Goal: Transaction & Acquisition: Obtain resource

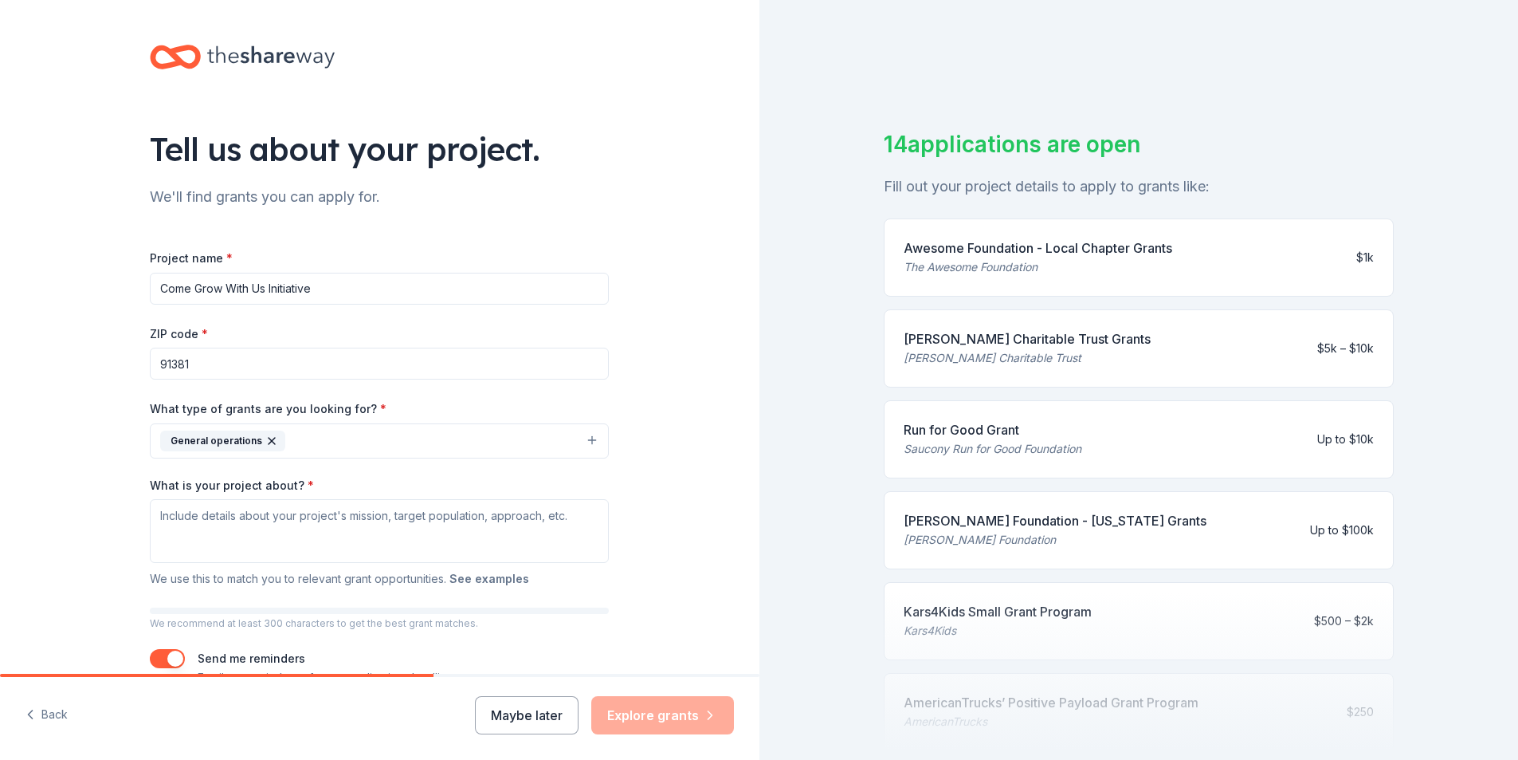
click at [487, 579] on button "See examples" at bounding box center [490, 578] width 80 height 19
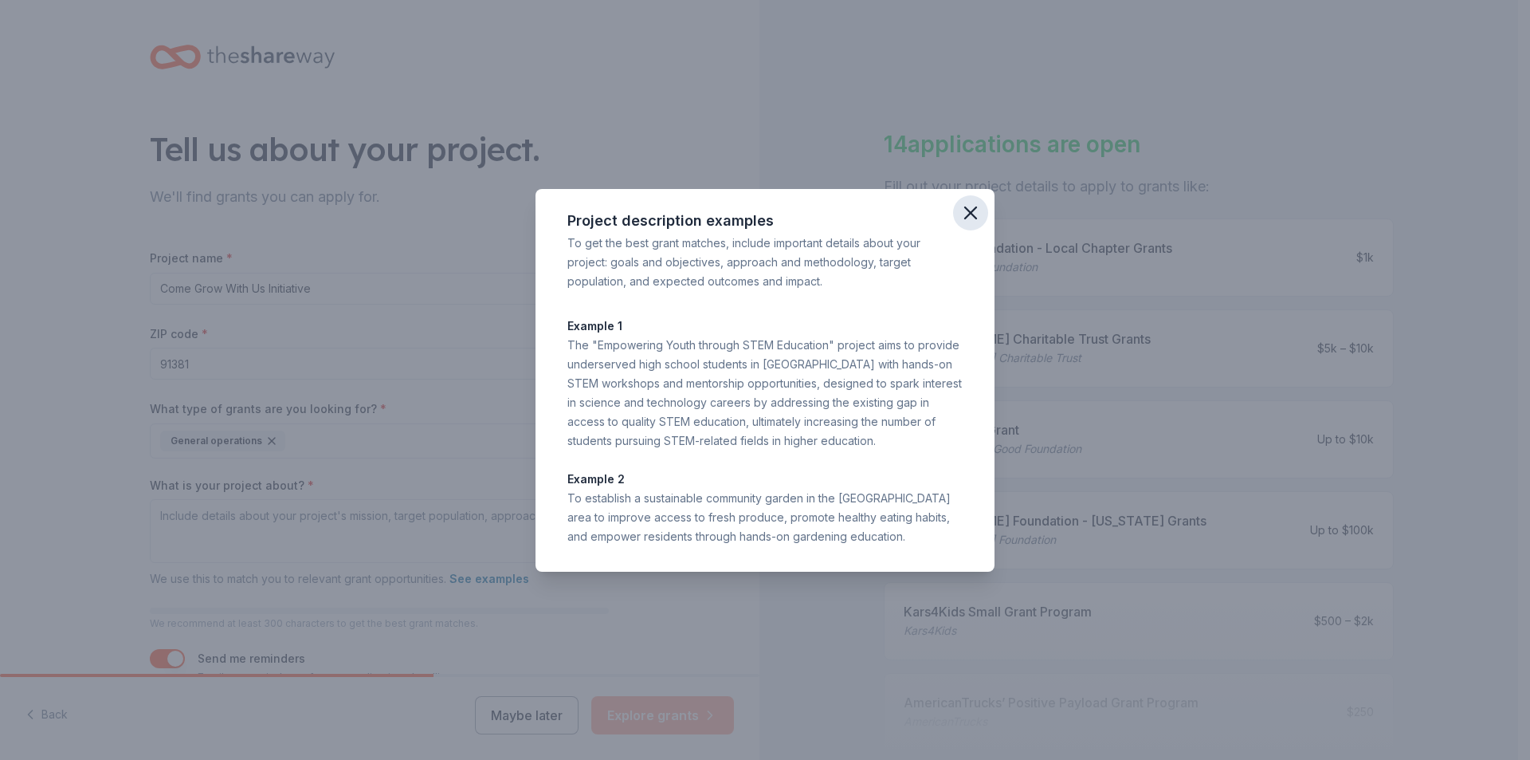
click at [968, 218] on icon "button" at bounding box center [971, 213] width 22 height 22
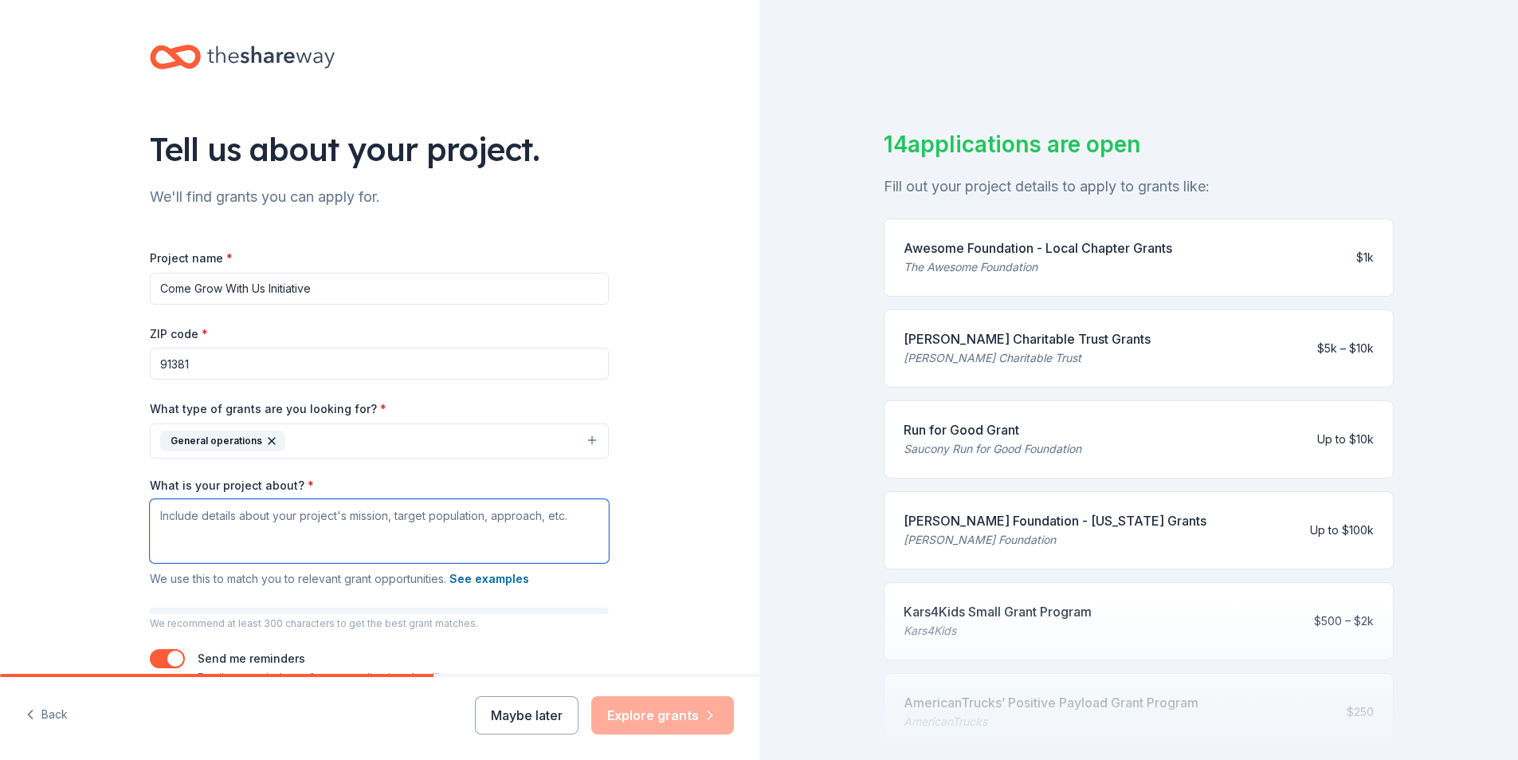
click at [187, 536] on textarea "What is your project about? *" at bounding box center [379, 531] width 459 height 64
paste textarea "At the Philippines Baseball Group (PBG), our mission—“Come Grow With Us”—invite…"
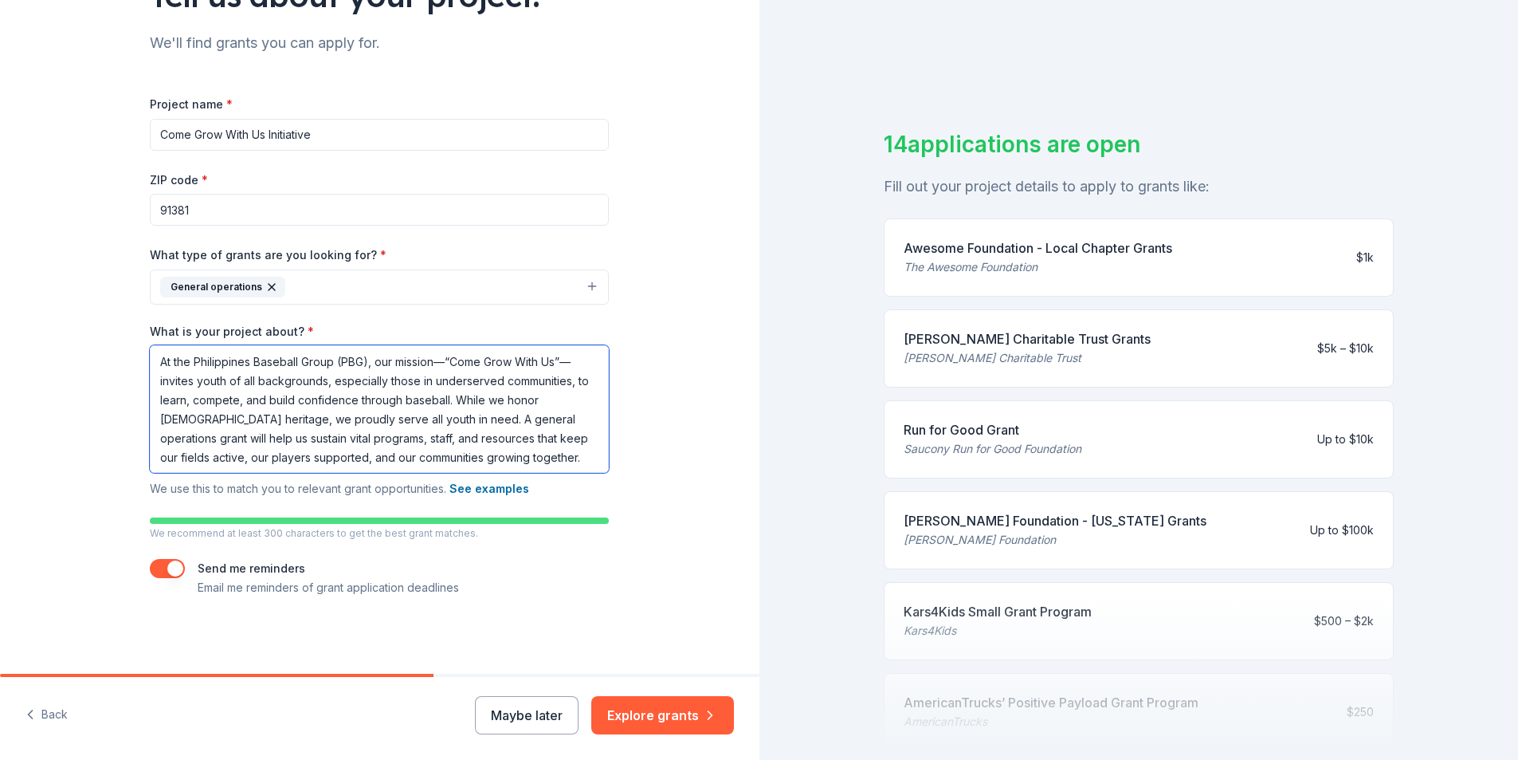
scroll to position [19, 0]
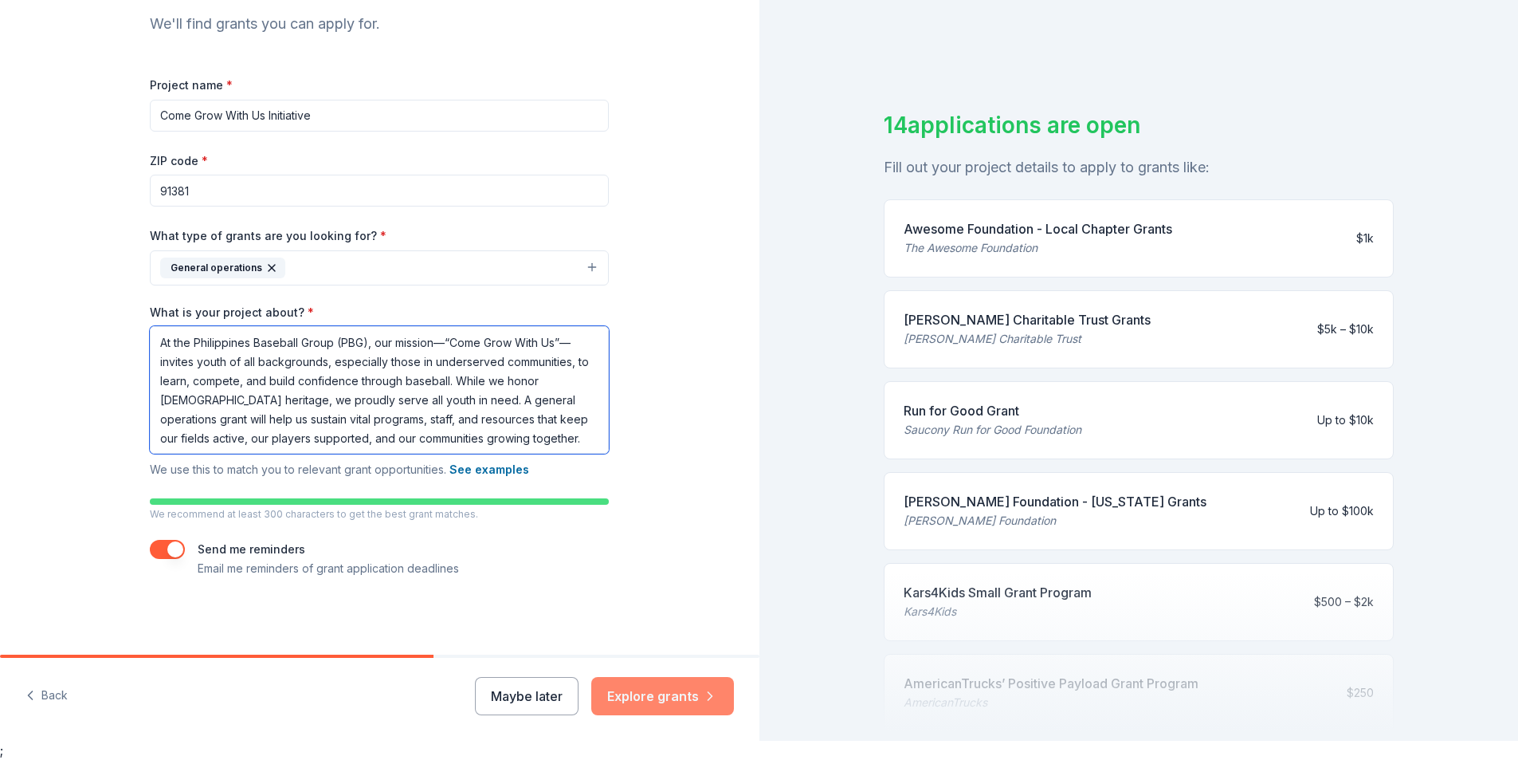
type textarea "At the Philippines Baseball Group (PBG), our mission—“Come Grow With Us”—invite…"
click at [645, 689] on button "Explore grants" at bounding box center [662, 696] width 143 height 38
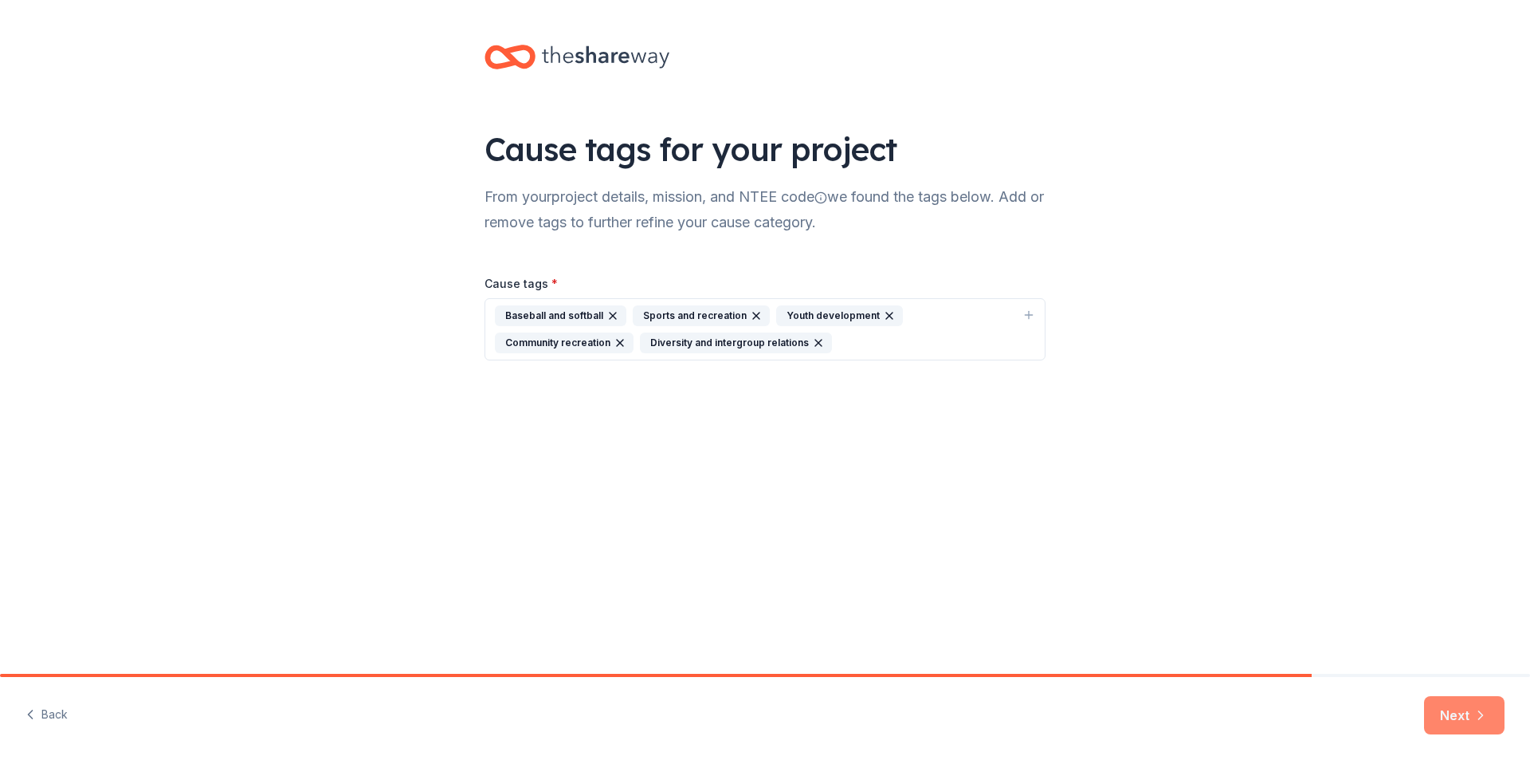
click at [1482, 717] on icon "button" at bounding box center [1481, 715] width 4 height 8
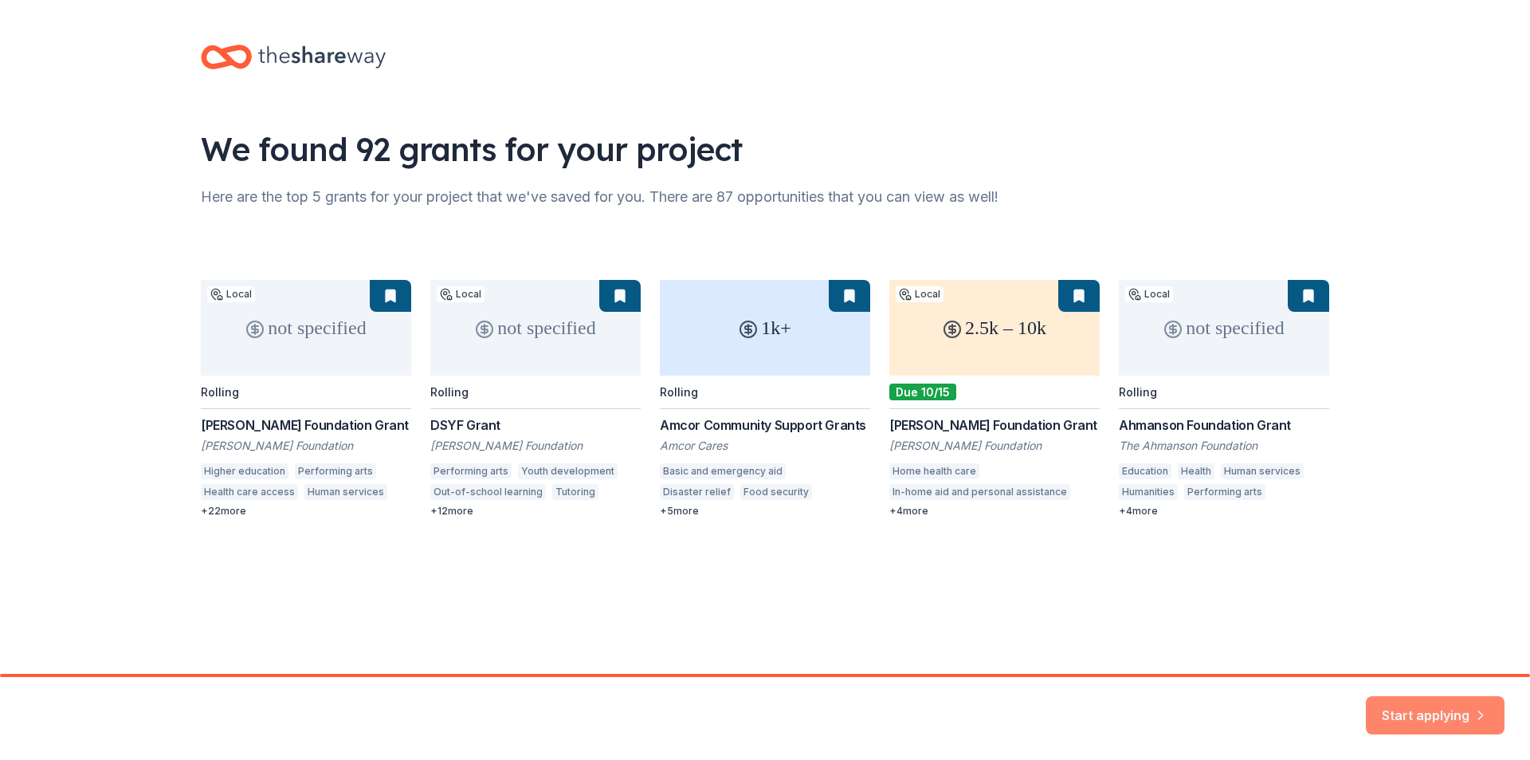
click at [1450, 717] on button "Start applying" at bounding box center [1435, 705] width 139 height 38
click at [1427, 712] on div "Start applying" at bounding box center [1435, 715] width 139 height 38
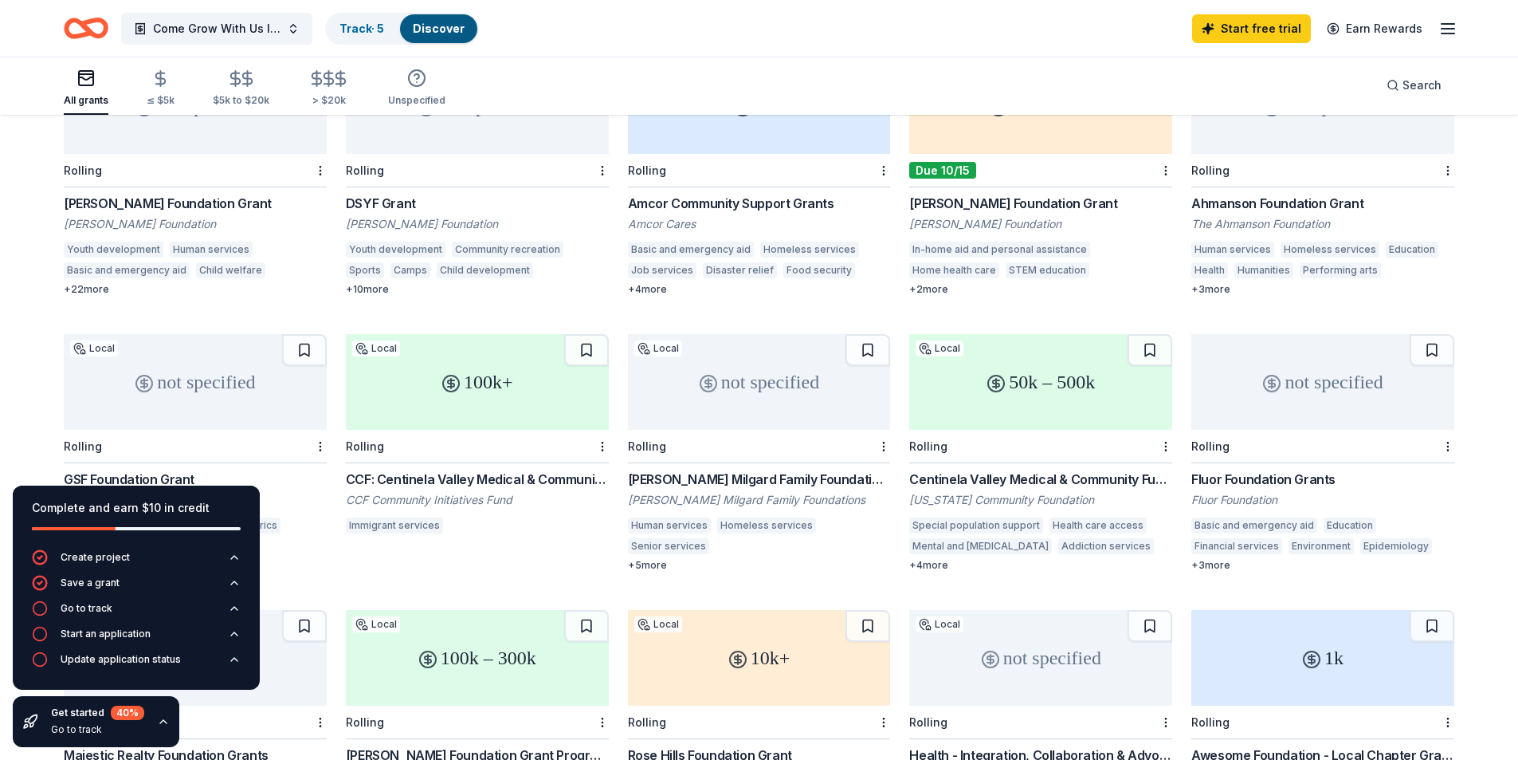
scroll to position [68, 0]
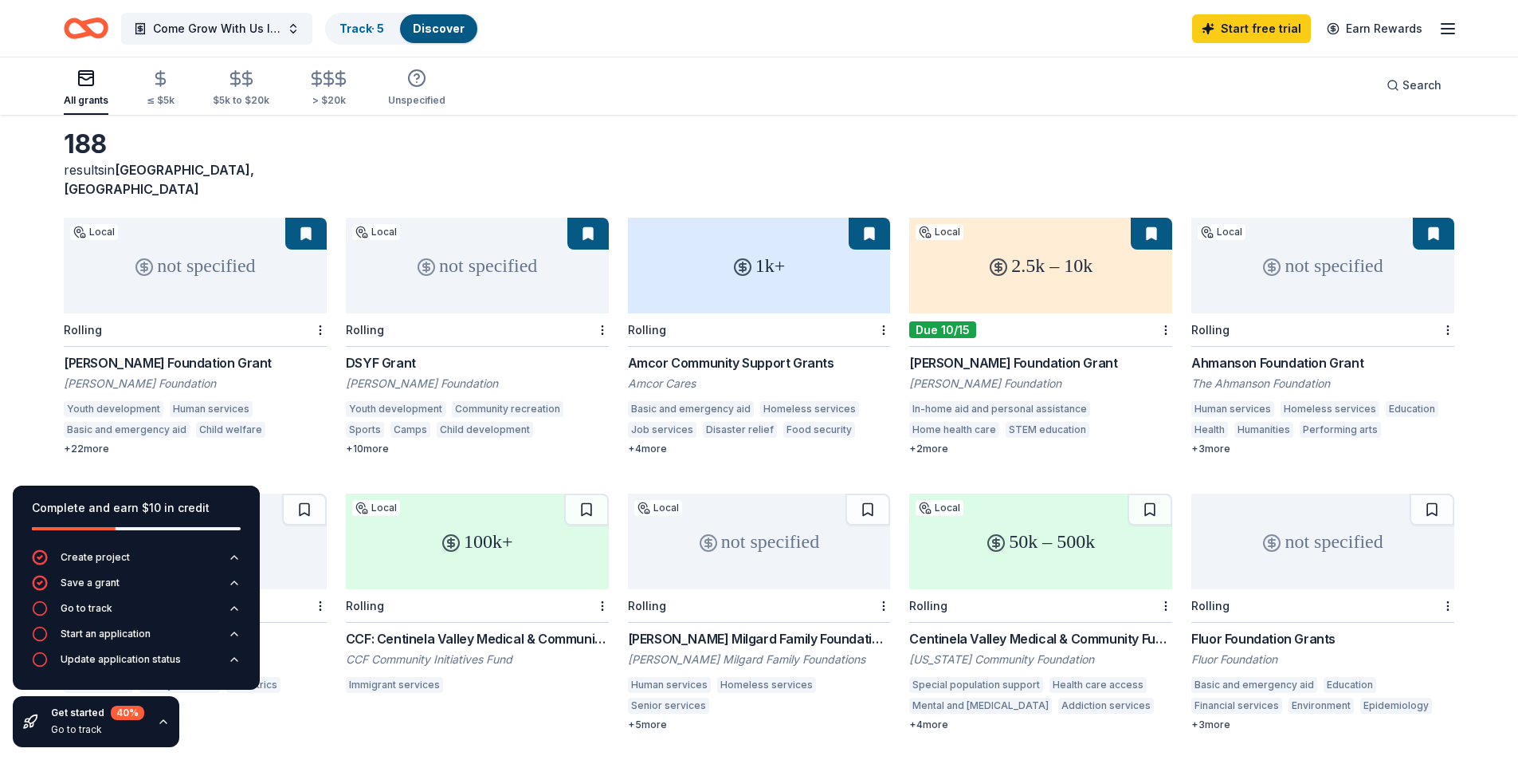
click at [475, 245] on div "not specified" at bounding box center [477, 266] width 263 height 96
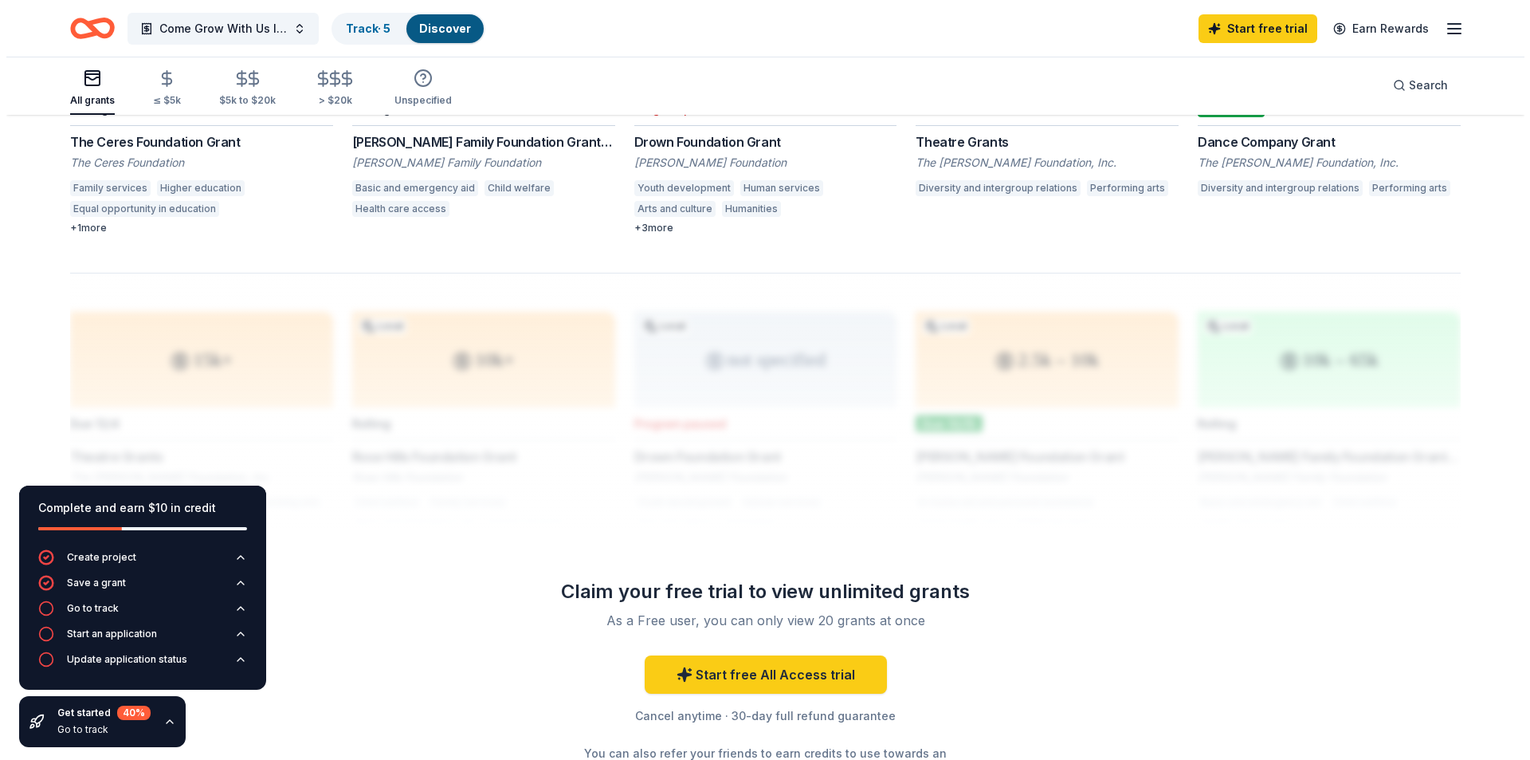
scroll to position [0, 0]
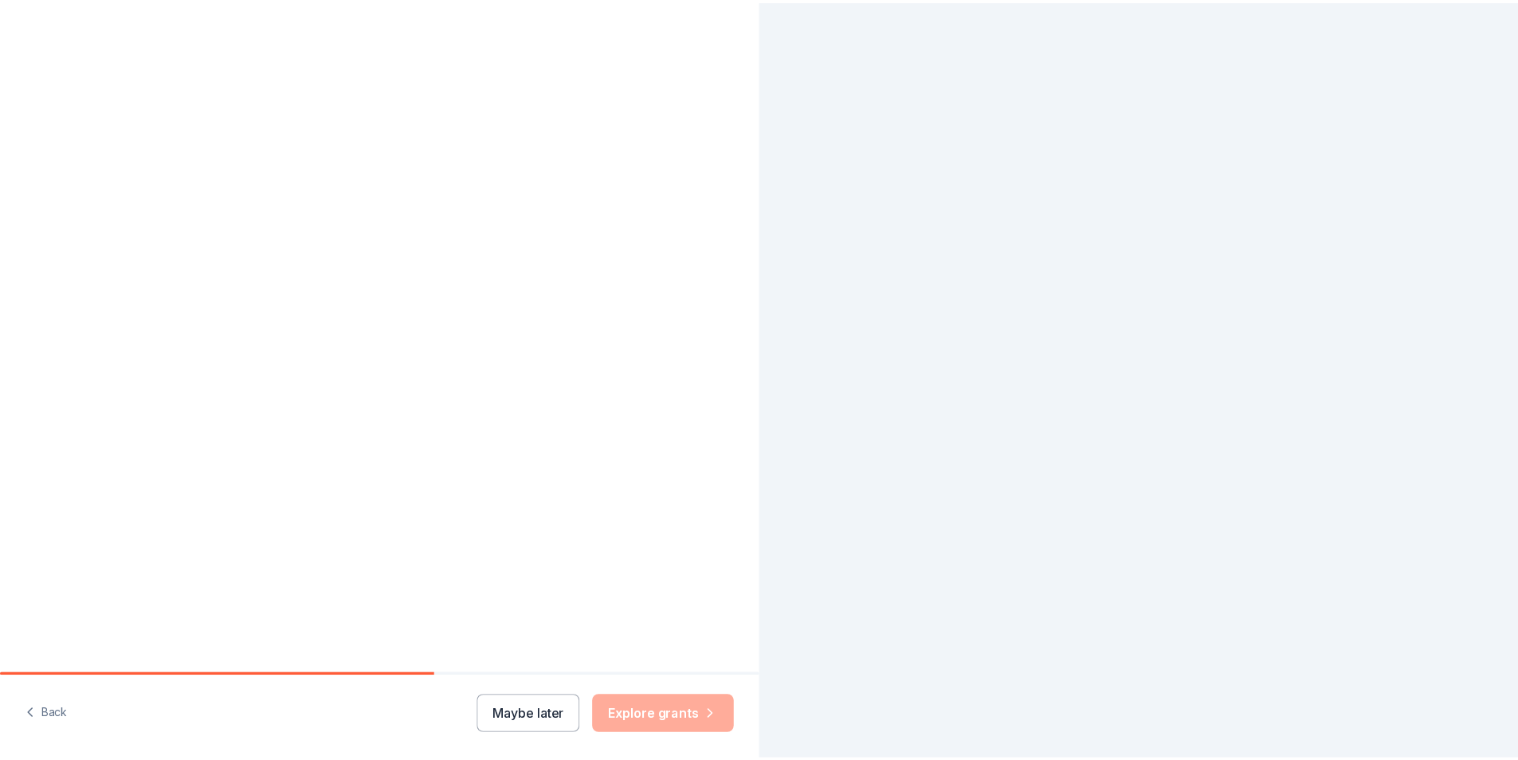
scroll to position [19, 0]
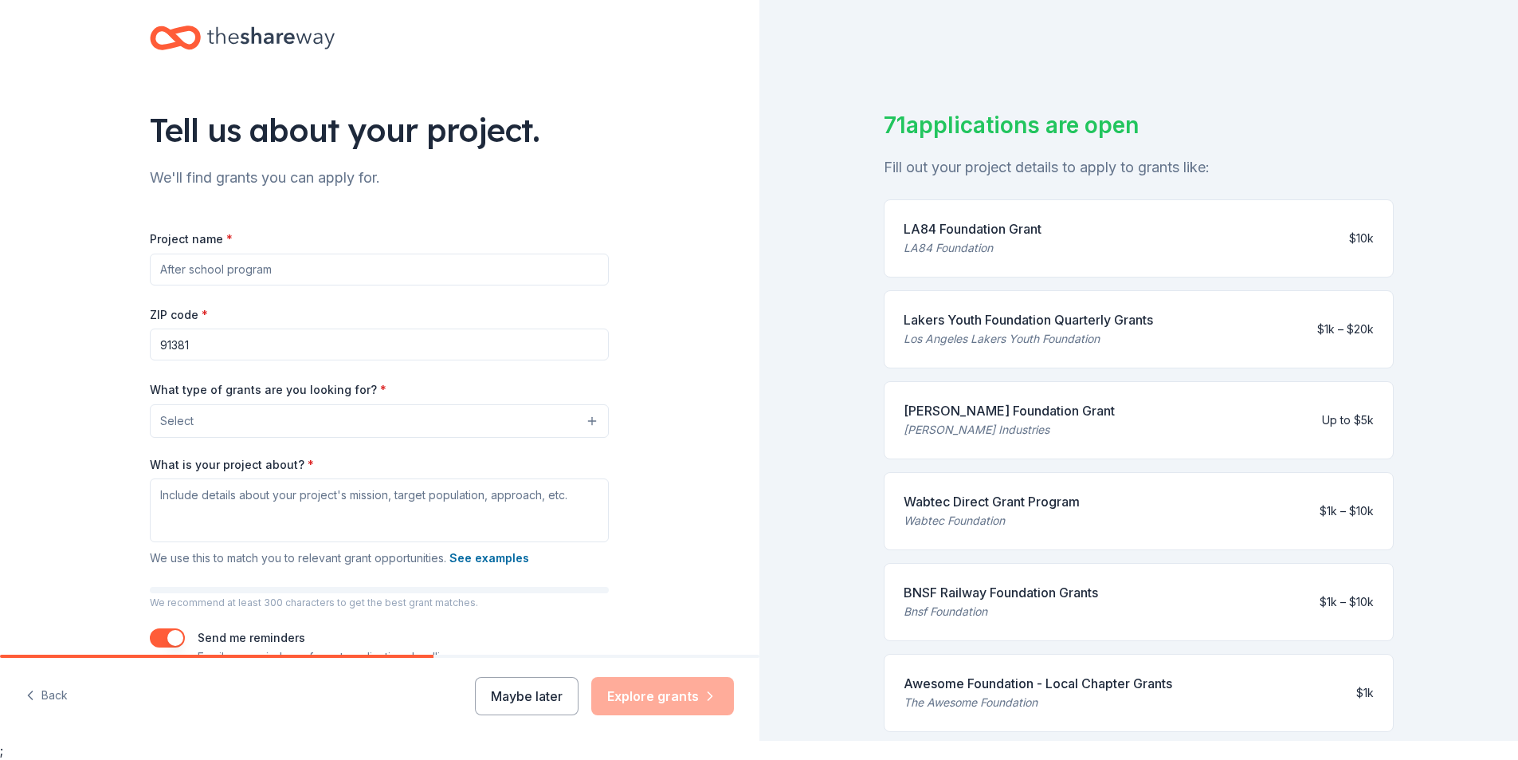
click at [1111, 338] on div "Los Angeles Lakers Youth Foundation" at bounding box center [1028, 338] width 249 height 19
click at [1290, 329] on div "Lakers Youth Foundation Quarterly Grants Los Angeles Lakers Youth Foundation $1…" at bounding box center [1139, 329] width 510 height 78
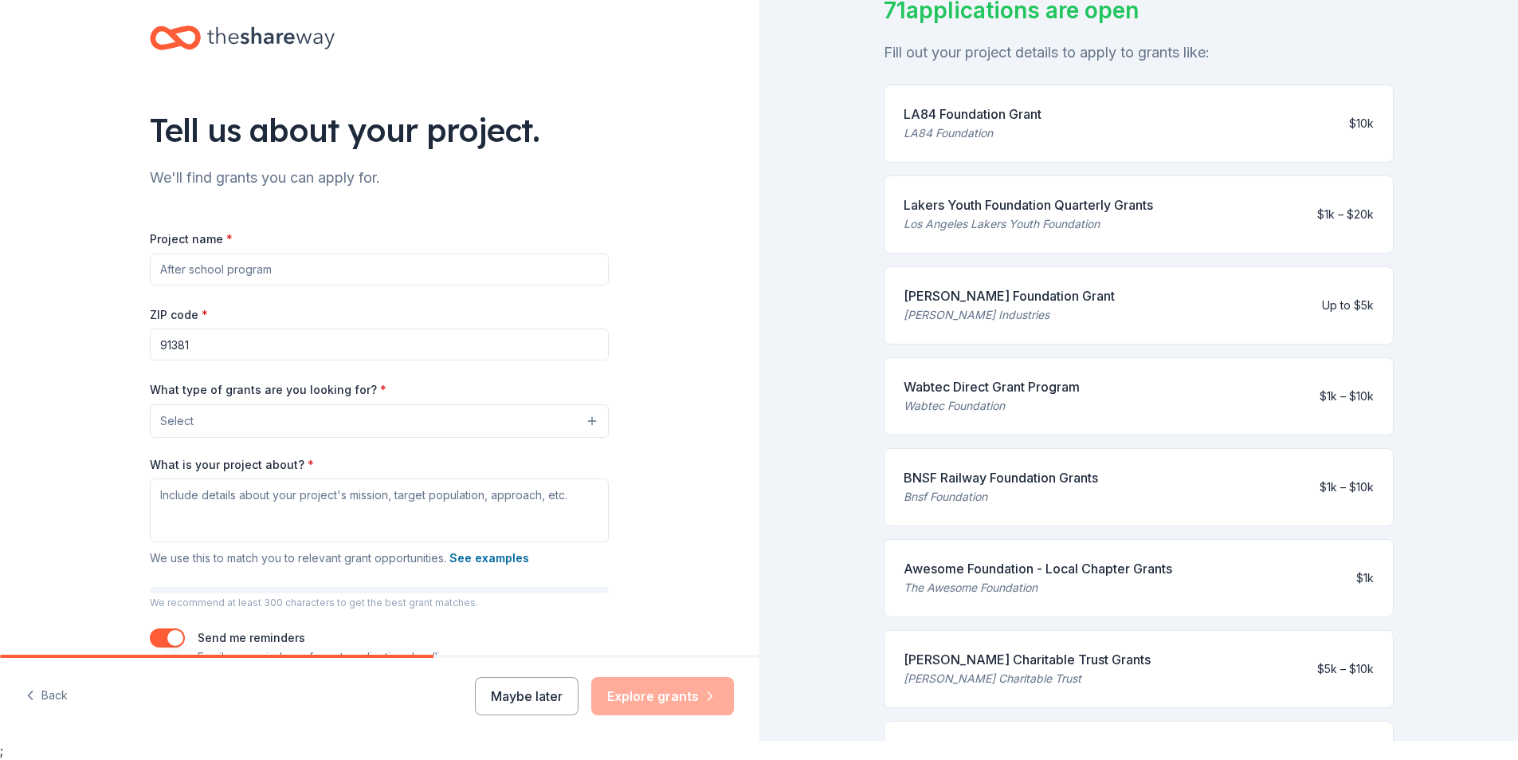
scroll to position [35, 0]
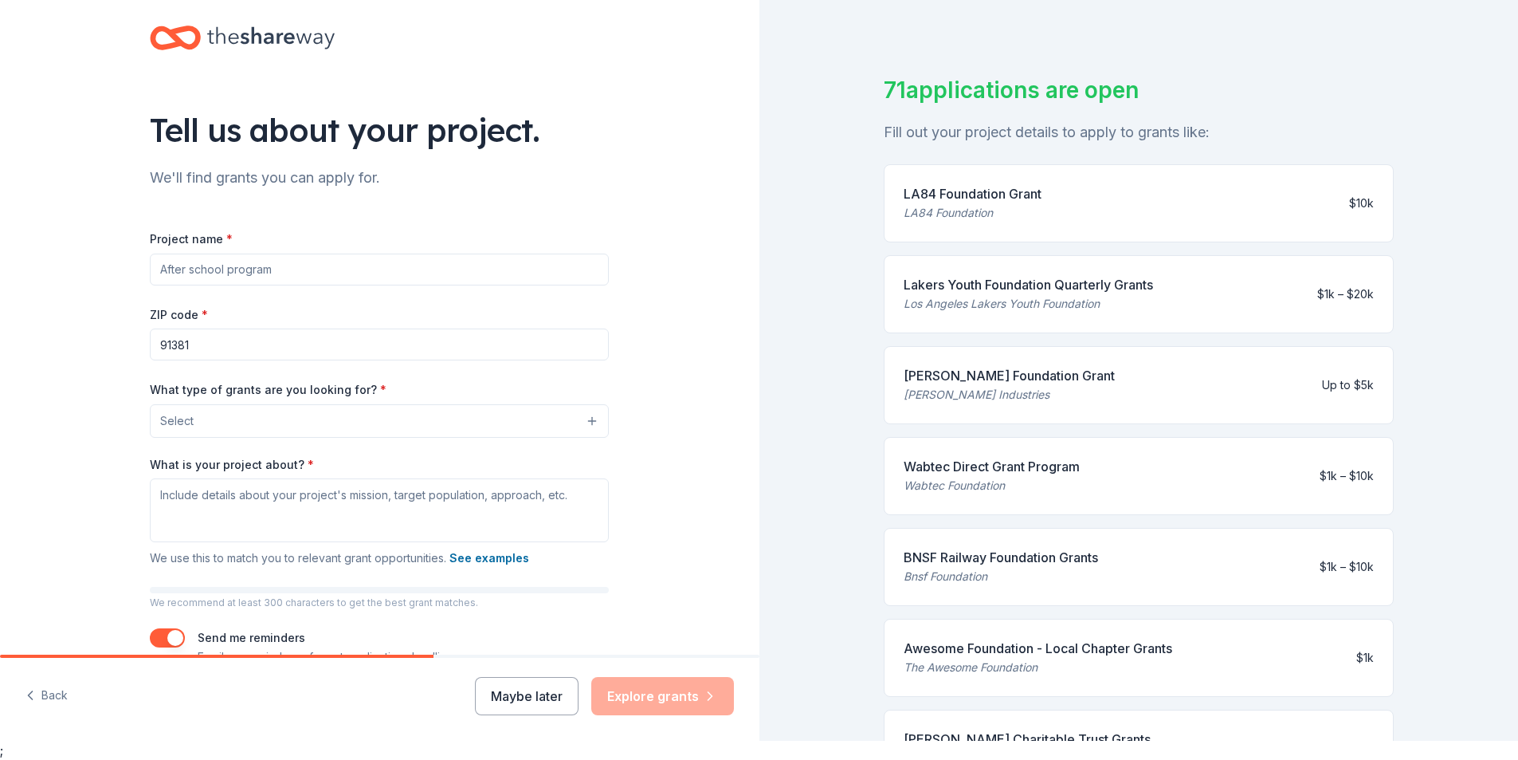
click at [648, 710] on div "Maybe later Explore grants" at bounding box center [604, 696] width 259 height 38
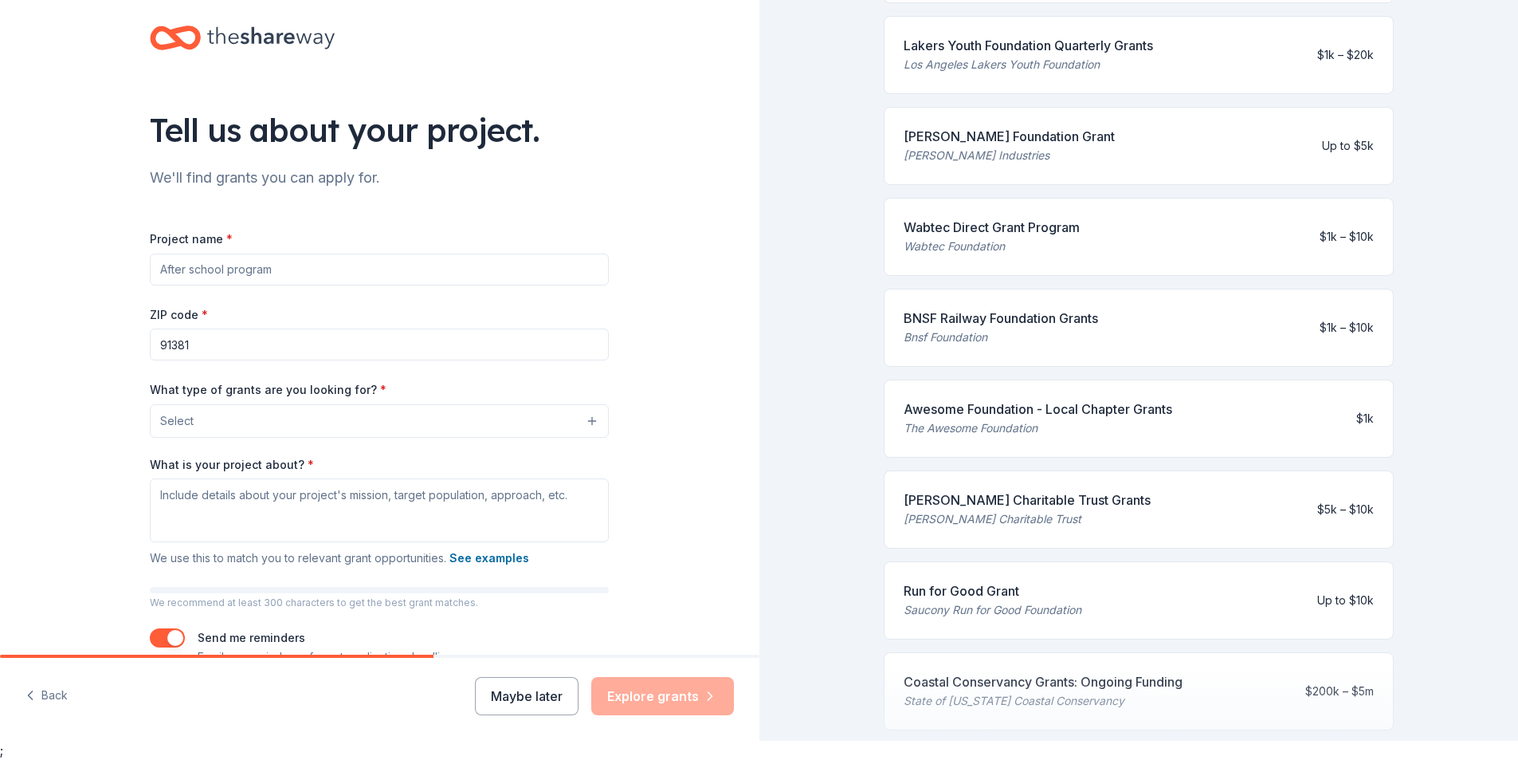
scroll to position [513, 0]
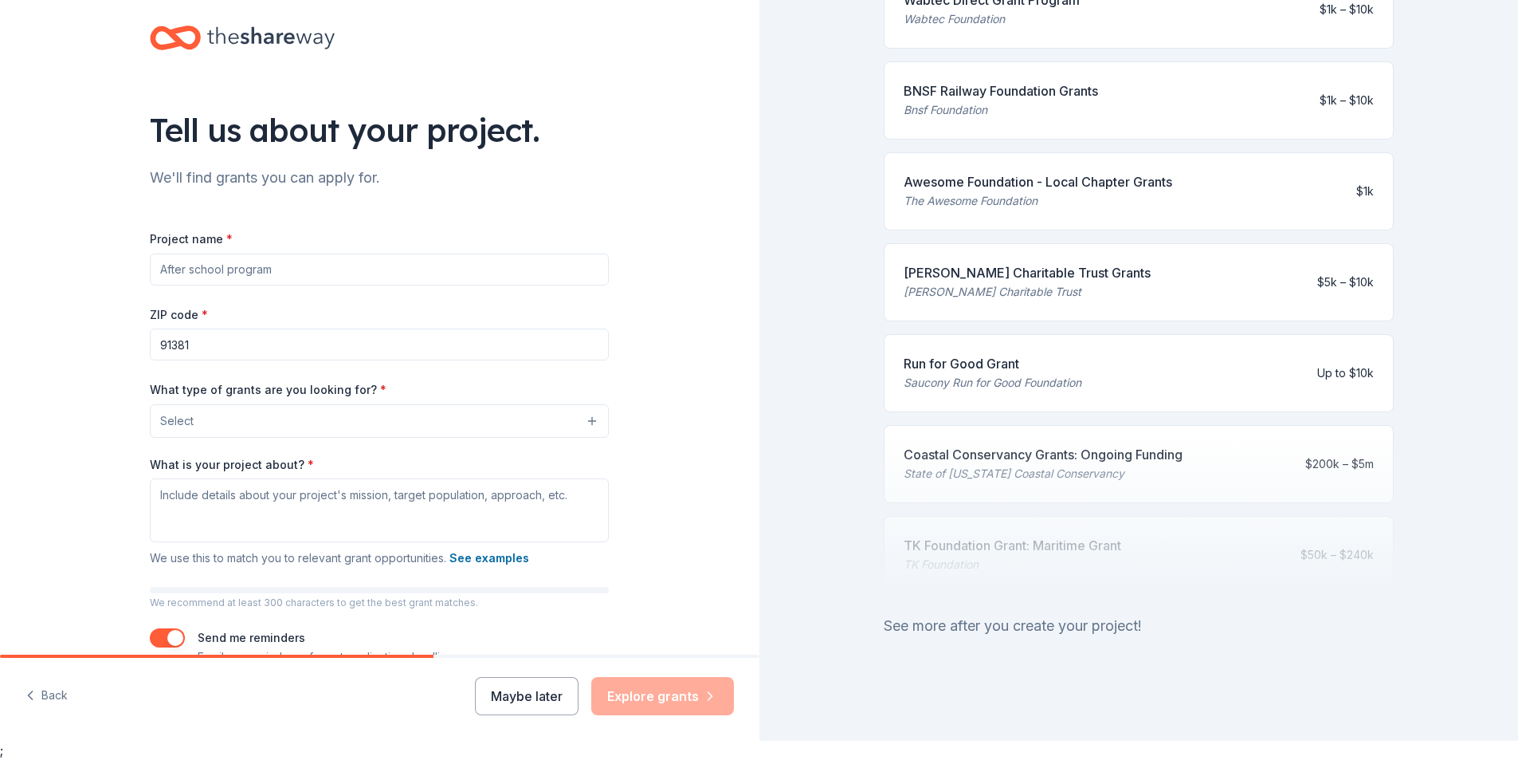
click at [684, 691] on div "Maybe later Explore grants" at bounding box center [604, 696] width 259 height 38
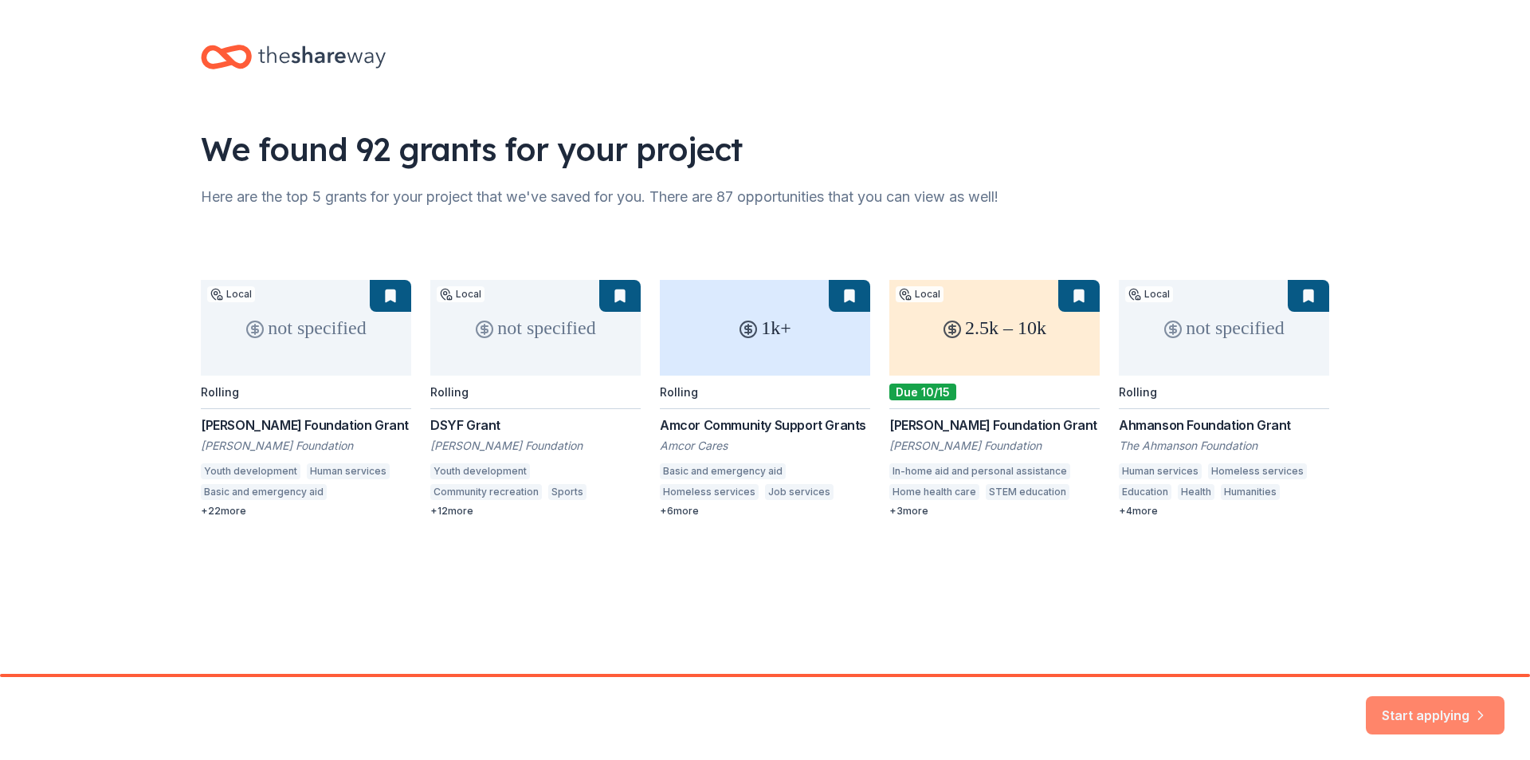
click at [1440, 709] on button "Start applying" at bounding box center [1435, 710] width 139 height 38
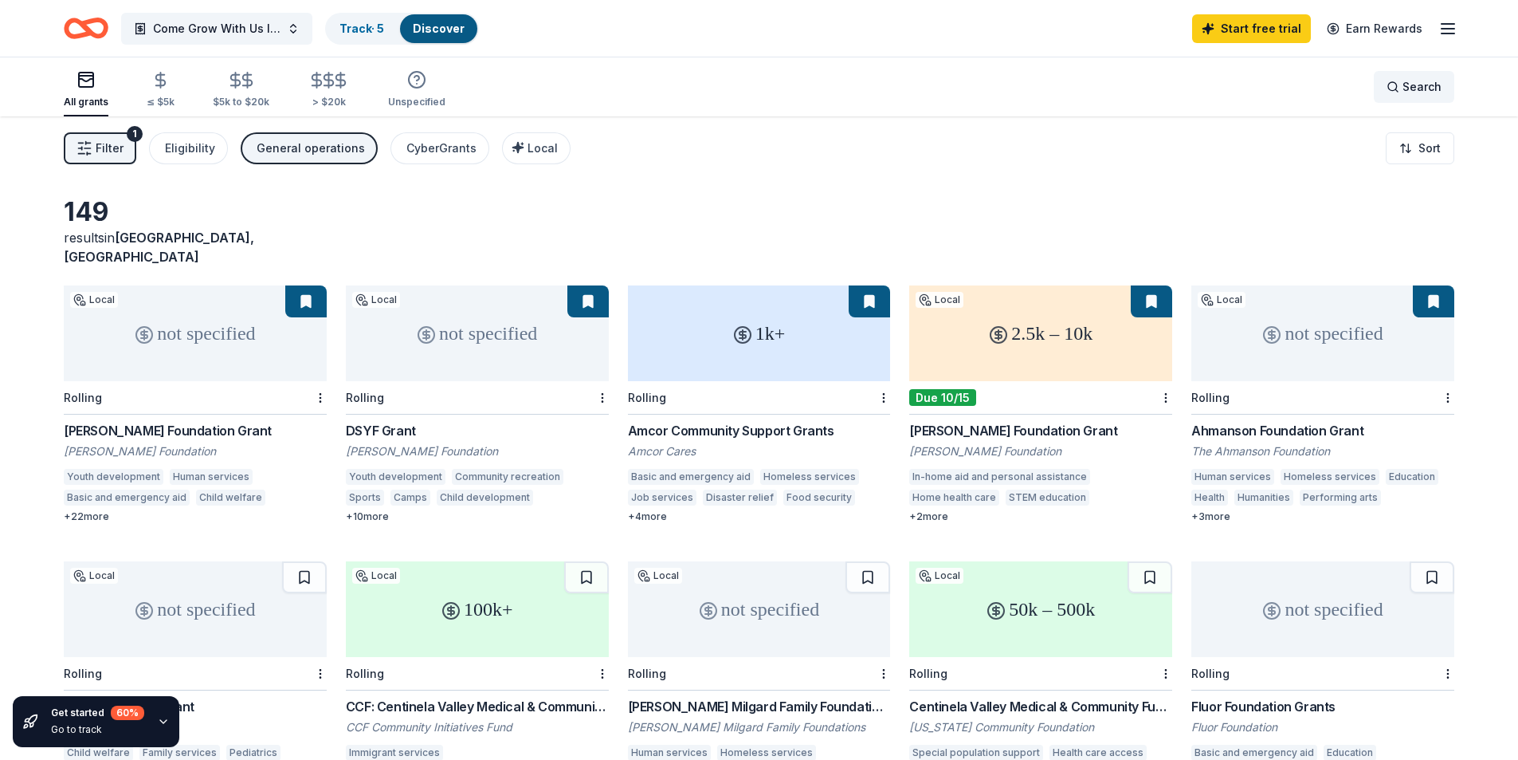
click at [1409, 92] on span "Search" at bounding box center [1422, 86] width 39 height 19
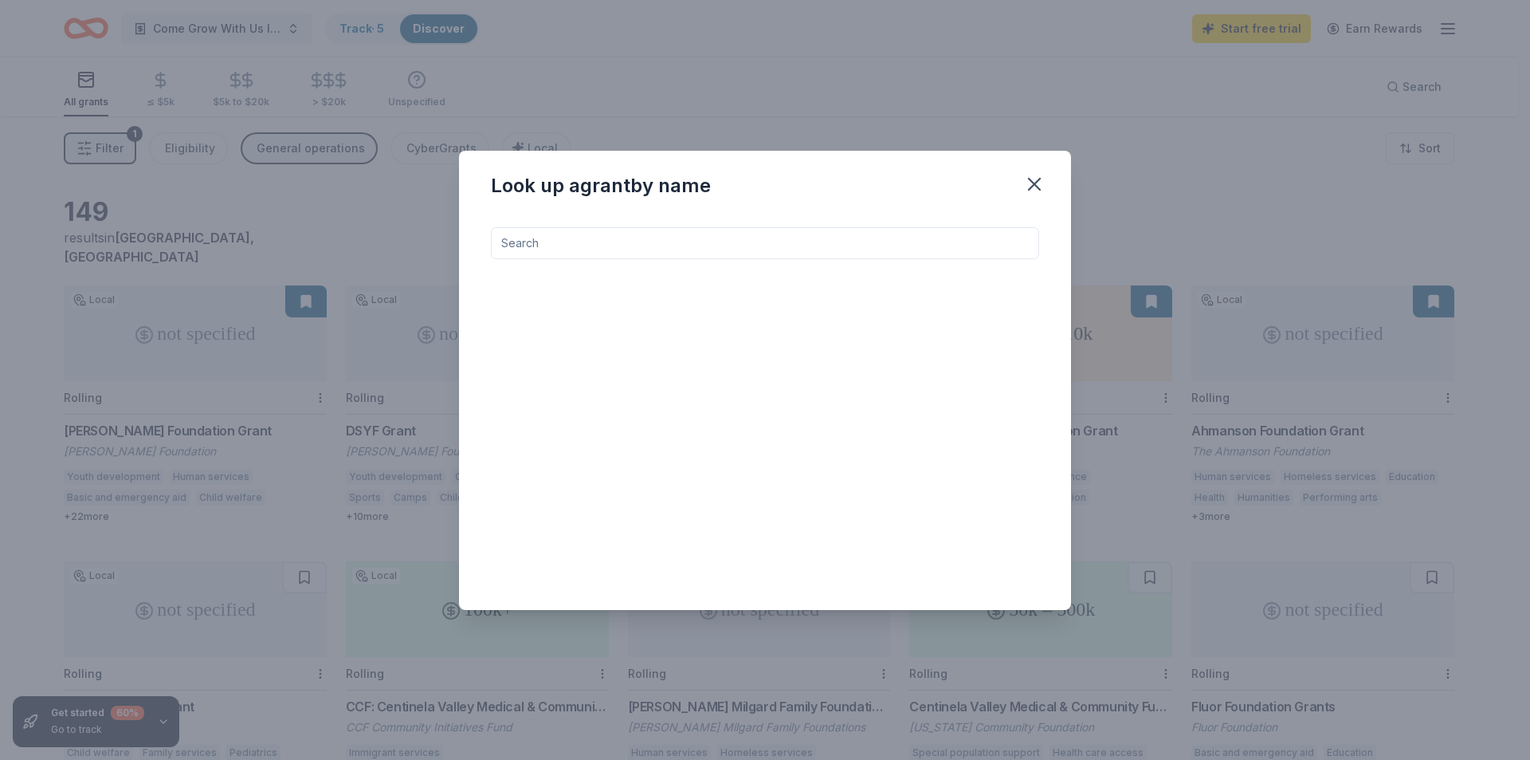
click at [779, 252] on input at bounding box center [765, 243] width 548 height 32
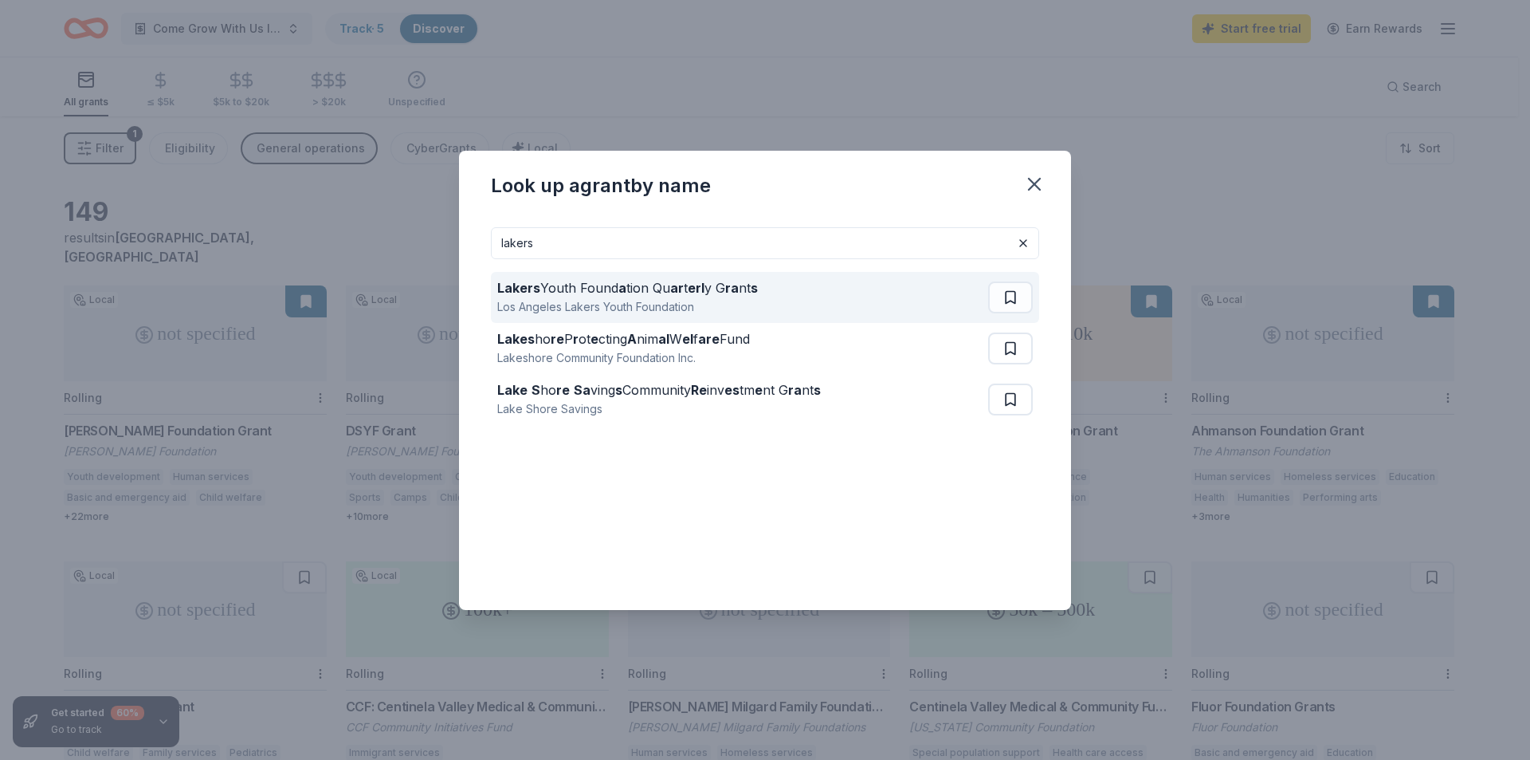
type input "lakers"
click at [767, 300] on div "Lakers Youth Found a tion Qu ar t erl y G ra nt s Los Angeles Lakers Youth Foun…" at bounding box center [742, 297] width 491 height 51
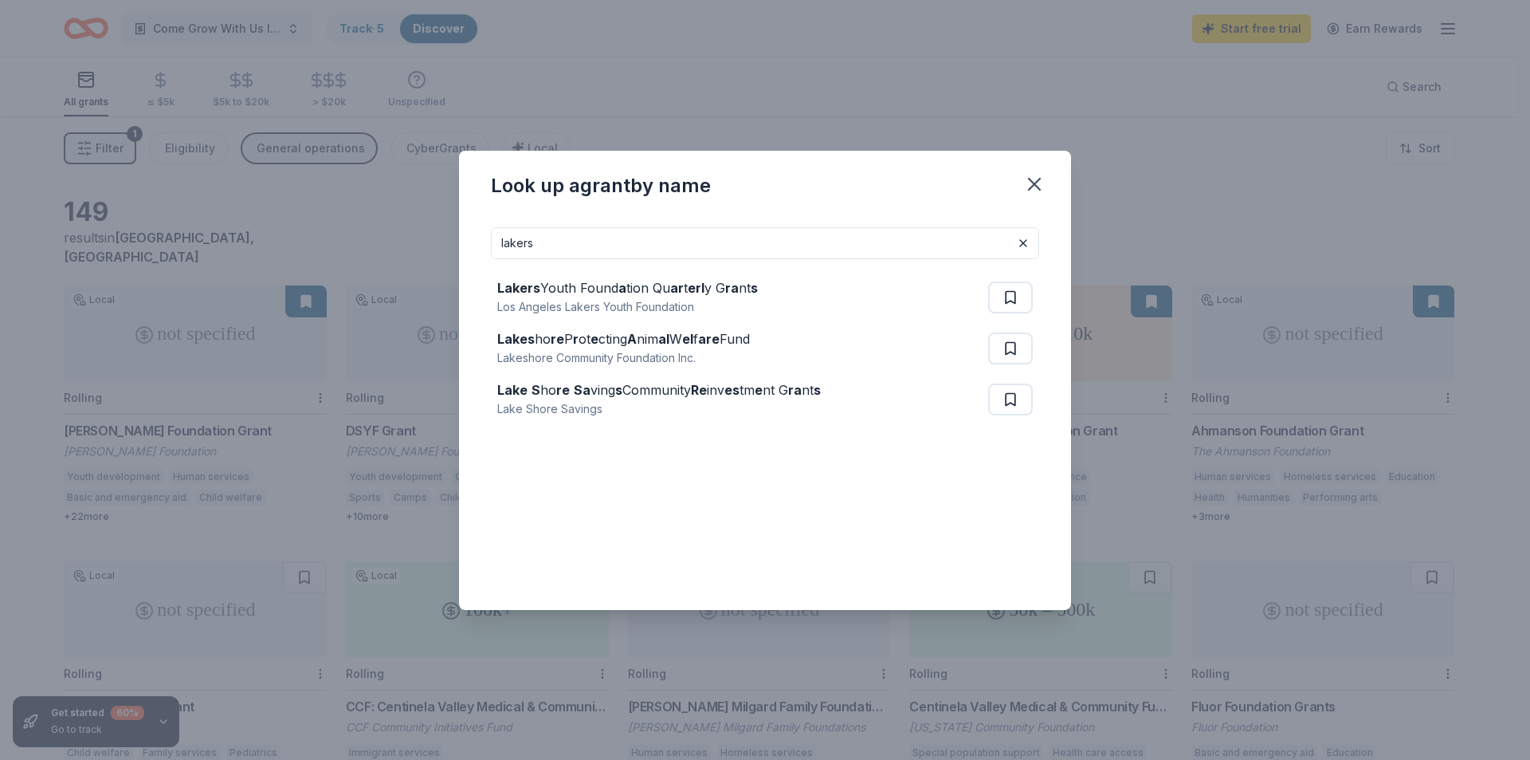
click at [763, 88] on div "Look up a grant by name lakers Lakers Youth Found a tion Qu ar t erl y G ra nt …" at bounding box center [765, 380] width 1530 height 760
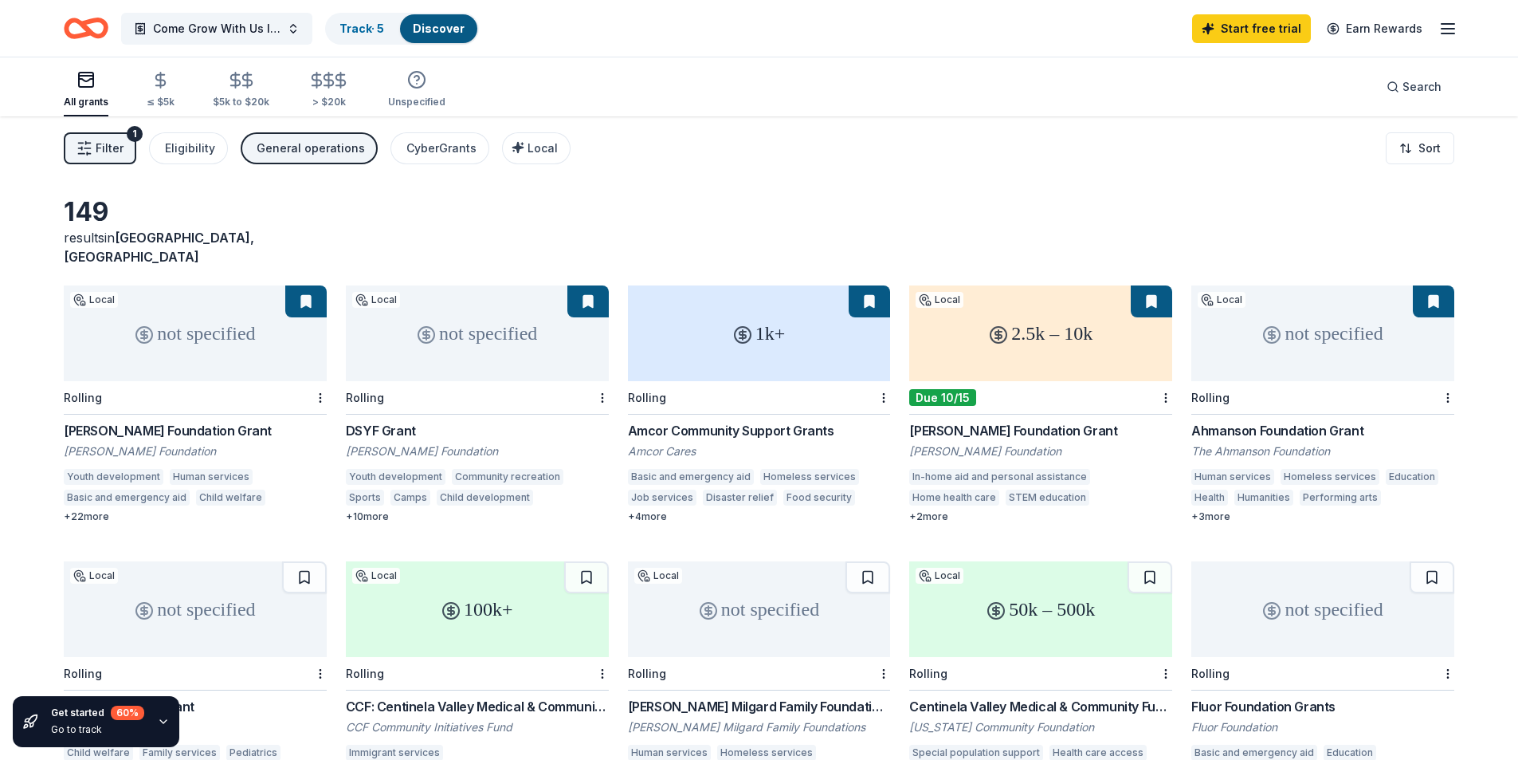
click at [81, 20] on icon "Home" at bounding box center [86, 28] width 45 height 37
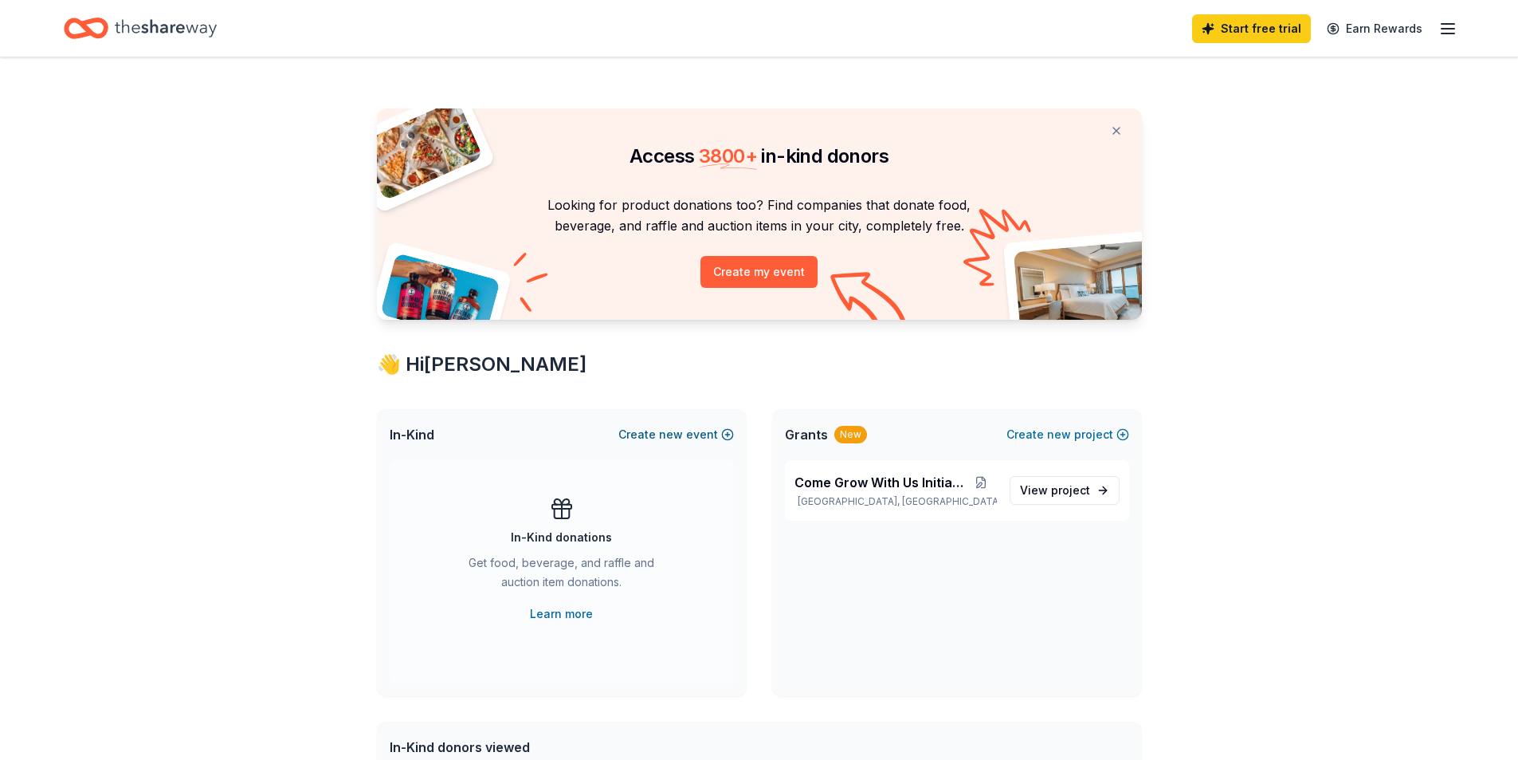
click at [678, 431] on span "new" at bounding box center [671, 434] width 24 height 19
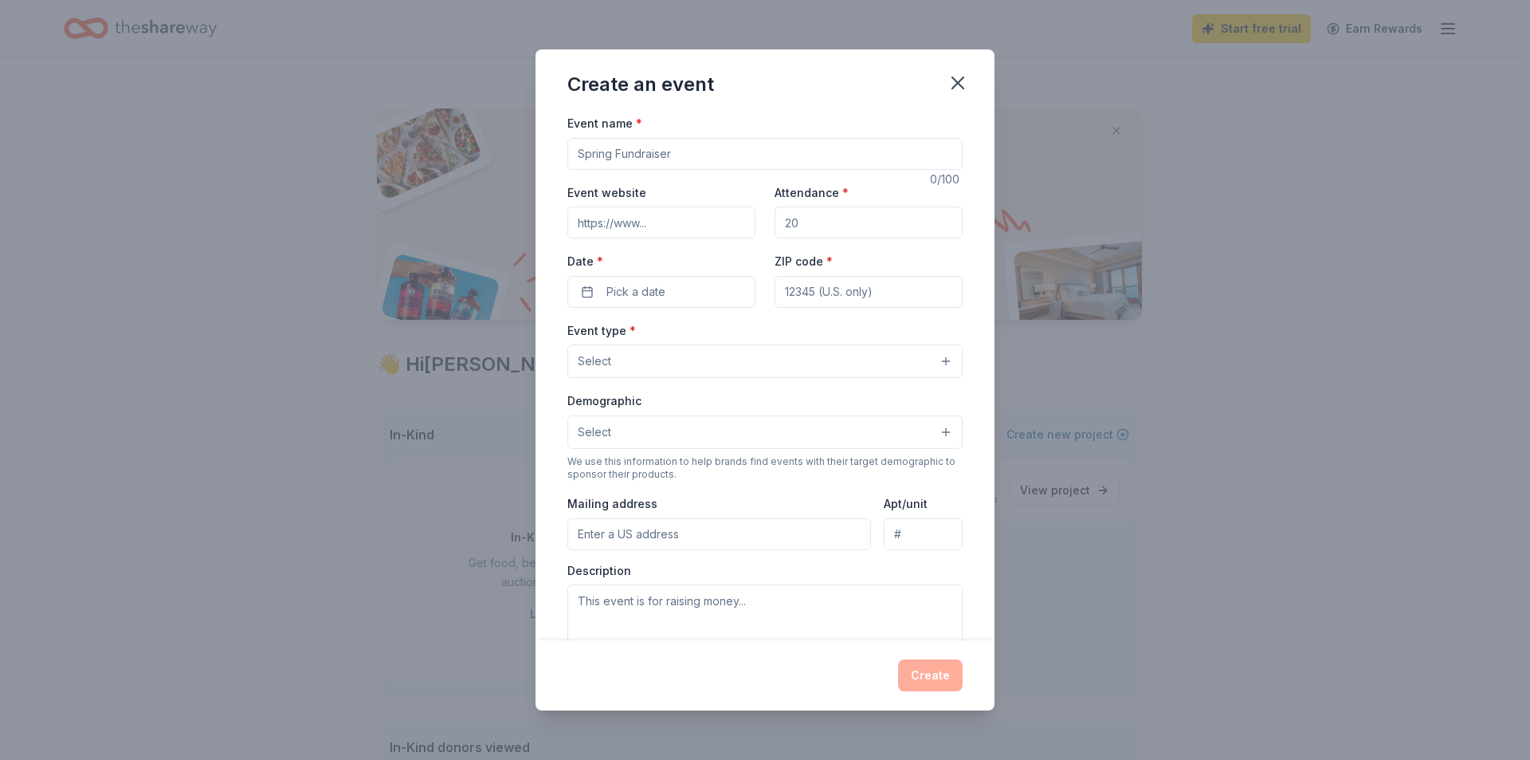
click at [690, 160] on input "Event name *" at bounding box center [764, 154] width 395 height 32
type input "2026 Super [DATE] Kickoff Event"
click at [661, 210] on input "Event website" at bounding box center [661, 222] width 188 height 32
type input "[DOMAIN_NAME]"
drag, startPoint x: 807, startPoint y: 231, endPoint x: 779, endPoint y: 231, distance: 27.9
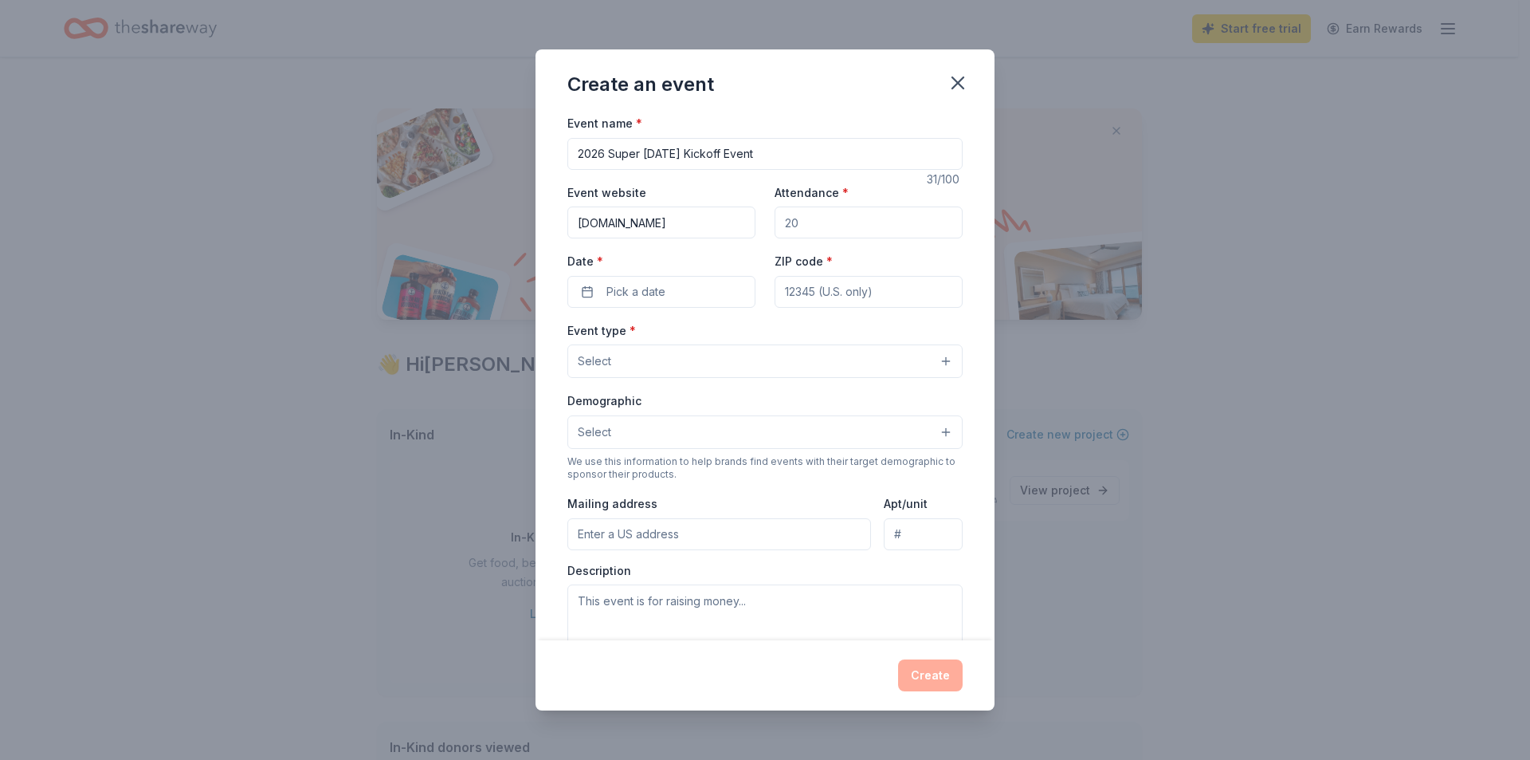
click at [779, 231] on input "Attendance *" at bounding box center [869, 222] width 188 height 32
click at [797, 225] on input "Attendance *" at bounding box center [869, 222] width 188 height 32
drag, startPoint x: 797, startPoint y: 225, endPoint x: 760, endPoint y: 228, distance: 36.8
click at [760, 228] on div "Event website www.philippines-baseball.org Attendance * Date * Pick a date ZIP …" at bounding box center [764, 245] width 395 height 125
type input "300"
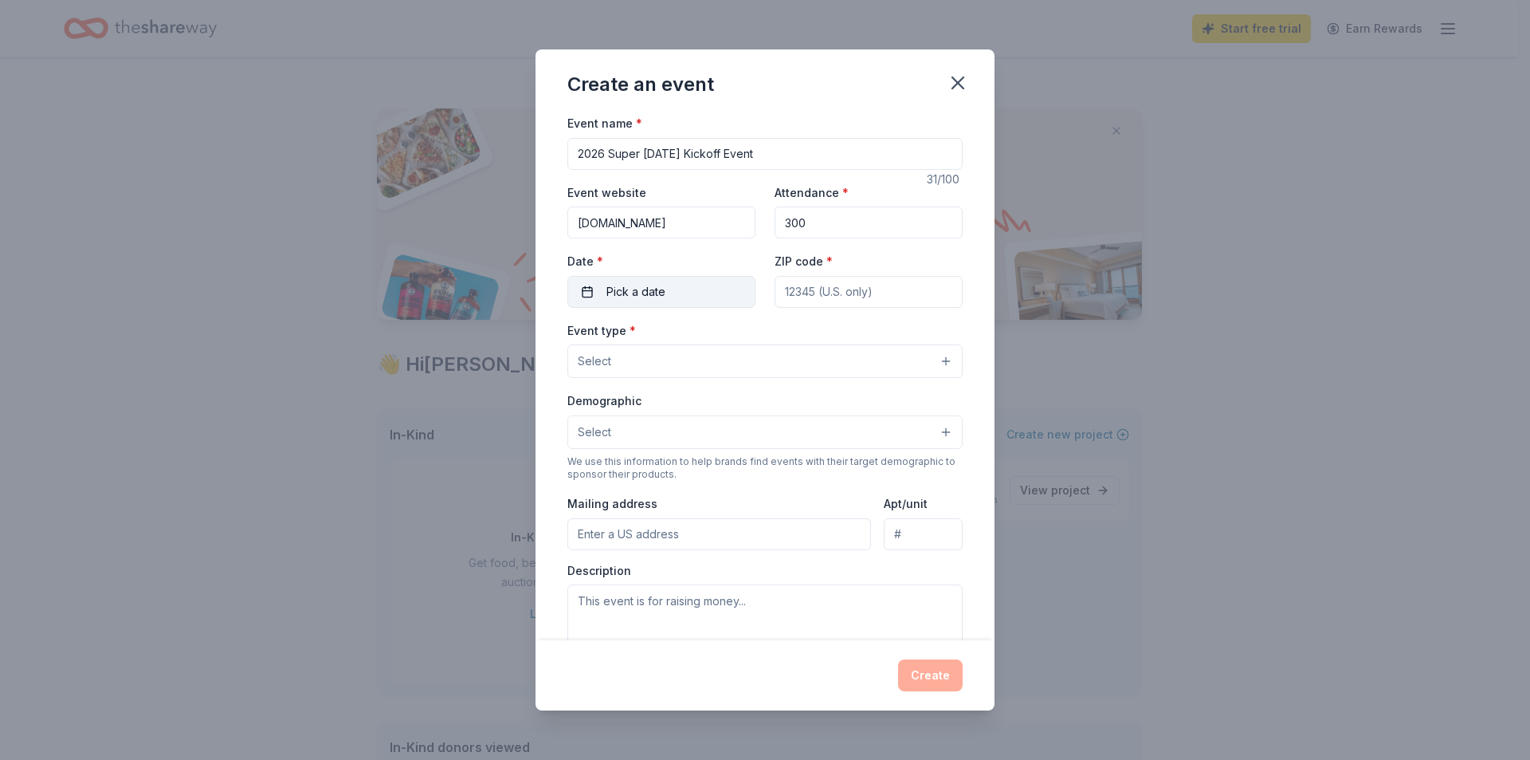
click at [685, 286] on button "Pick a date" at bounding box center [661, 292] width 188 height 32
click at [742, 328] on button "Go to next month" at bounding box center [744, 334] width 22 height 22
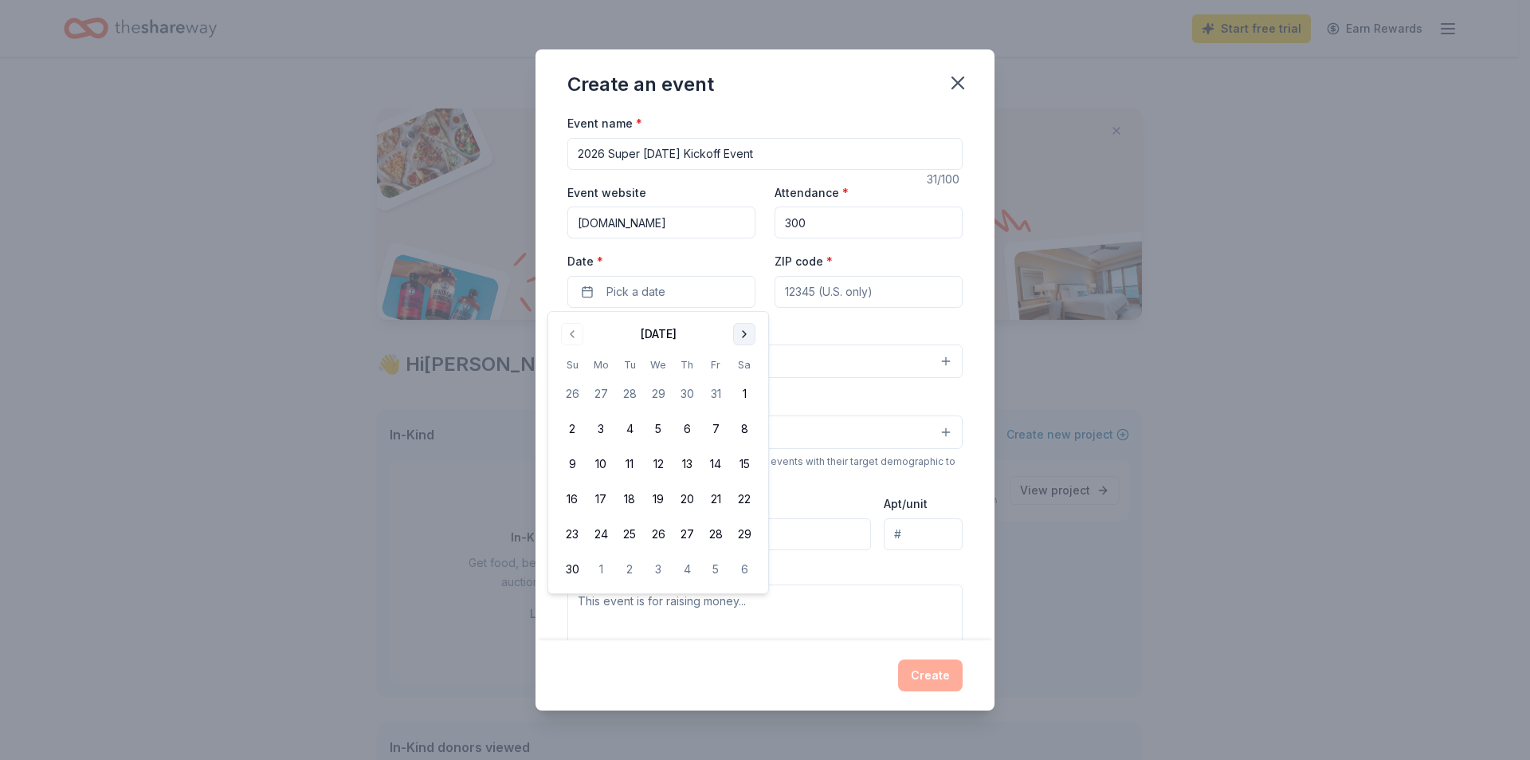
click at [742, 328] on button "Go to next month" at bounding box center [744, 334] width 22 height 22
click at [567, 424] on button "8" at bounding box center [572, 428] width 29 height 29
click at [793, 294] on input "ZIP code *" at bounding box center [869, 292] width 188 height 32
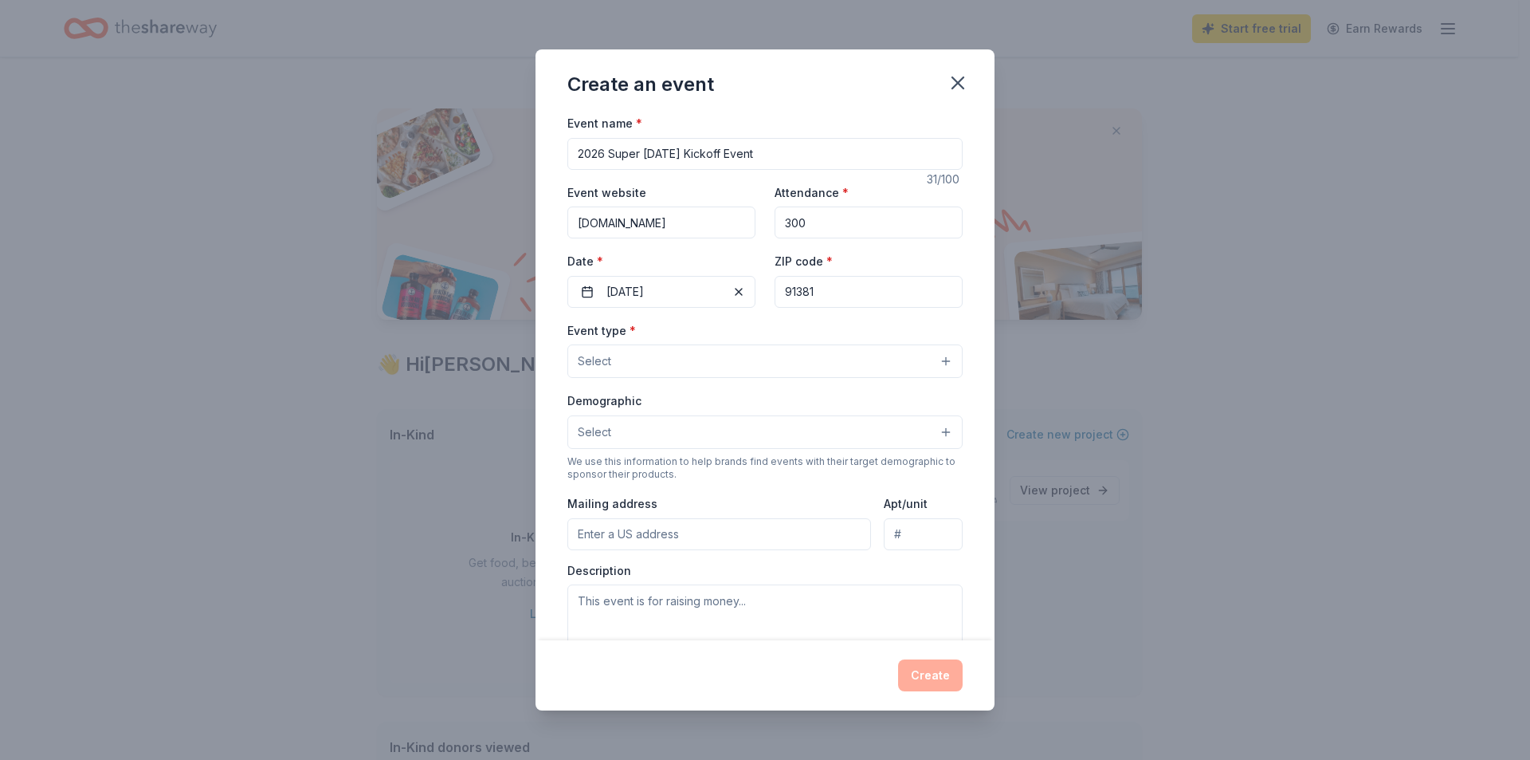
type input "91381"
click at [713, 363] on button "Select" at bounding box center [764, 360] width 395 height 33
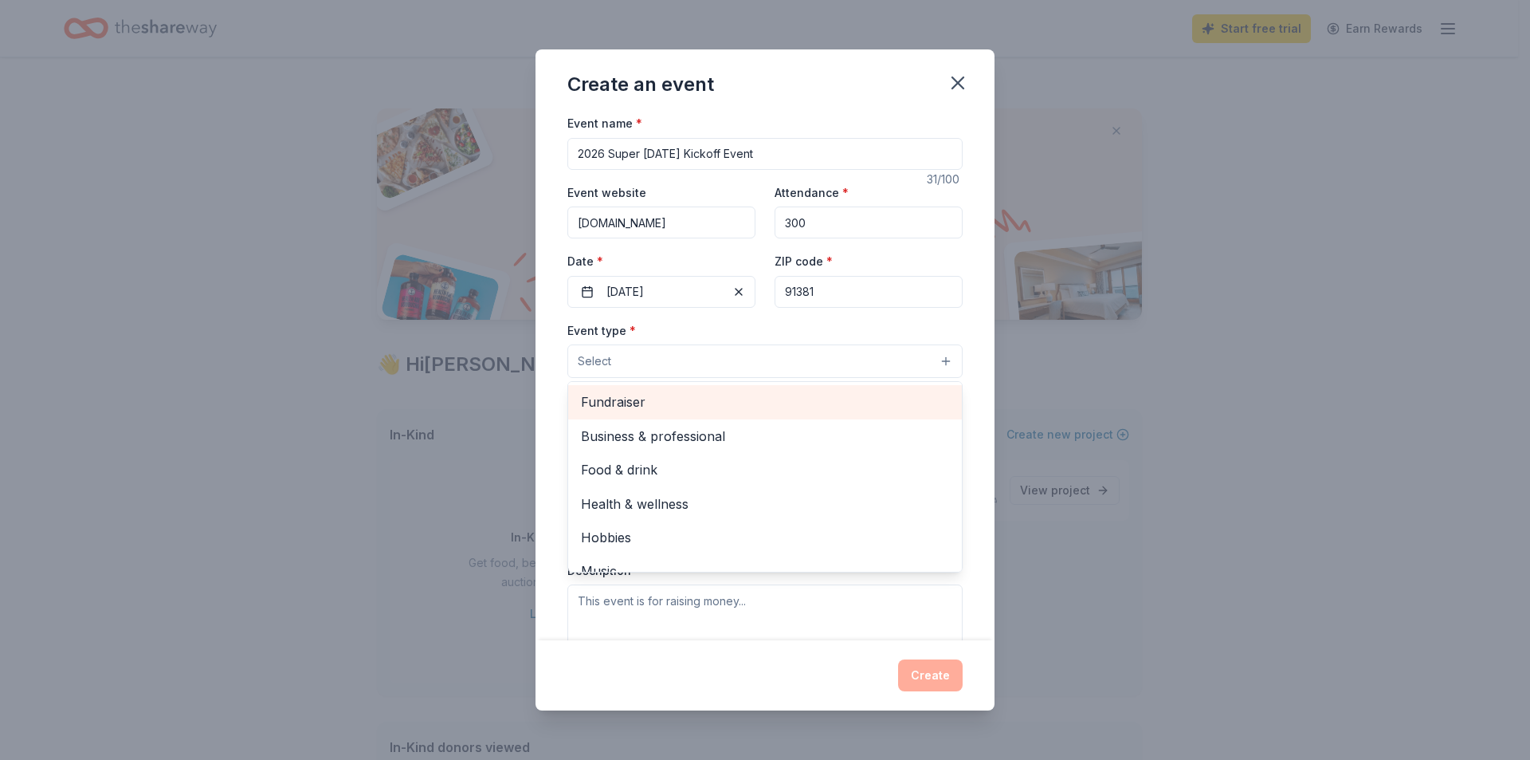
click at [646, 398] on span "Fundraiser" at bounding box center [765, 401] width 368 height 21
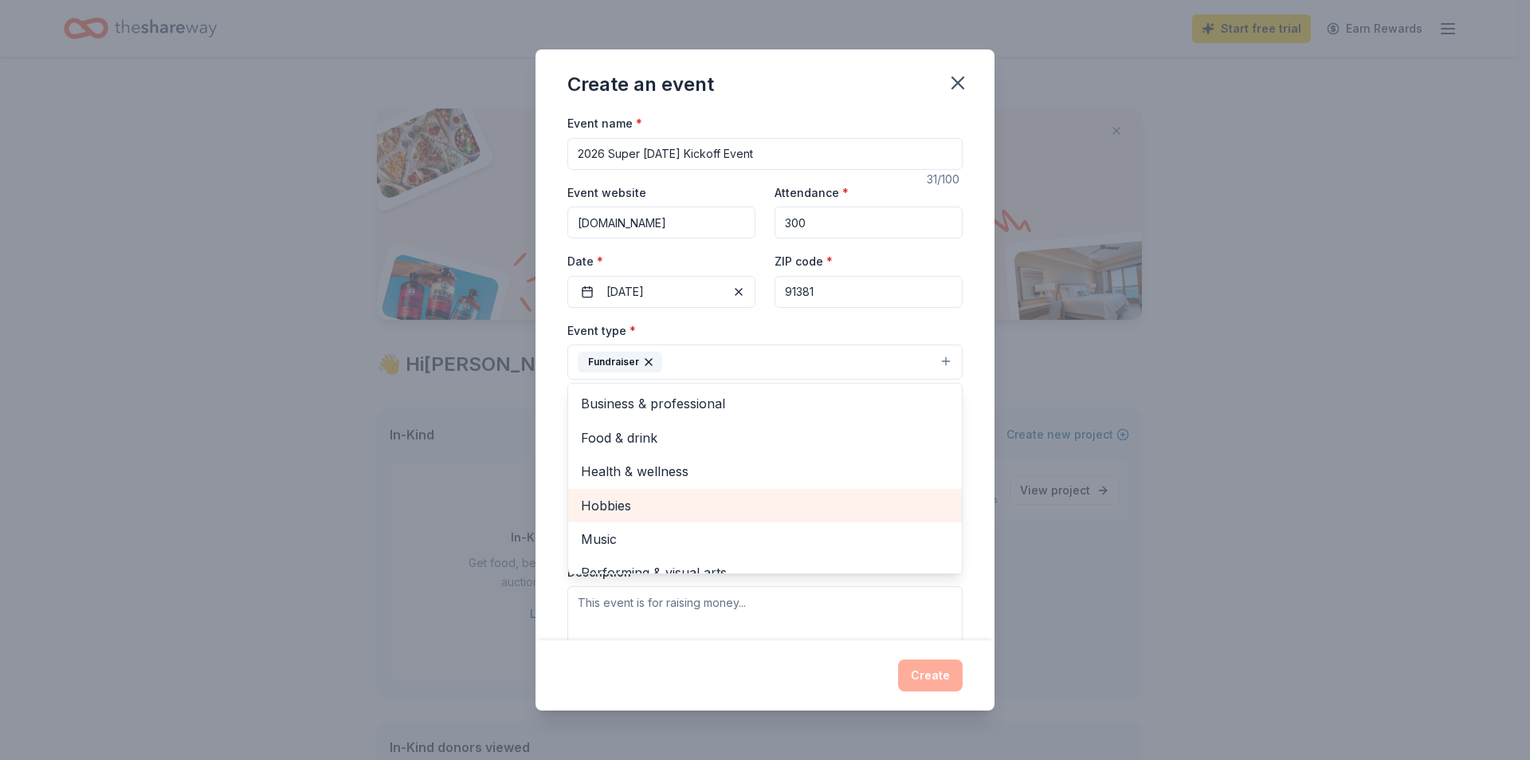
scroll to position [19, 0]
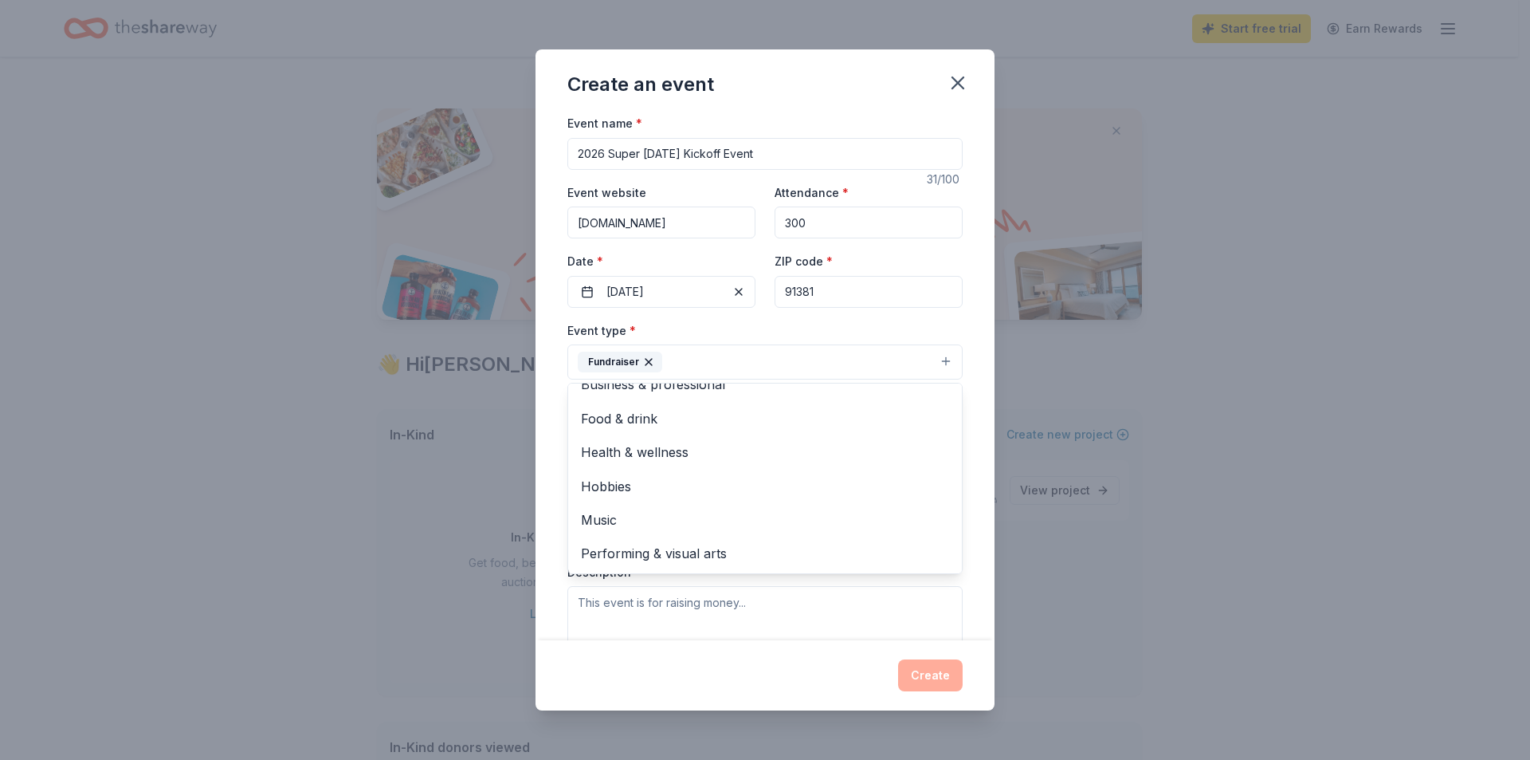
click at [741, 359] on button "Fundraiser" at bounding box center [764, 361] width 395 height 35
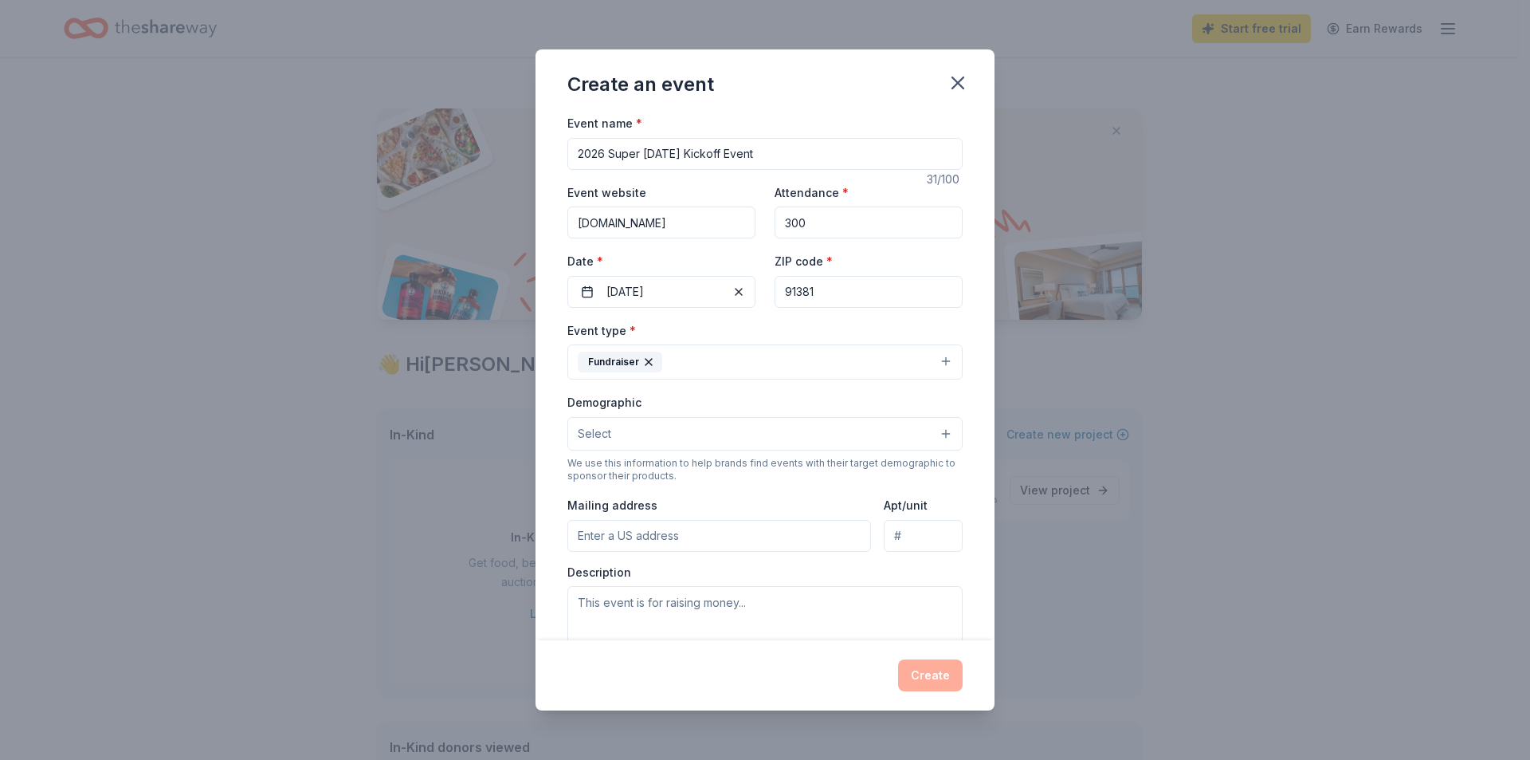
click at [696, 434] on button "Select" at bounding box center [764, 433] width 395 height 33
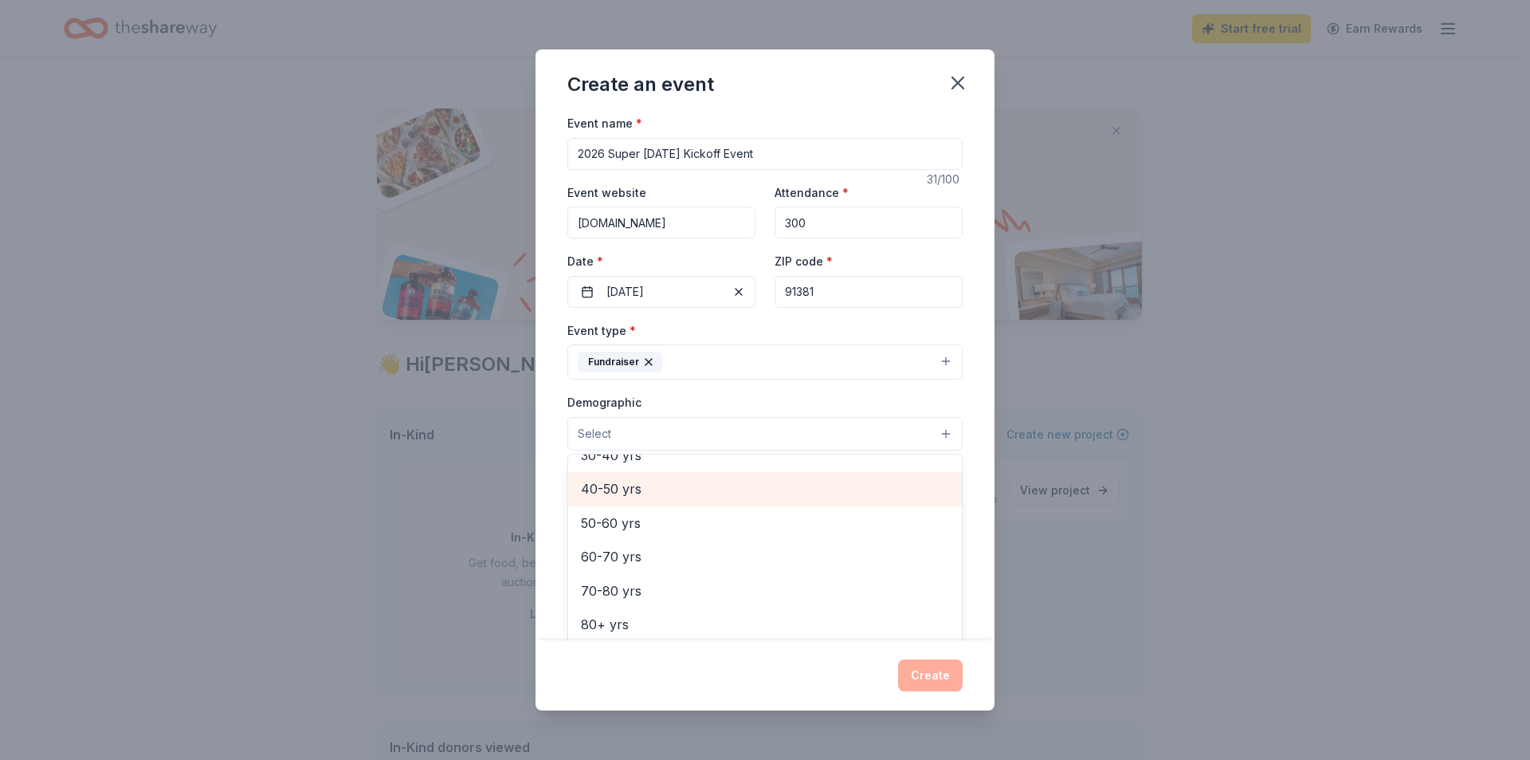
scroll to position [0, 0]
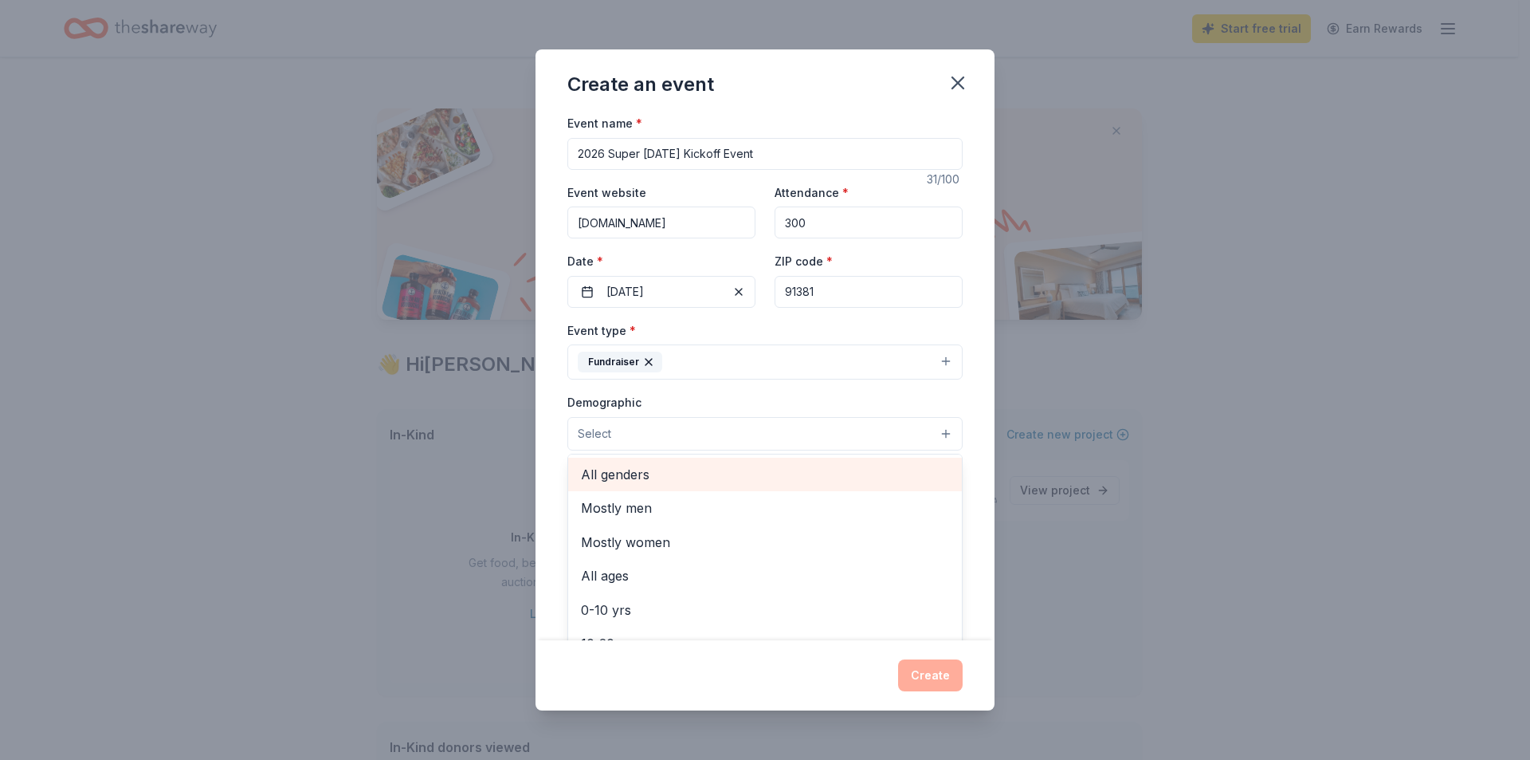
click at [616, 478] on span "All genders" at bounding box center [765, 474] width 368 height 21
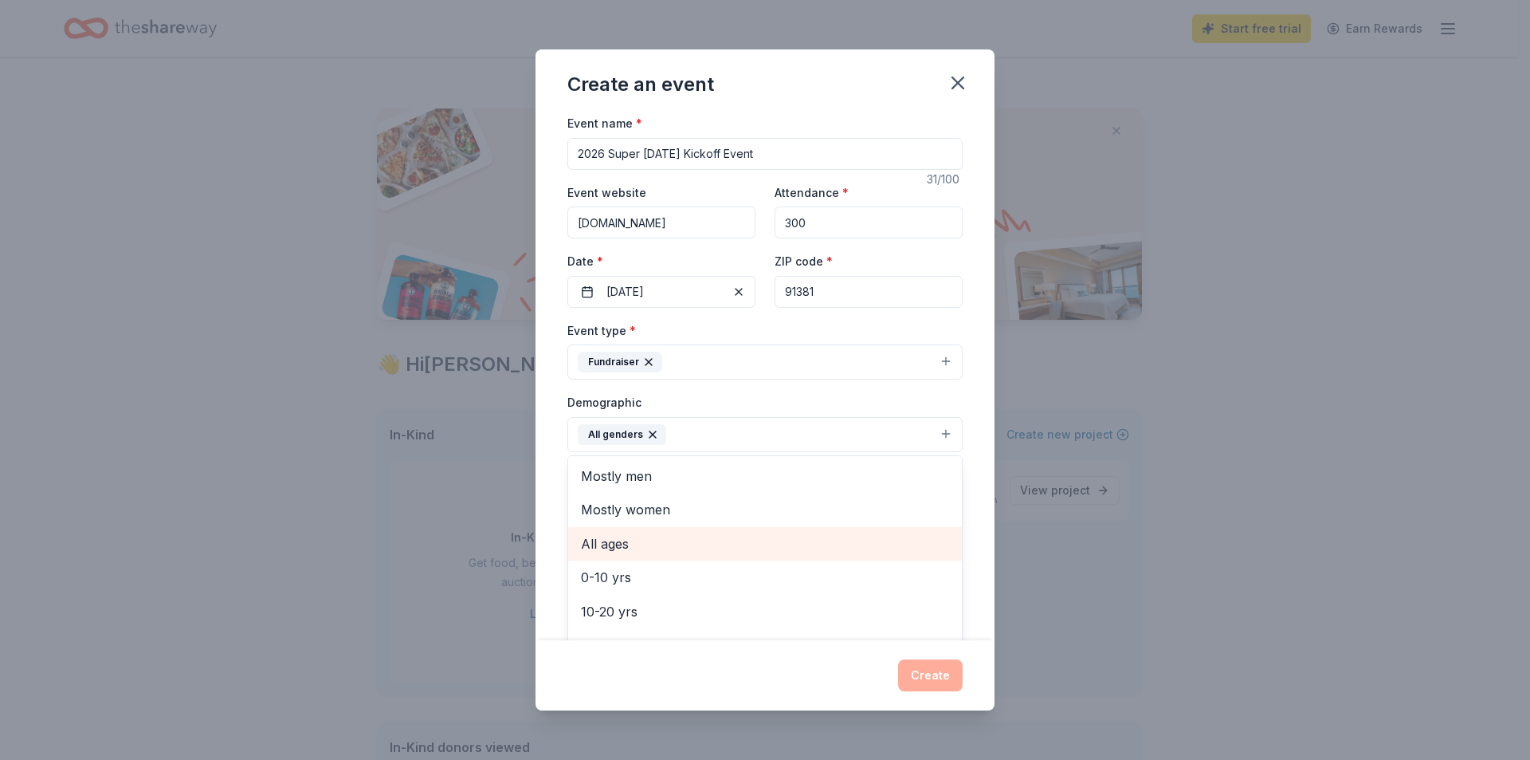
click at [666, 540] on span "All ages" at bounding box center [765, 543] width 368 height 21
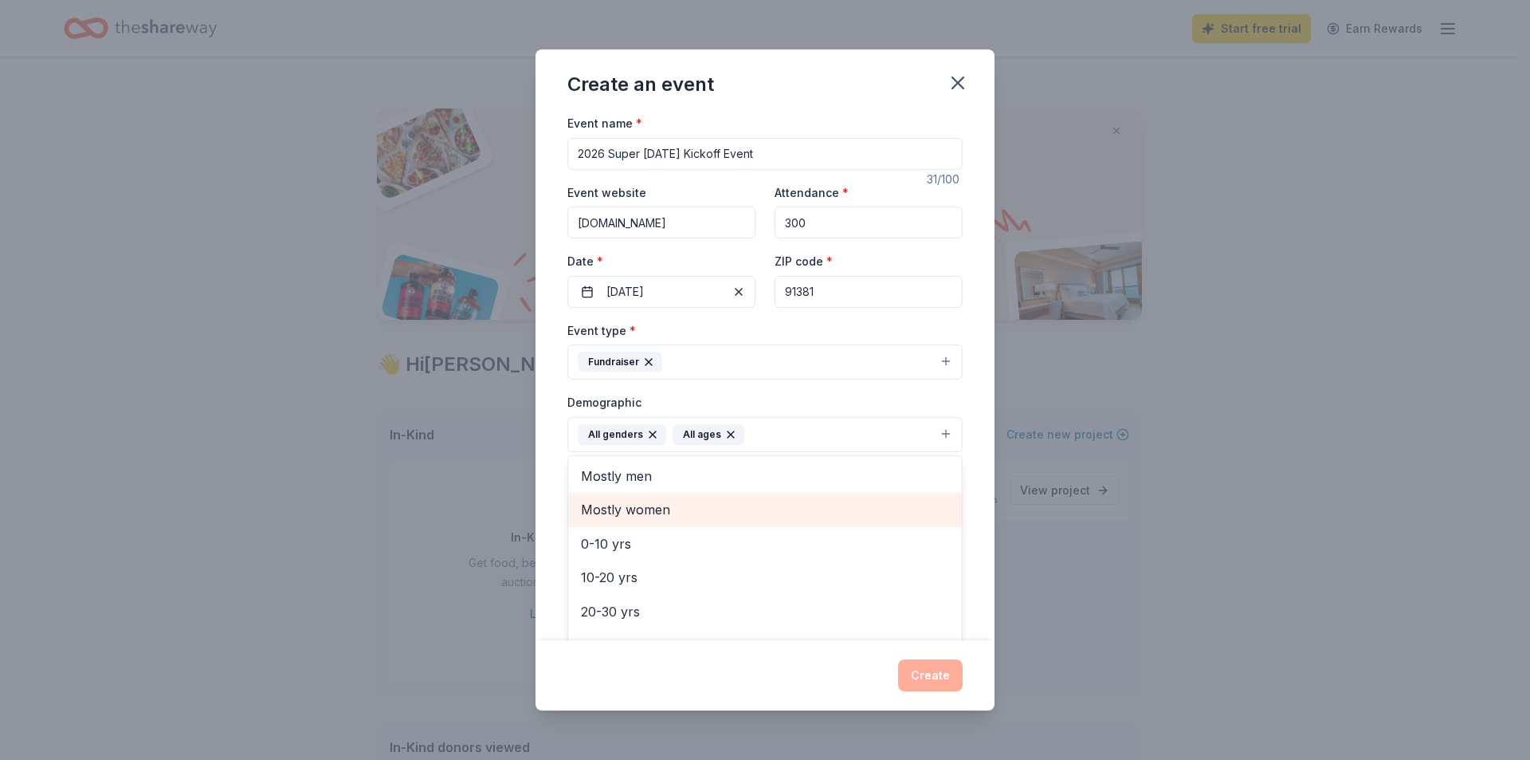
scroll to position [80, 0]
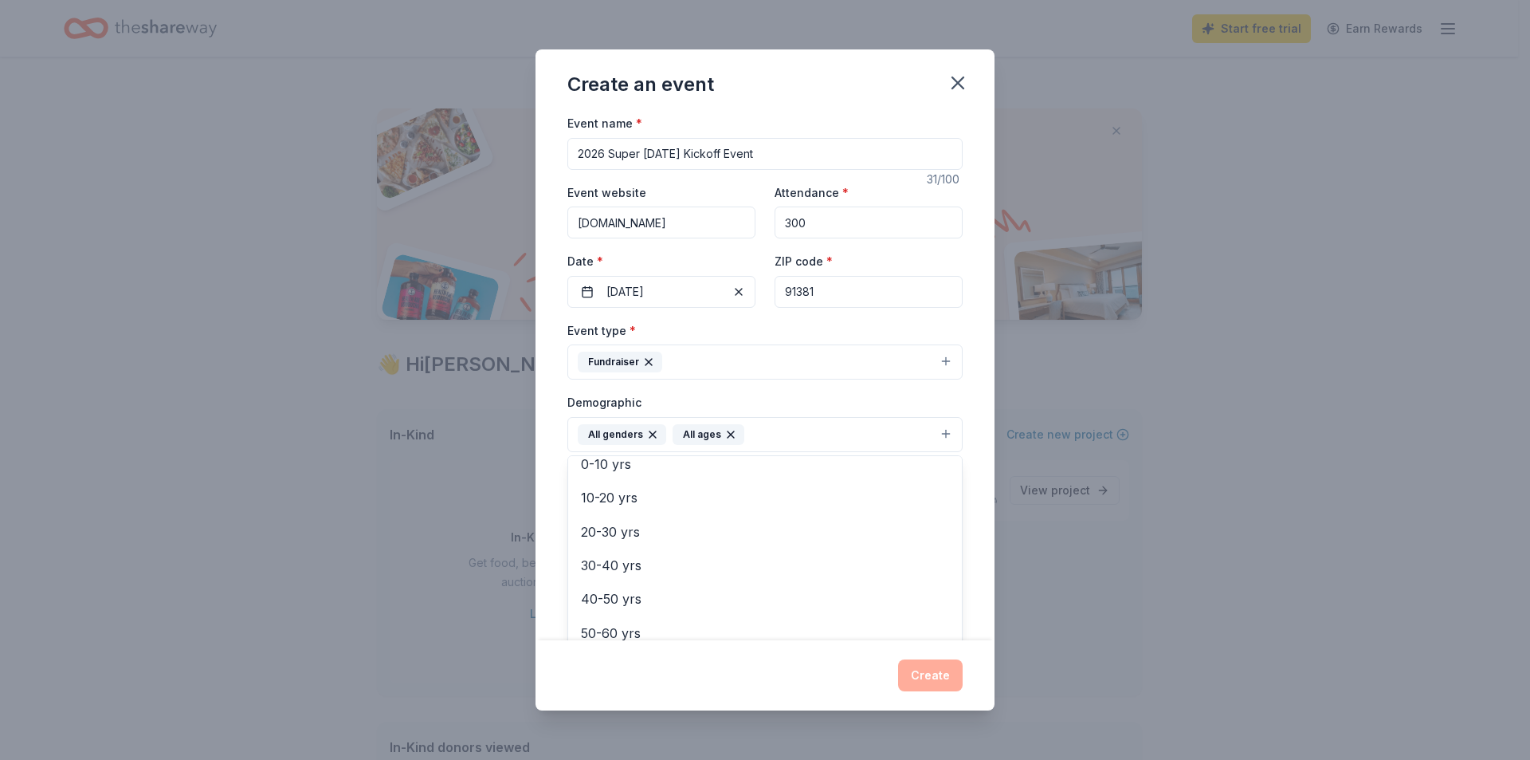
click at [952, 392] on div "Event name * 2026 Super Sunday Kickoff Event 31 /100 Event website www.philippi…" at bounding box center [765, 376] width 459 height 527
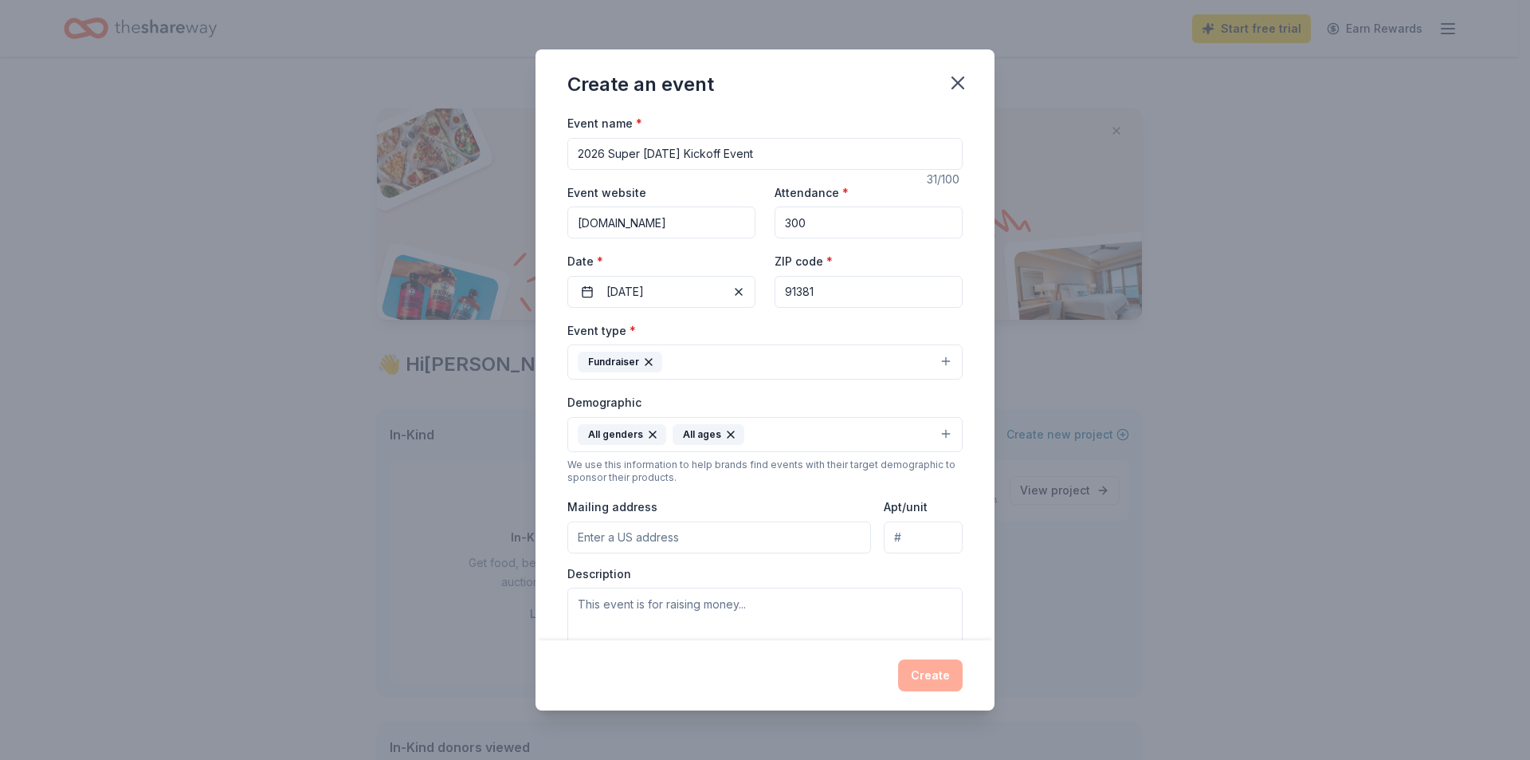
click at [683, 532] on input "Mailing address" at bounding box center [719, 537] width 304 height 32
type input "26822 Marlowe Court"
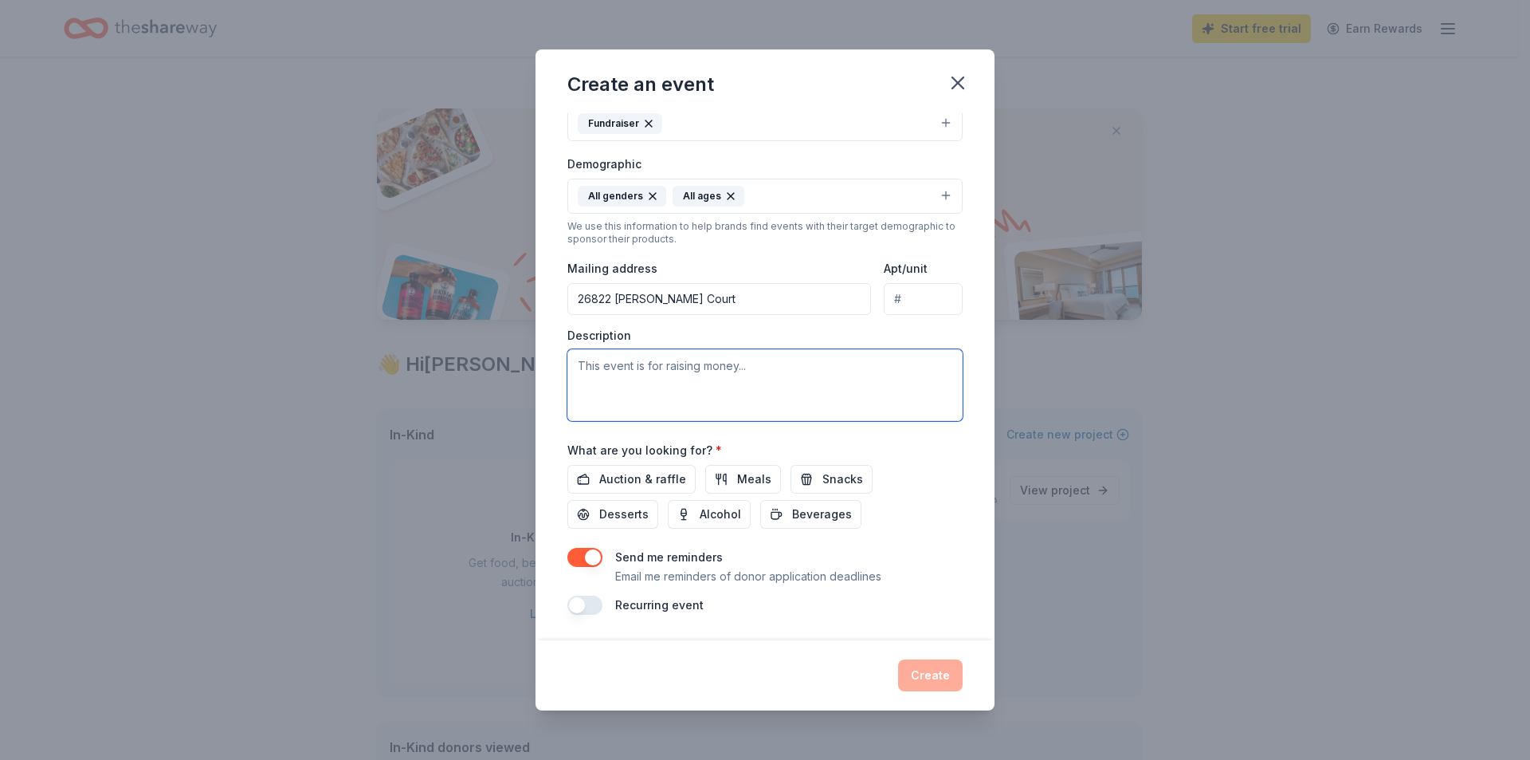
click at [649, 371] on textarea at bounding box center [764, 385] width 395 height 72
click at [627, 474] on span "Auction & raffle" at bounding box center [642, 478] width 87 height 19
click at [646, 361] on textarea at bounding box center [764, 385] width 395 height 72
paste textarea "🇵🇭 PBG Super Sunday 2026 Kickoff Event Date: Sunday, February 8, 2026 Location:…"
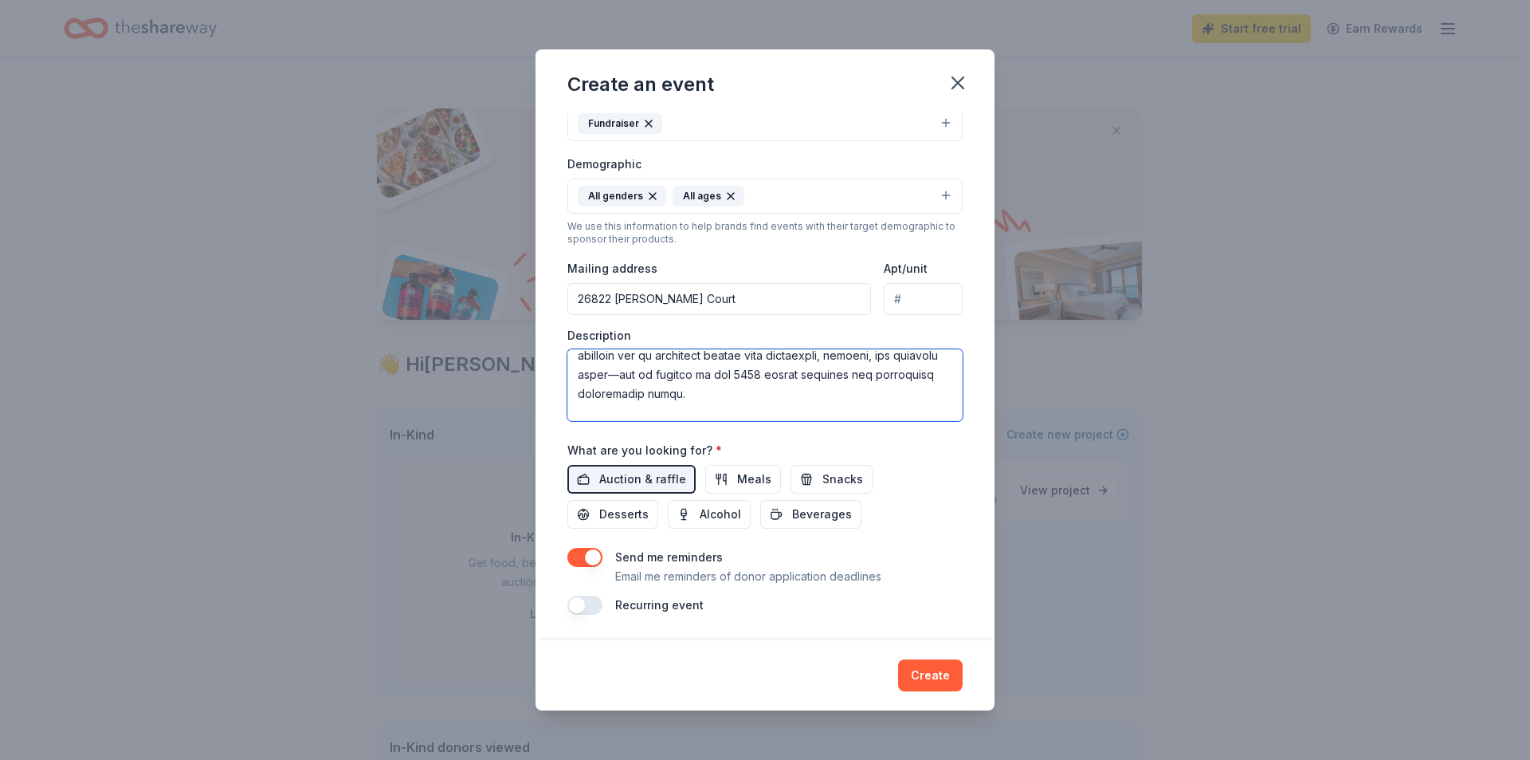
scroll to position [0, 0]
click at [591, 367] on textarea at bounding box center [764, 385] width 395 height 72
click at [895, 357] on textarea at bounding box center [764, 385] width 395 height 72
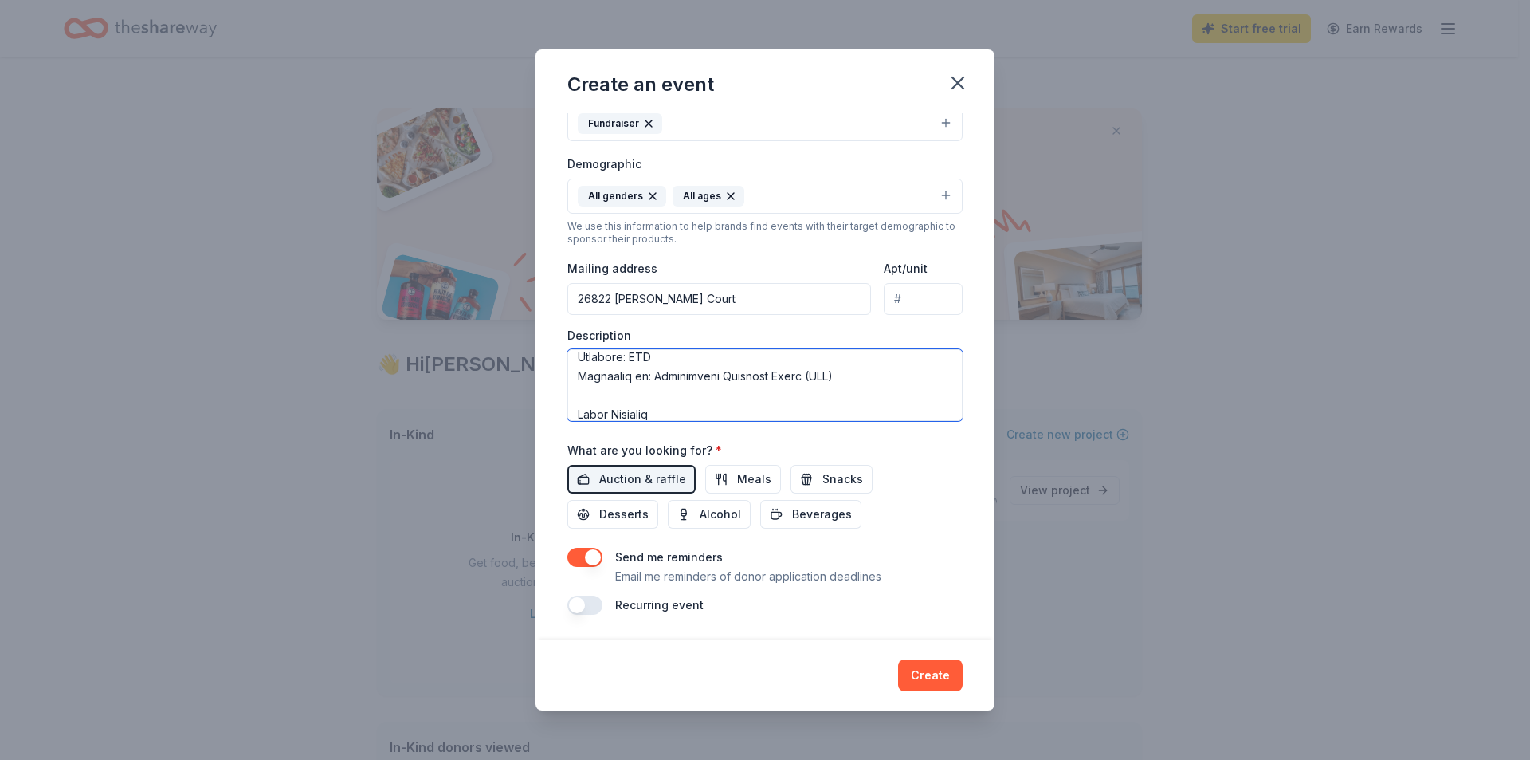
click at [760, 414] on textarea at bounding box center [764, 385] width 395 height 72
click at [727, 384] on textarea at bounding box center [764, 385] width 395 height 72
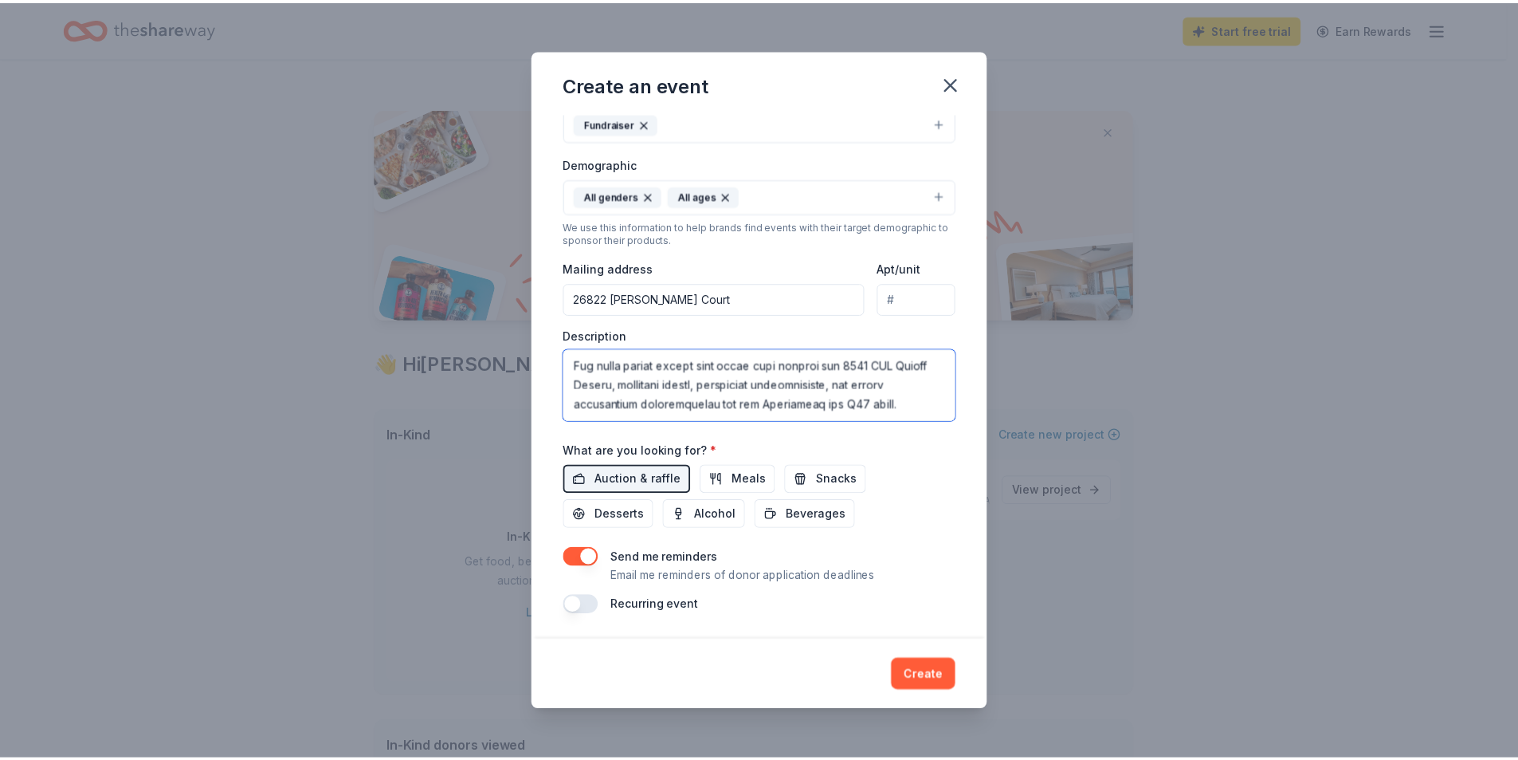
scroll to position [631, 0]
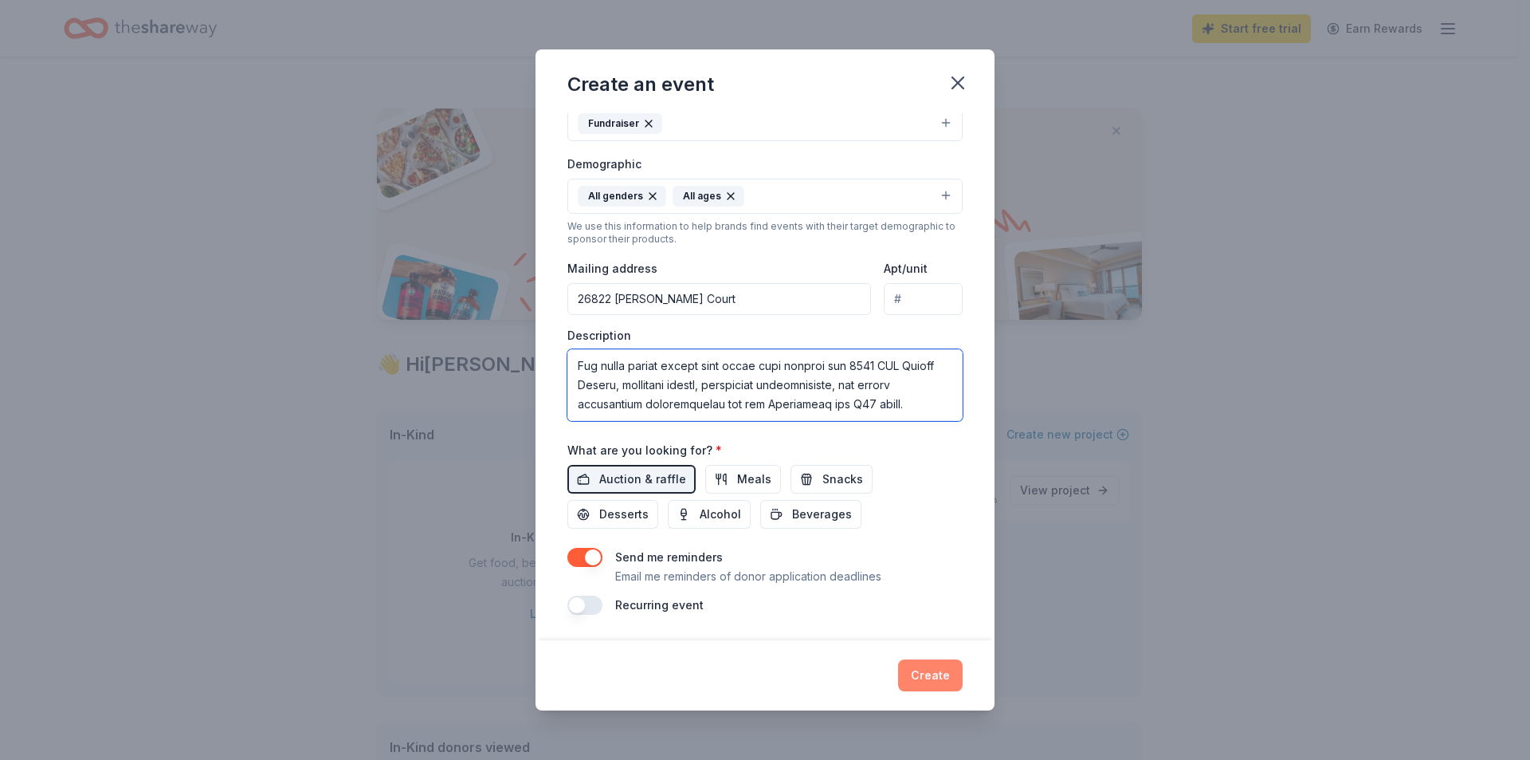
type textarea "PBG Super Sunday 2026 Kickoff Event Date: Sunday, February 8, 2026 Location: TB…"
click at [930, 681] on button "Create" at bounding box center [930, 675] width 65 height 32
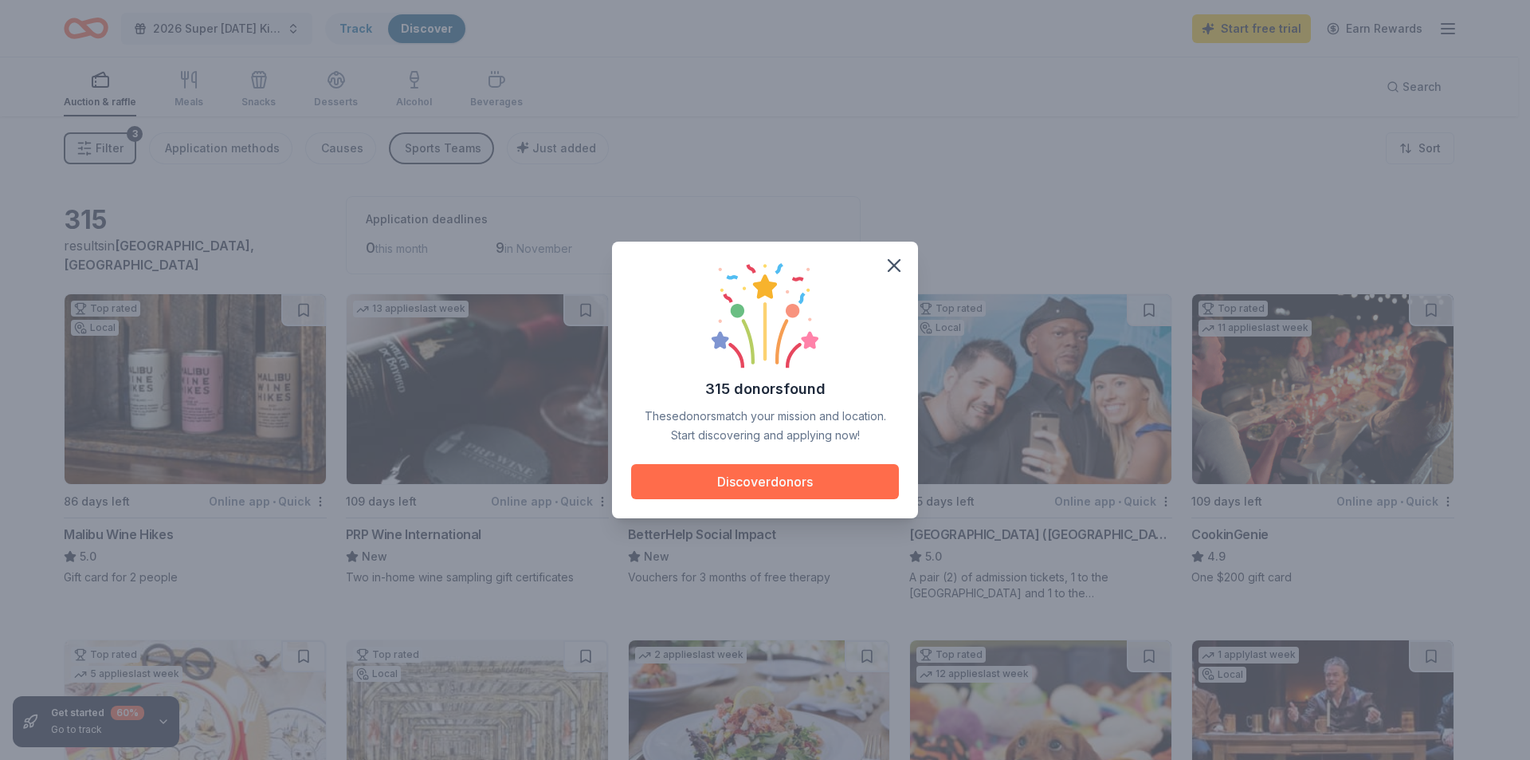
click at [768, 481] on button "Discover donors" at bounding box center [765, 481] width 268 height 35
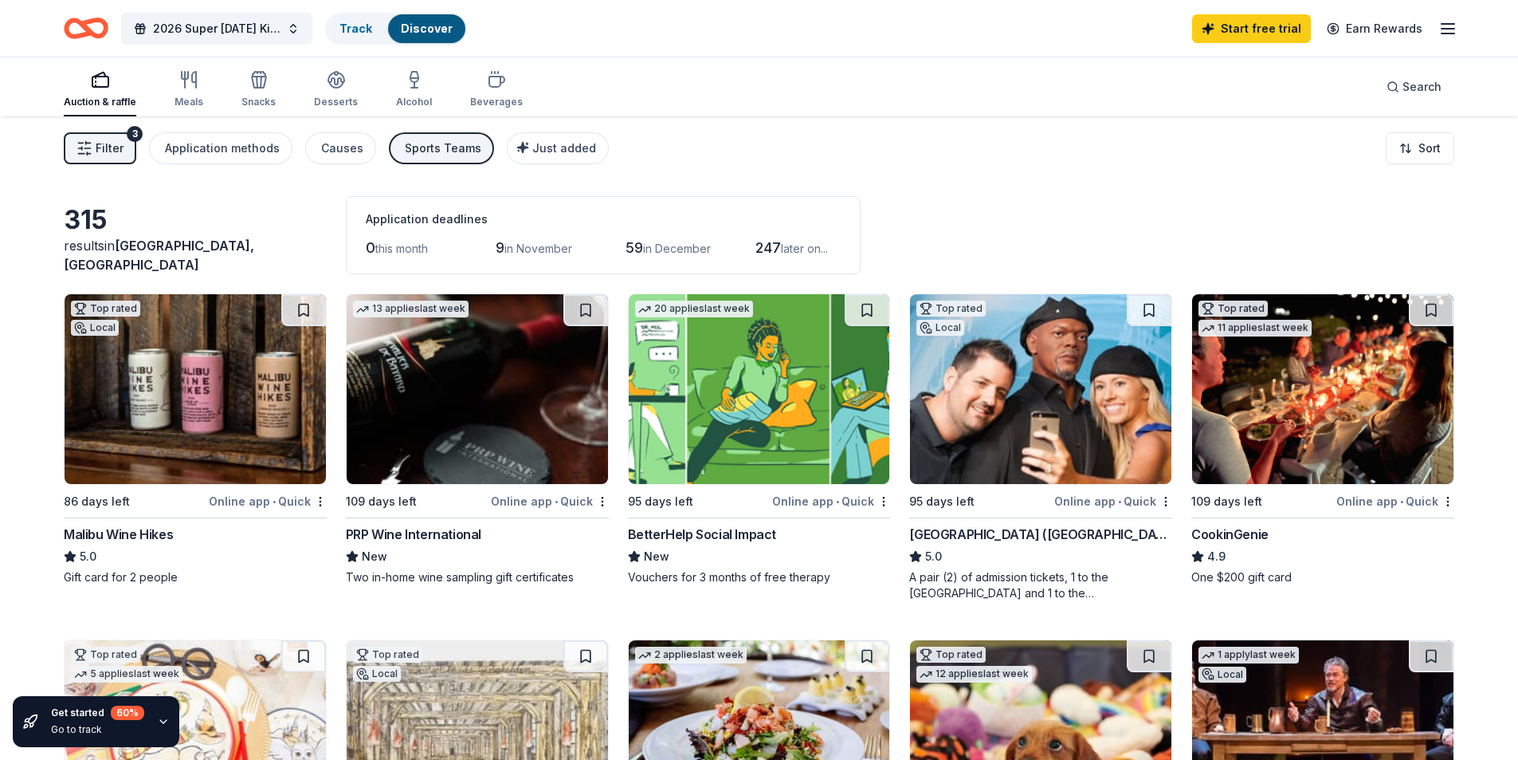
scroll to position [159, 0]
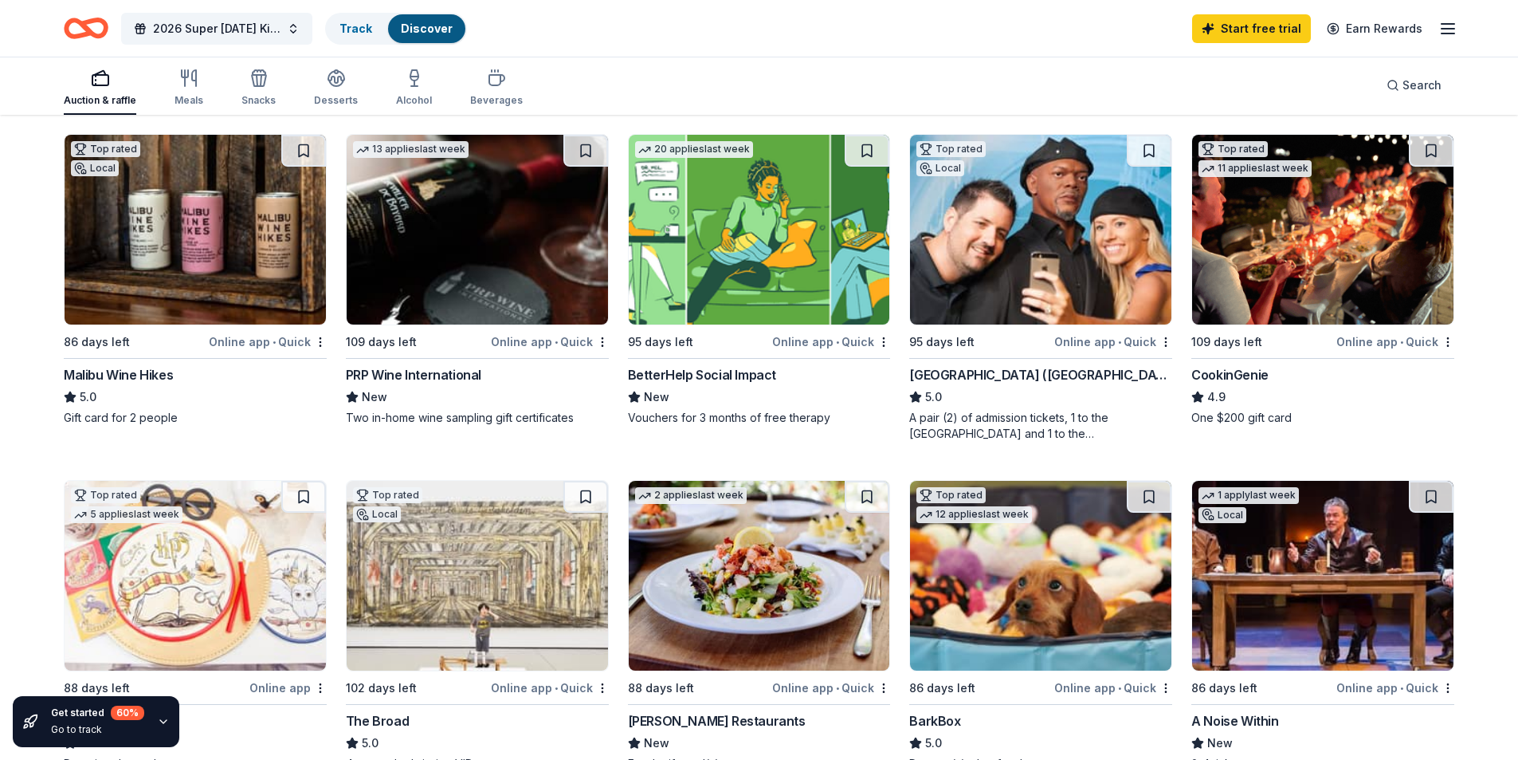
click at [1011, 265] on img at bounding box center [1040, 230] width 261 height 190
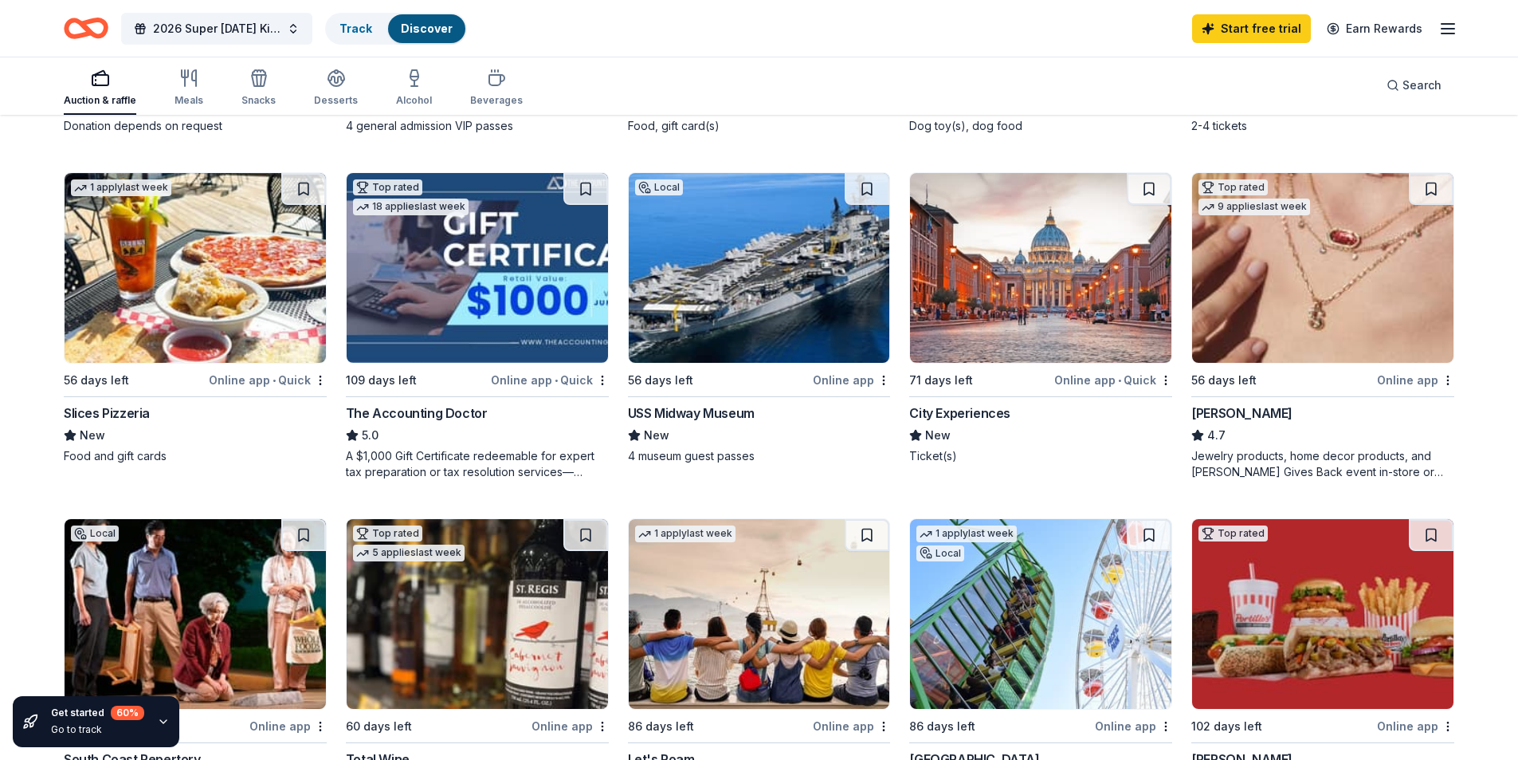
scroll to position [1116, 0]
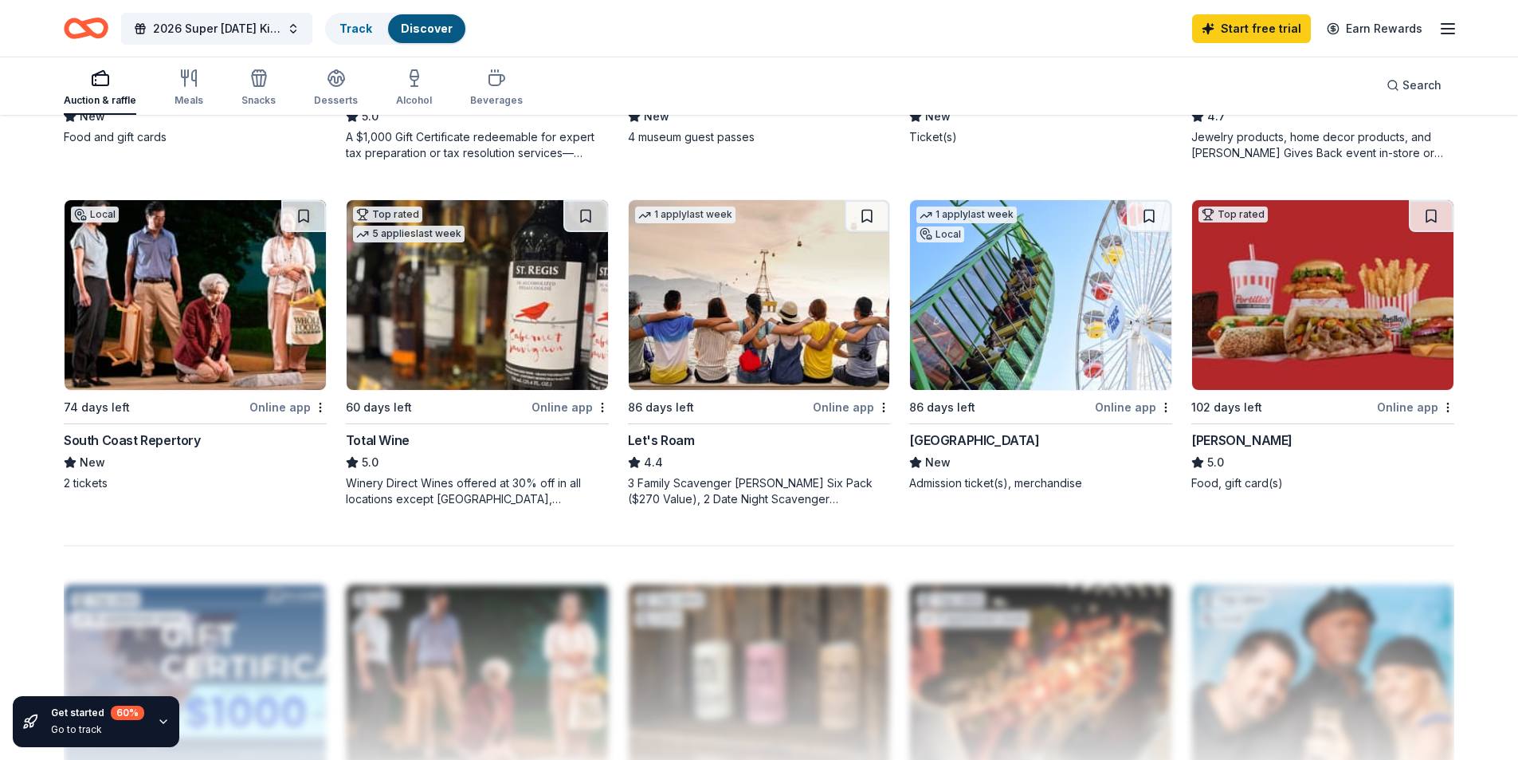
click at [1374, 283] on img at bounding box center [1322, 295] width 261 height 190
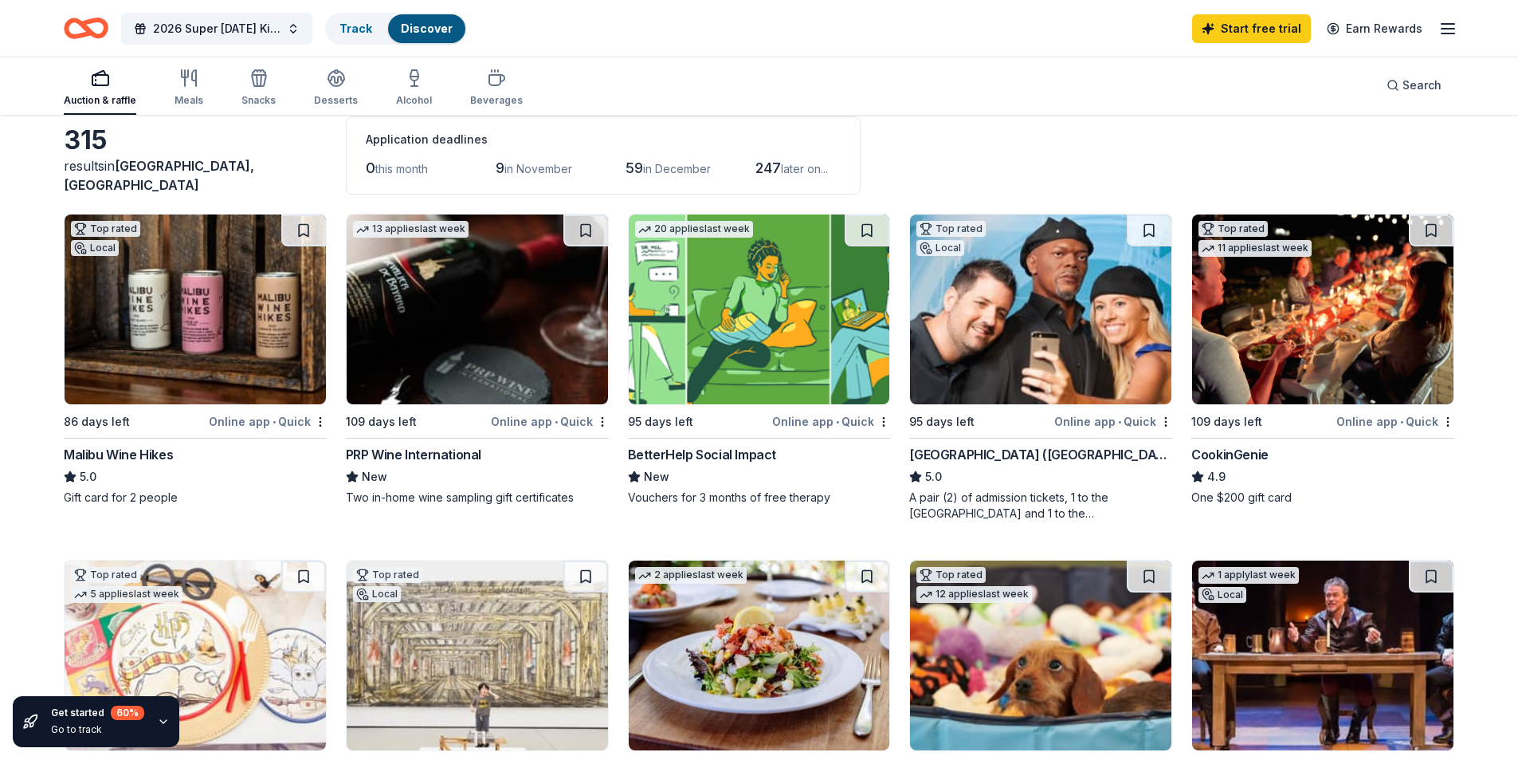
scroll to position [0, 0]
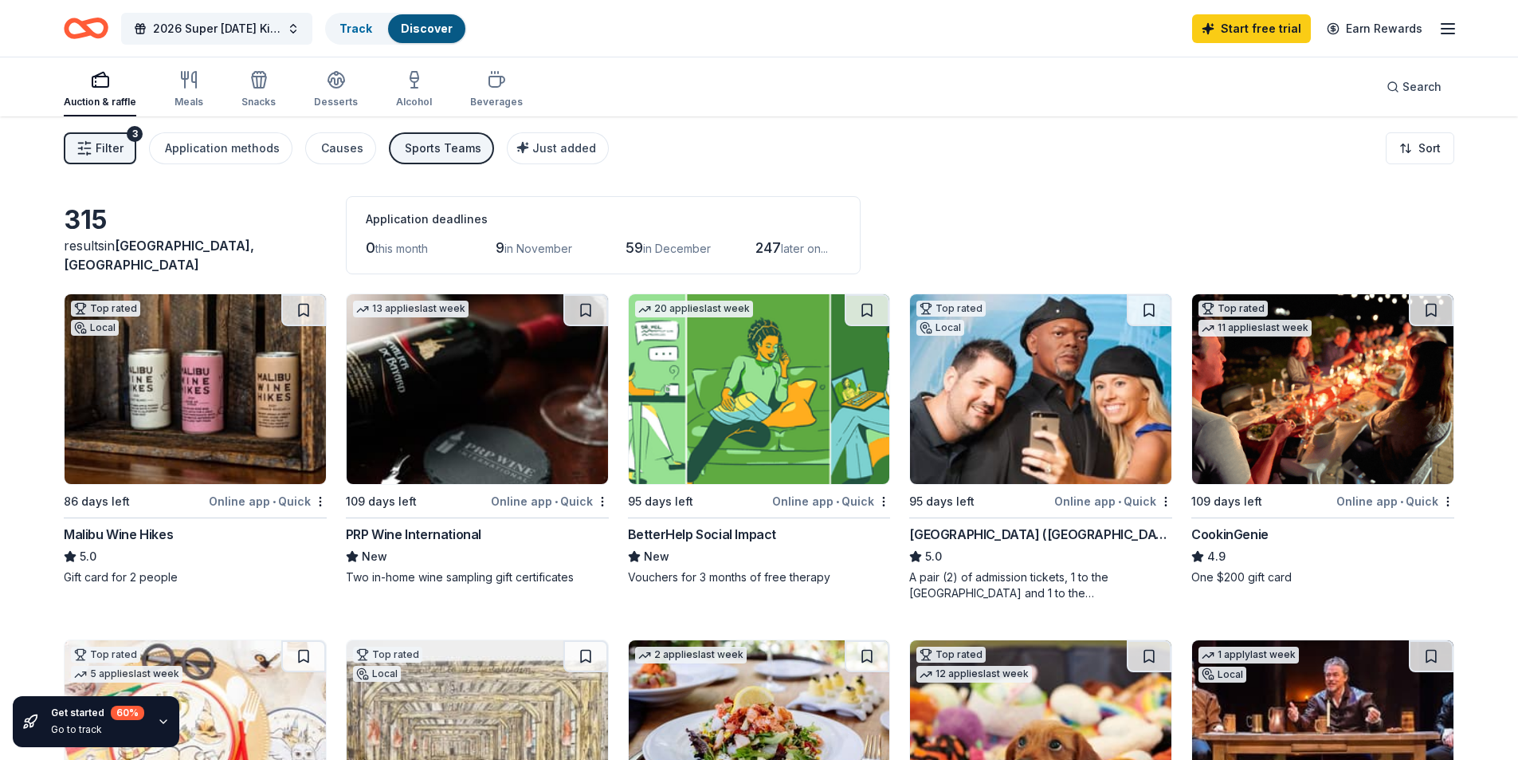
click at [488, 413] on img at bounding box center [477, 389] width 261 height 190
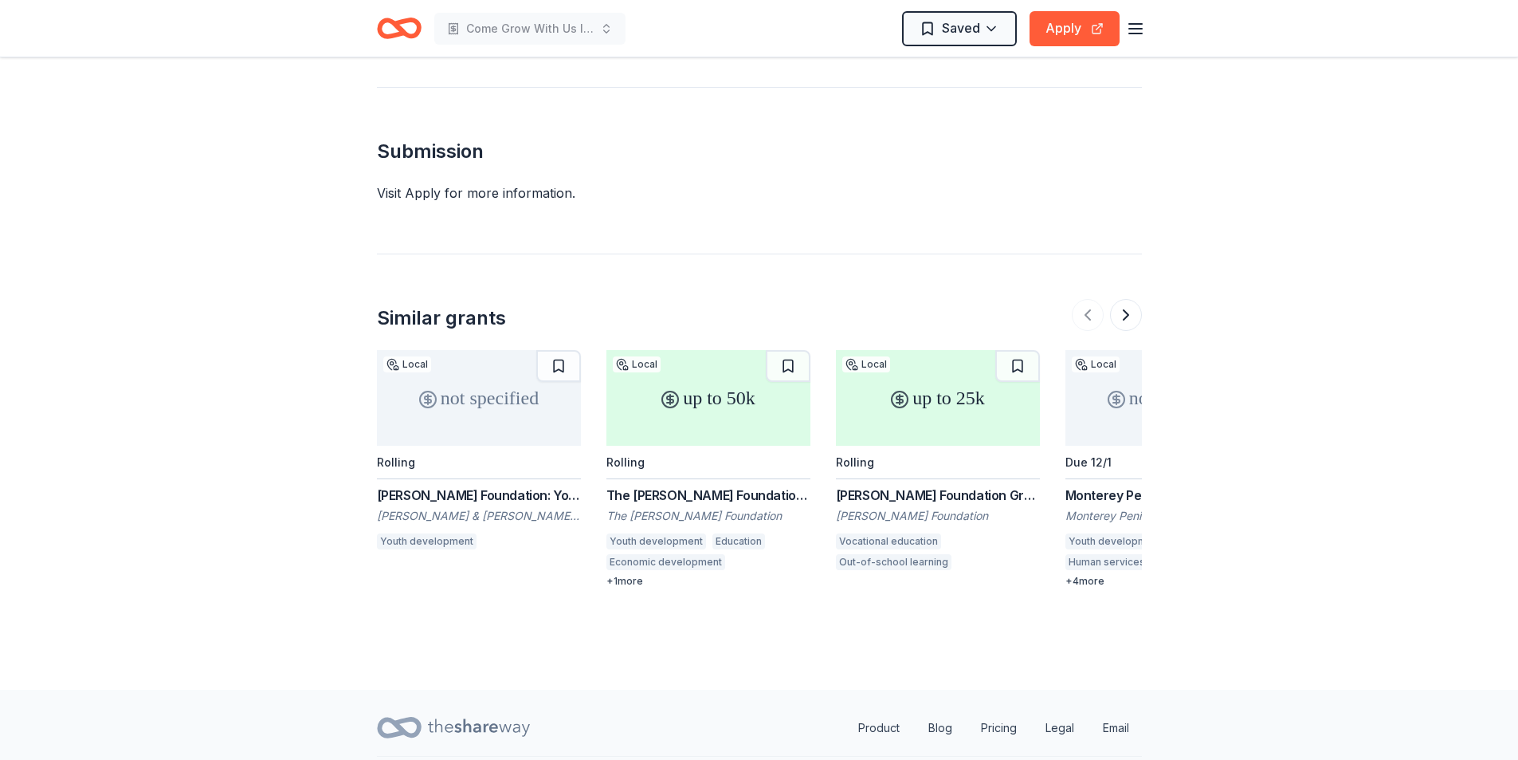
scroll to position [1756, 0]
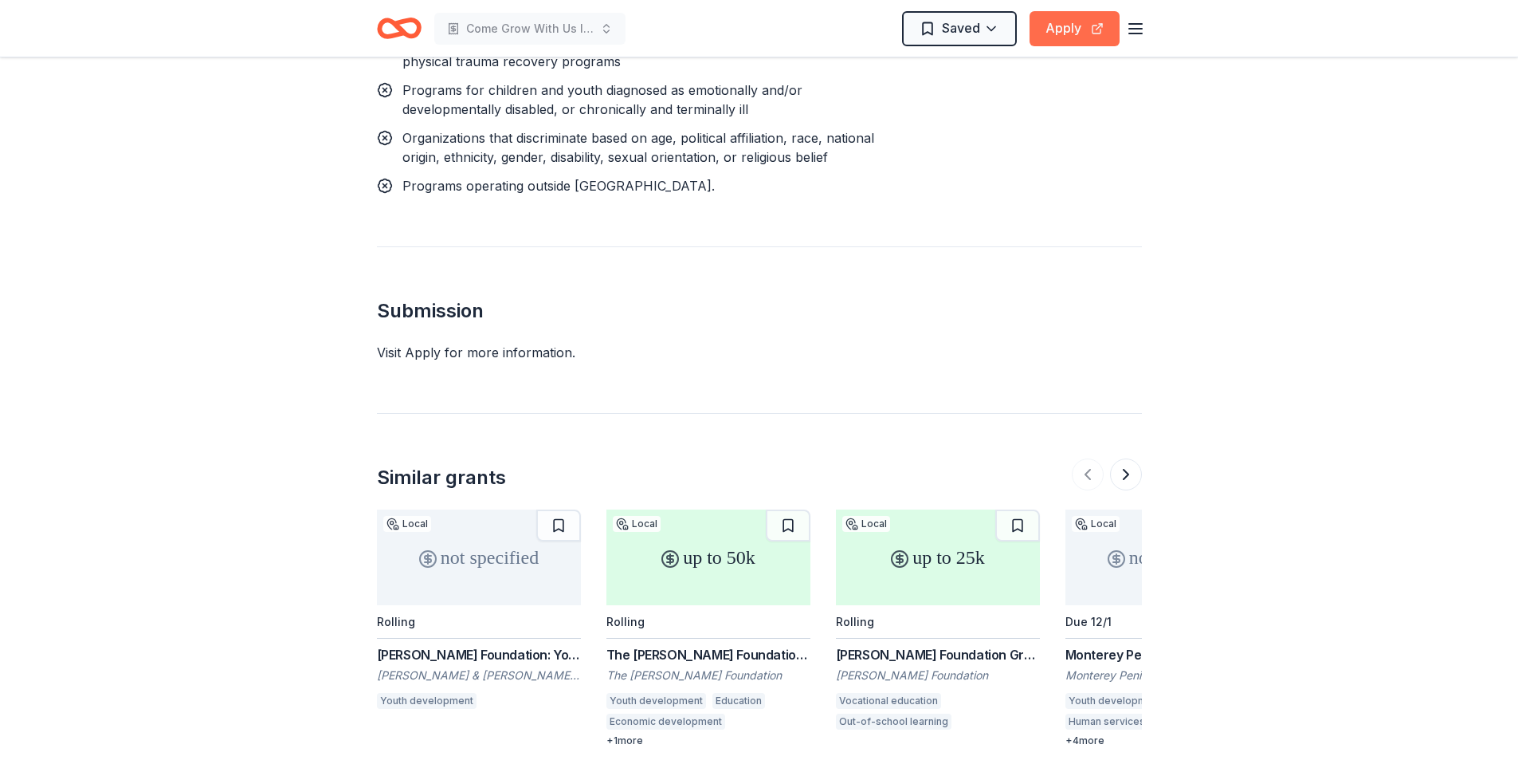
click at [1066, 30] on button "Apply" at bounding box center [1075, 28] width 90 height 35
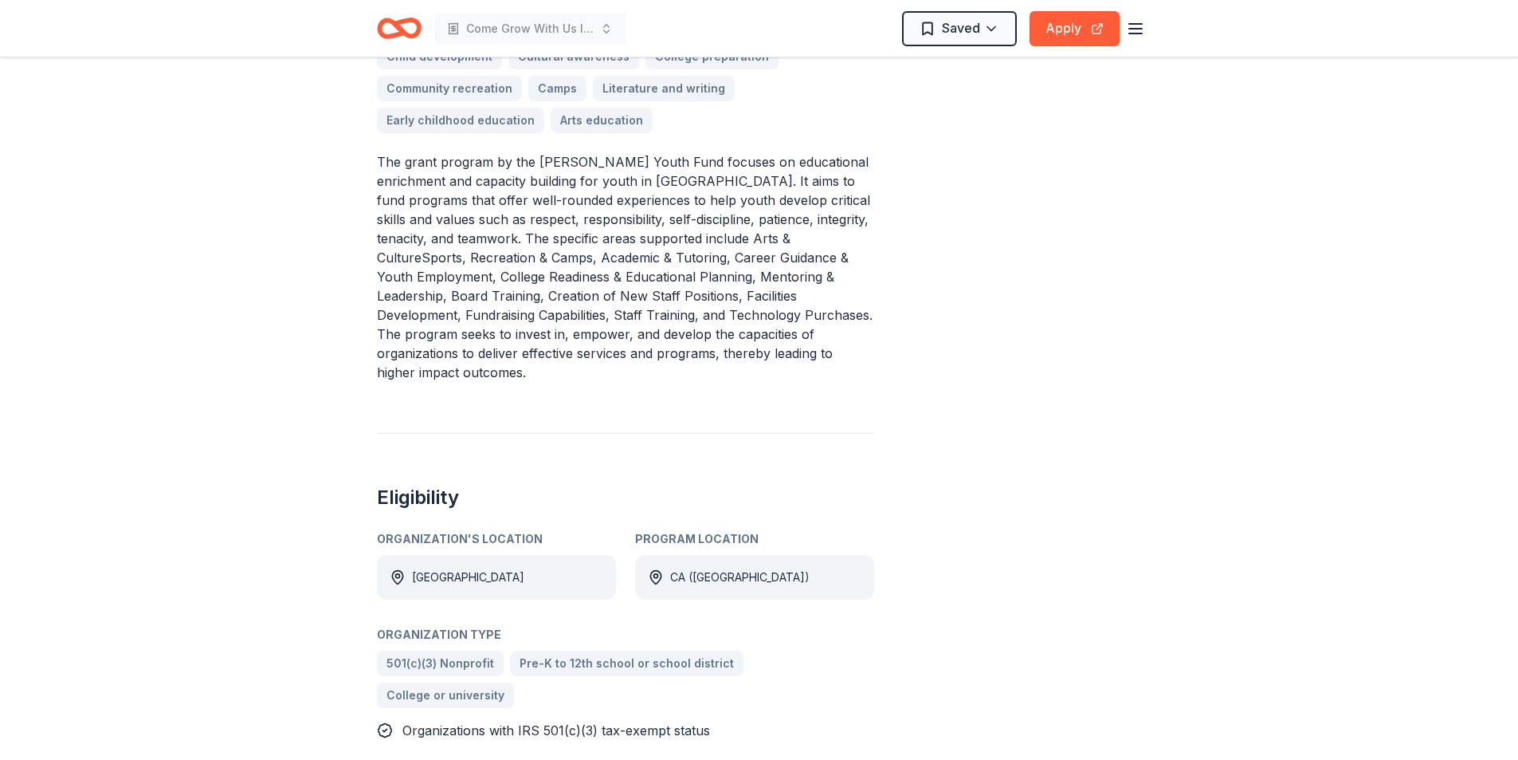
scroll to position [0, 0]
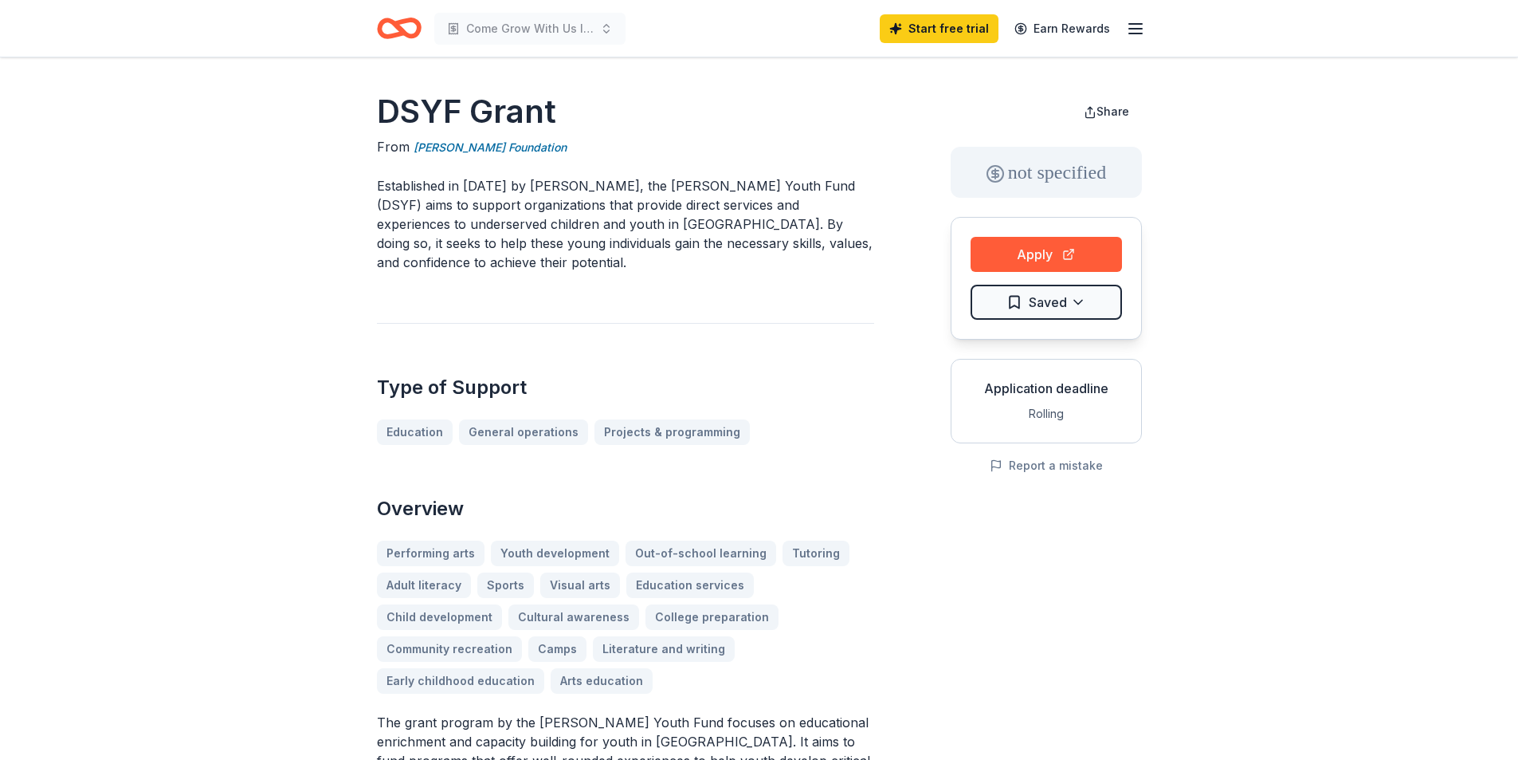
drag, startPoint x: 821, startPoint y: 181, endPoint x: 774, endPoint y: 190, distance: 47.8
click at [774, 190] on p "Established in 2001 by Dwight L. Stuart, Sr., the Dwight Stuart Youth Fund (DSY…" at bounding box center [625, 224] width 497 height 96
drag, startPoint x: 820, startPoint y: 185, endPoint x: 691, endPoint y: 177, distance: 129.4
click at [691, 177] on p "Established in 2001 by Dwight L. Stuart, Sr., the Dwight Stuart Youth Fund (DSY…" at bounding box center [625, 224] width 497 height 96
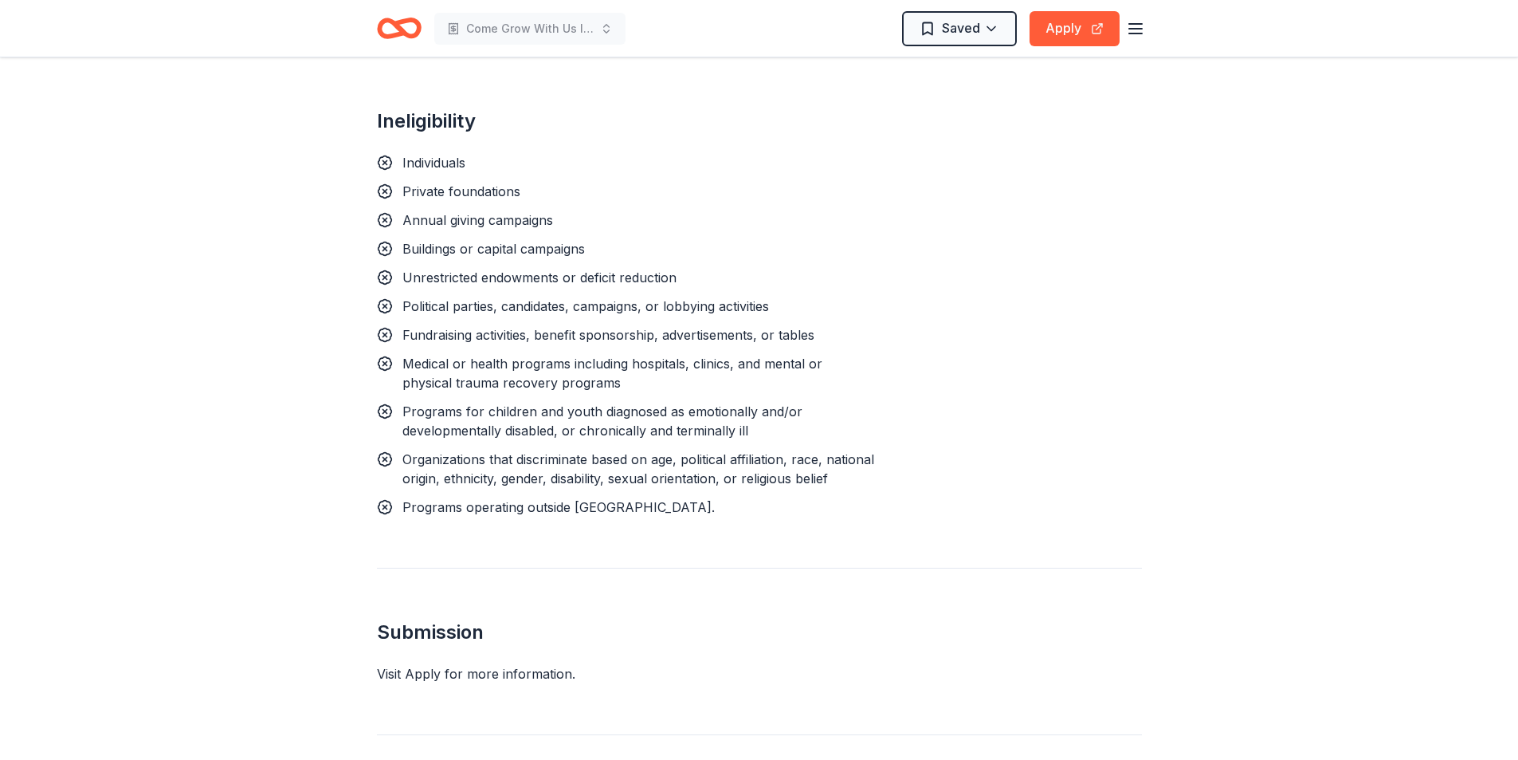
scroll to position [1915, 0]
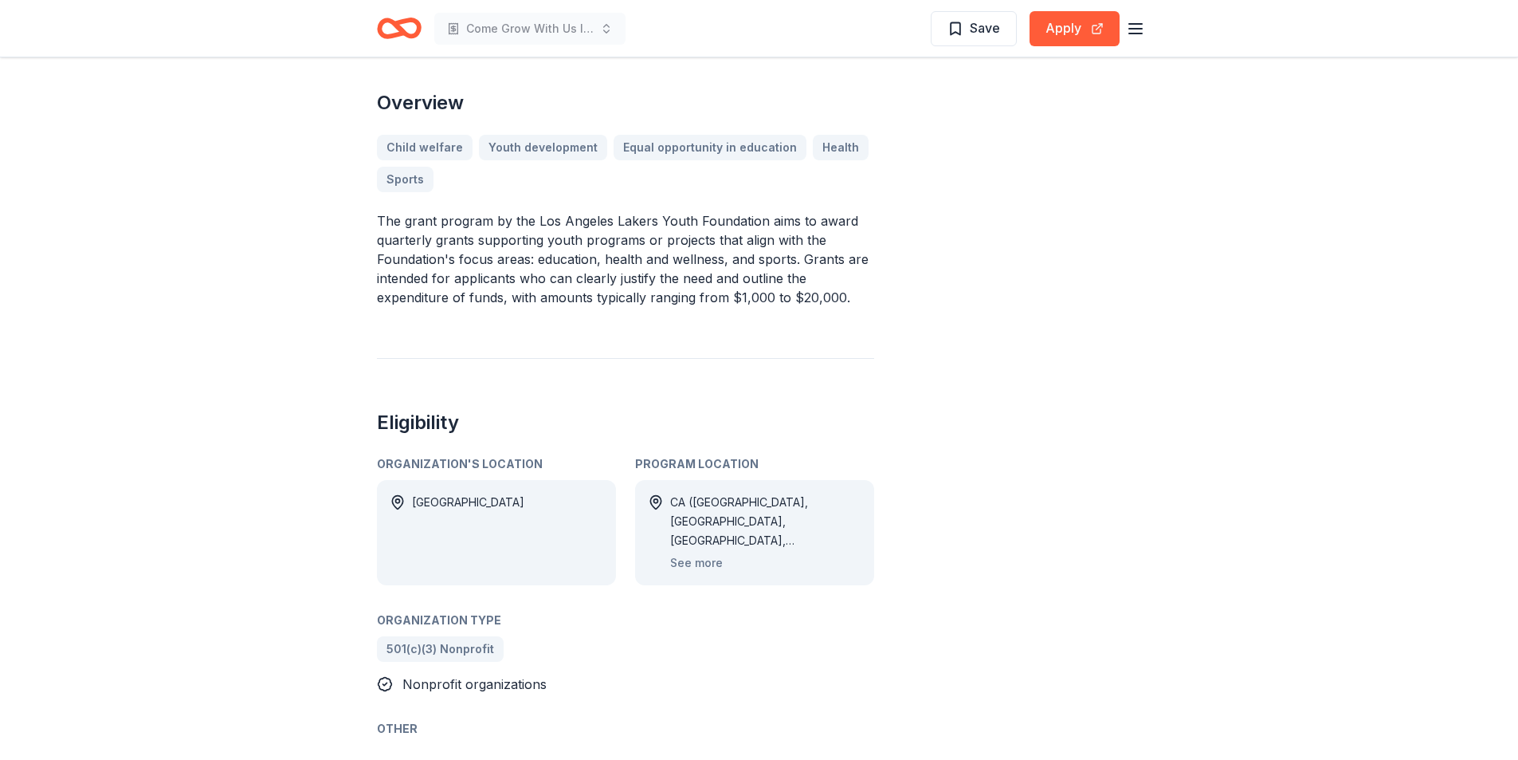
scroll to position [70, 0]
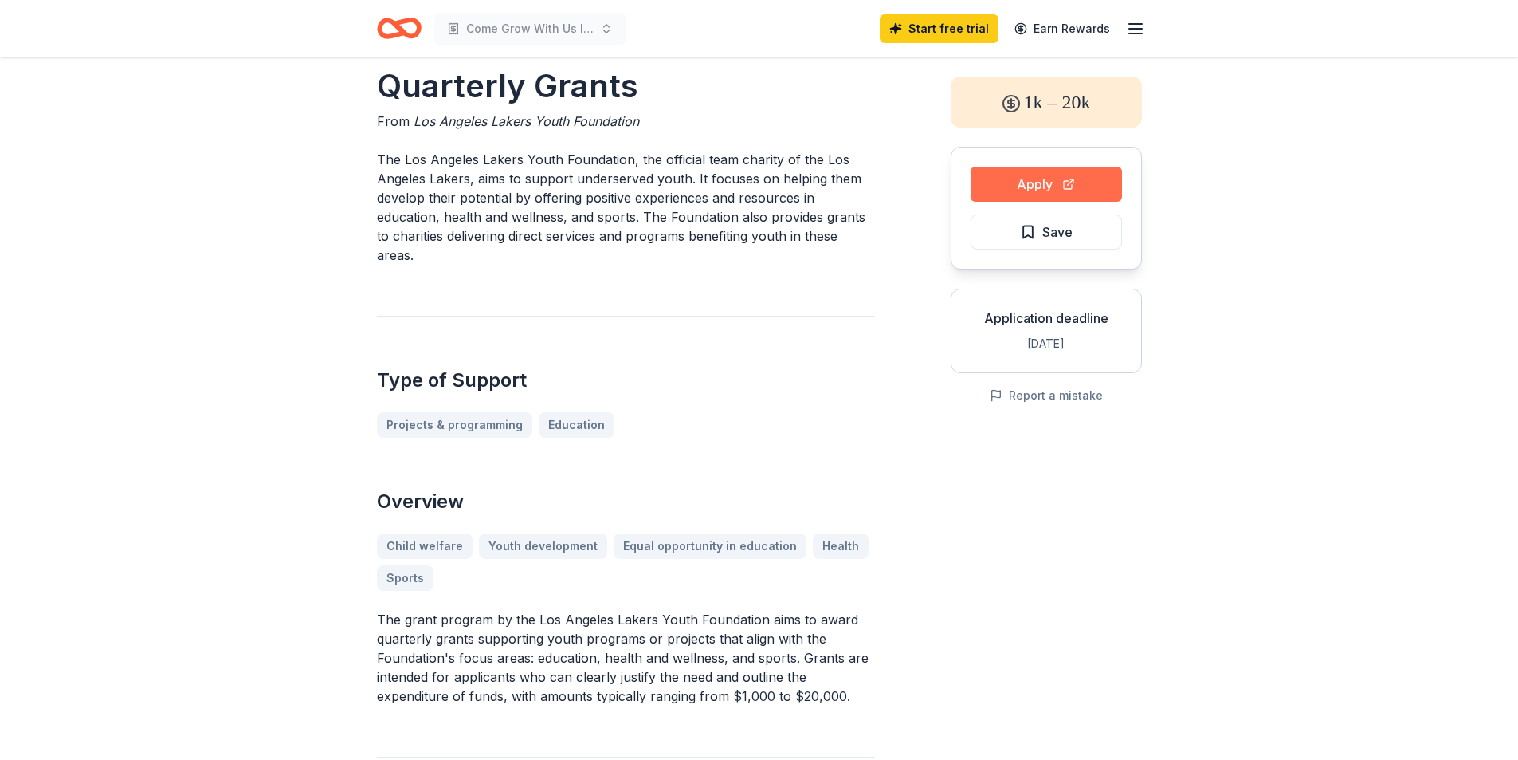
click at [1044, 187] on button "Apply" at bounding box center [1046, 184] width 151 height 35
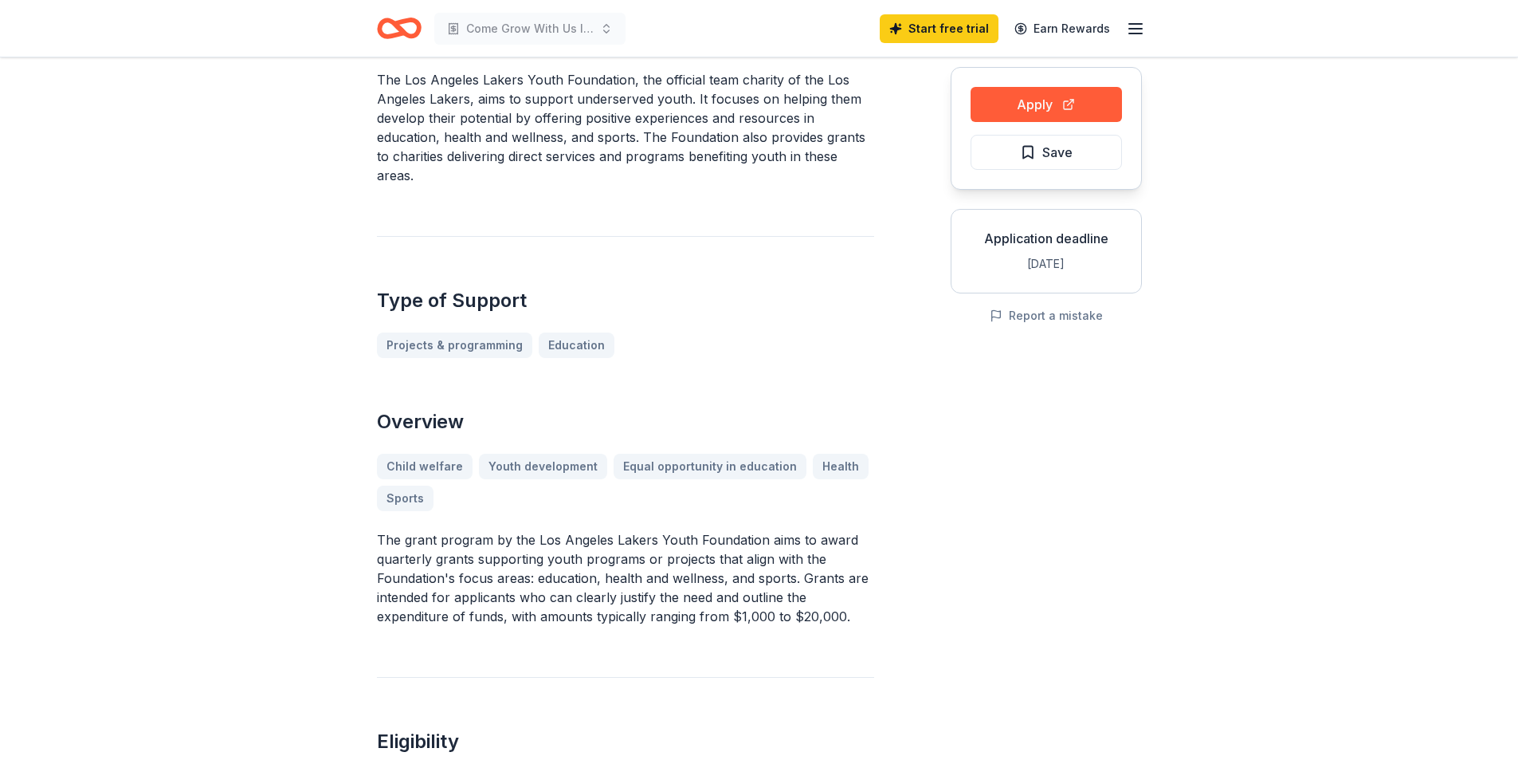
scroll to position [0, 0]
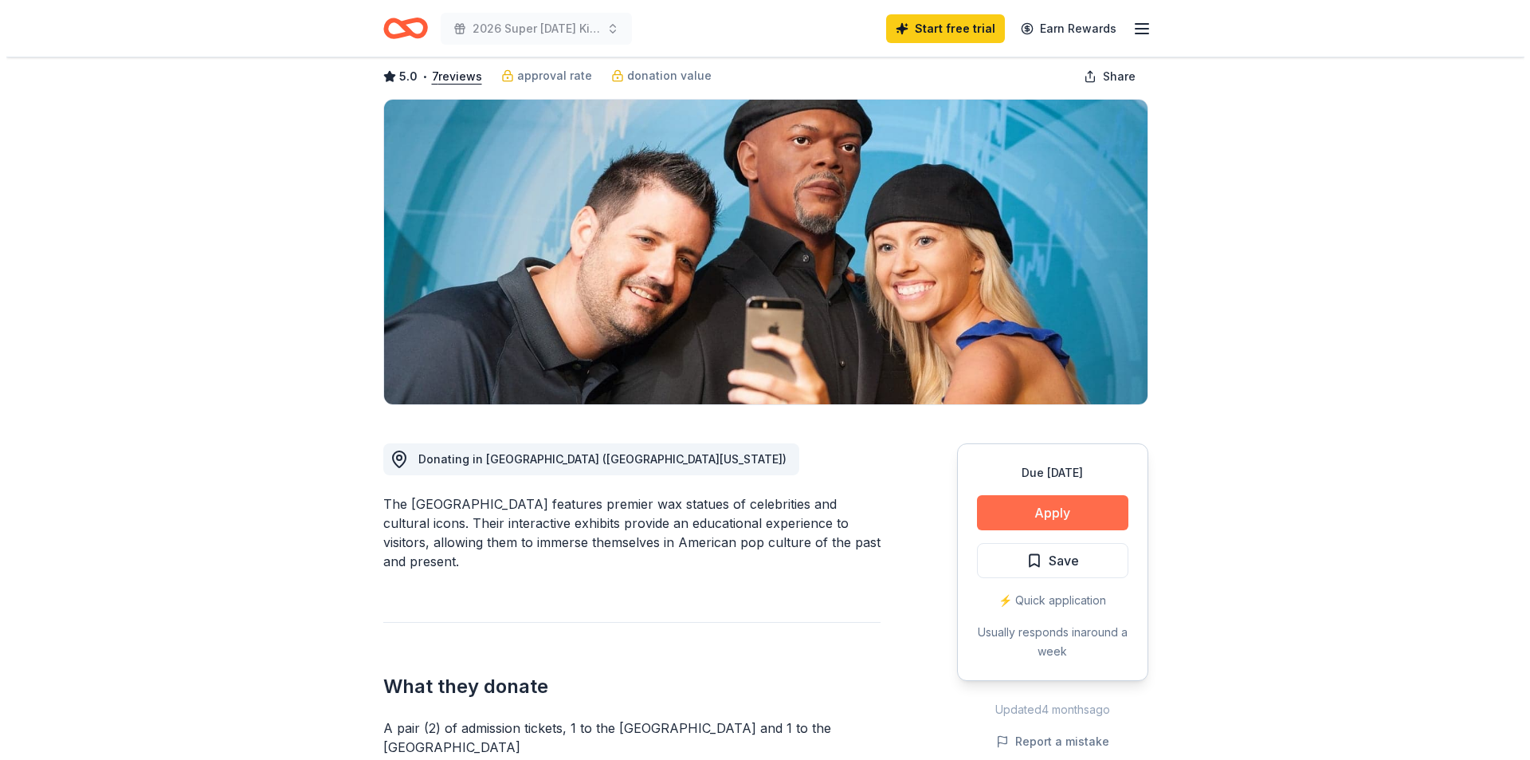
scroll to position [80, 0]
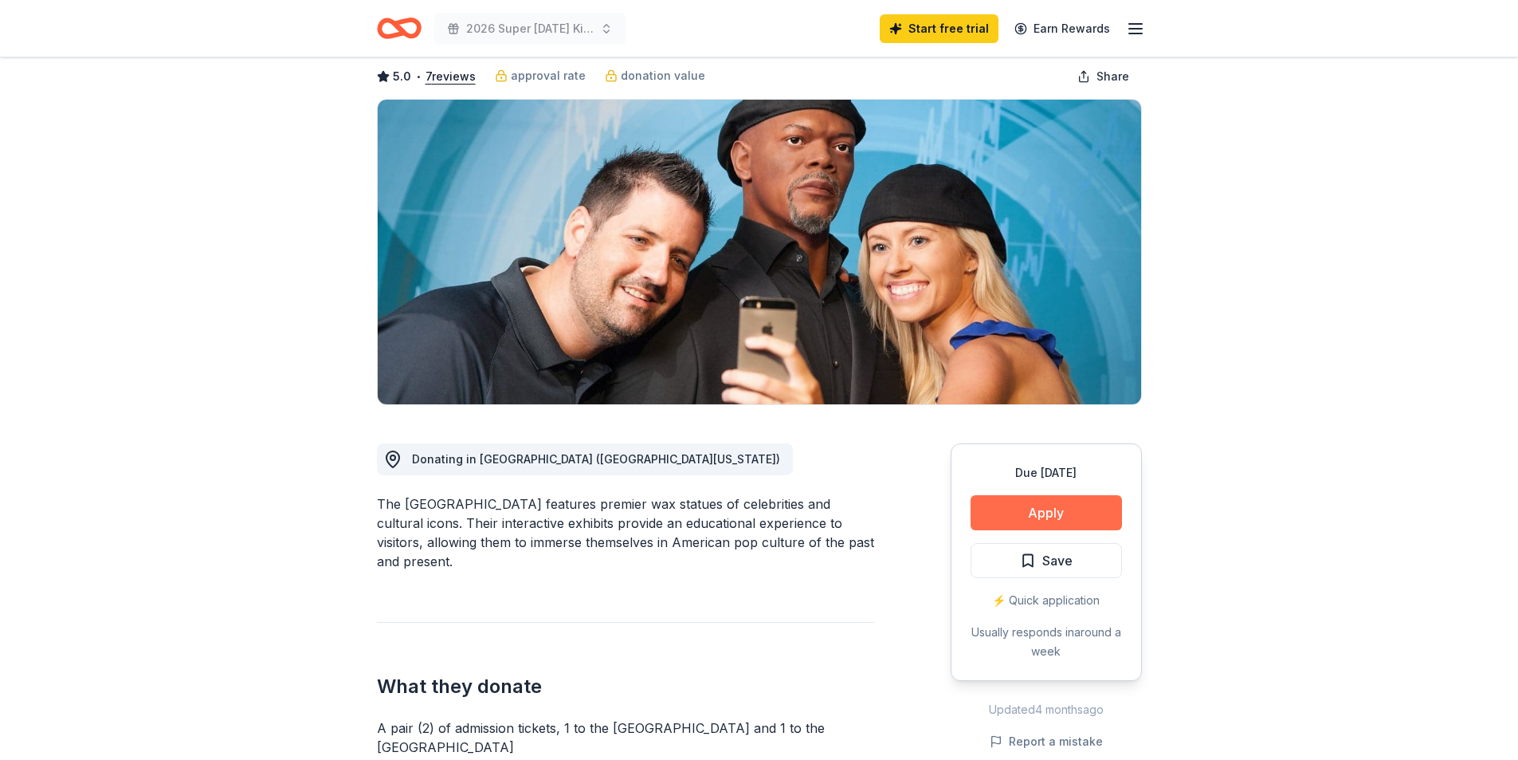
click at [1010, 504] on button "Apply" at bounding box center [1046, 512] width 151 height 35
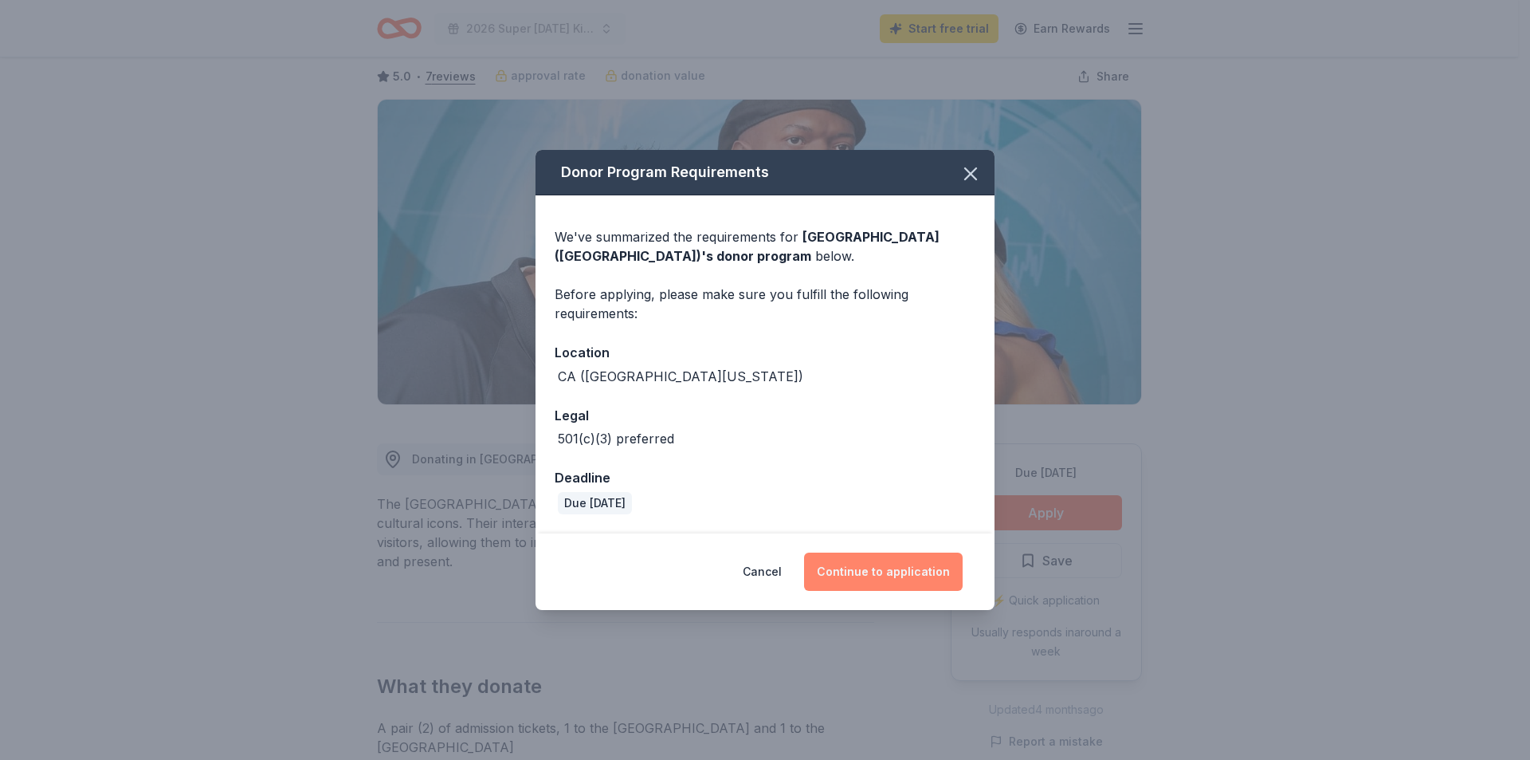
click at [877, 569] on button "Continue to application" at bounding box center [883, 571] width 159 height 38
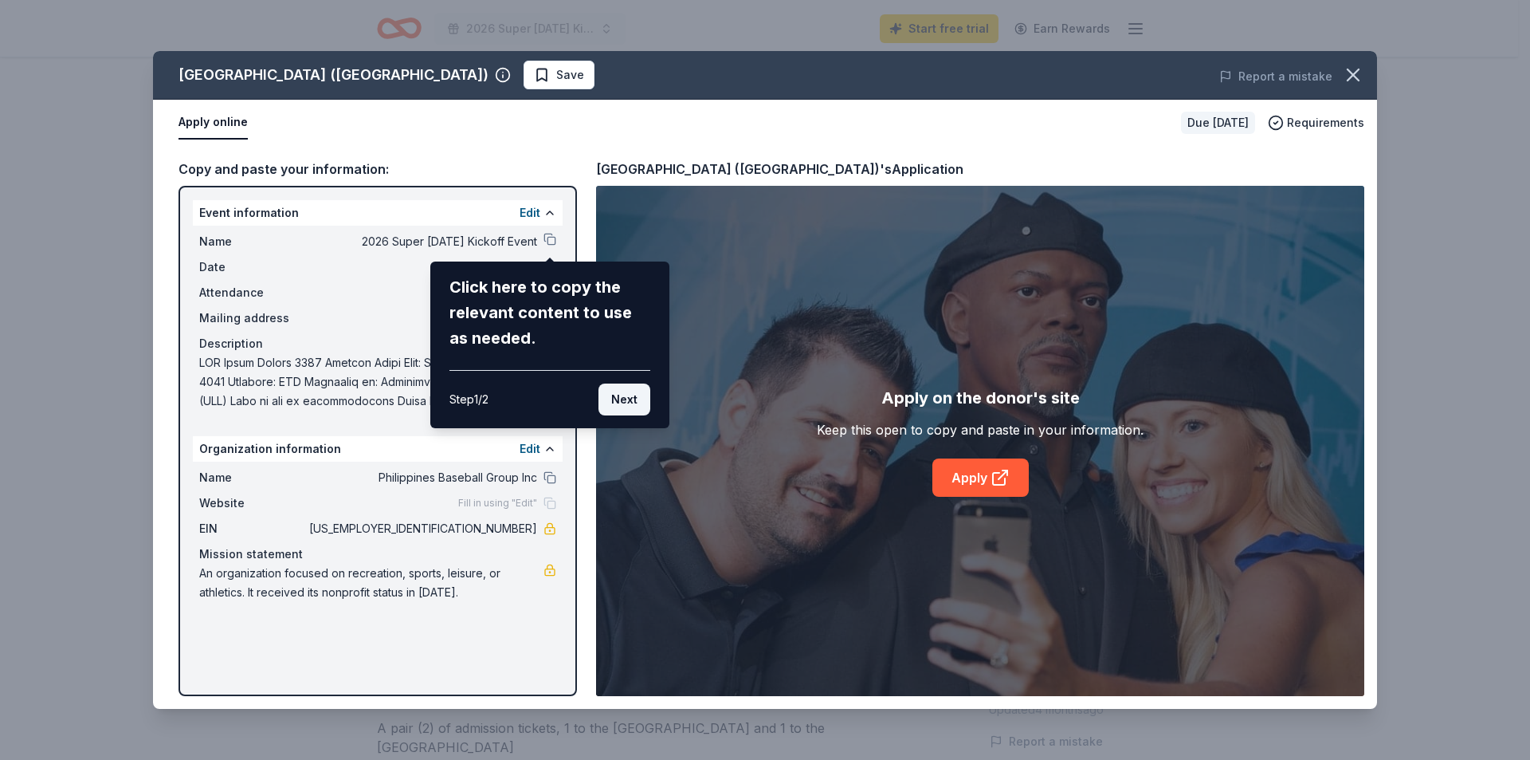
click at [626, 399] on button "Next" at bounding box center [625, 399] width 52 height 32
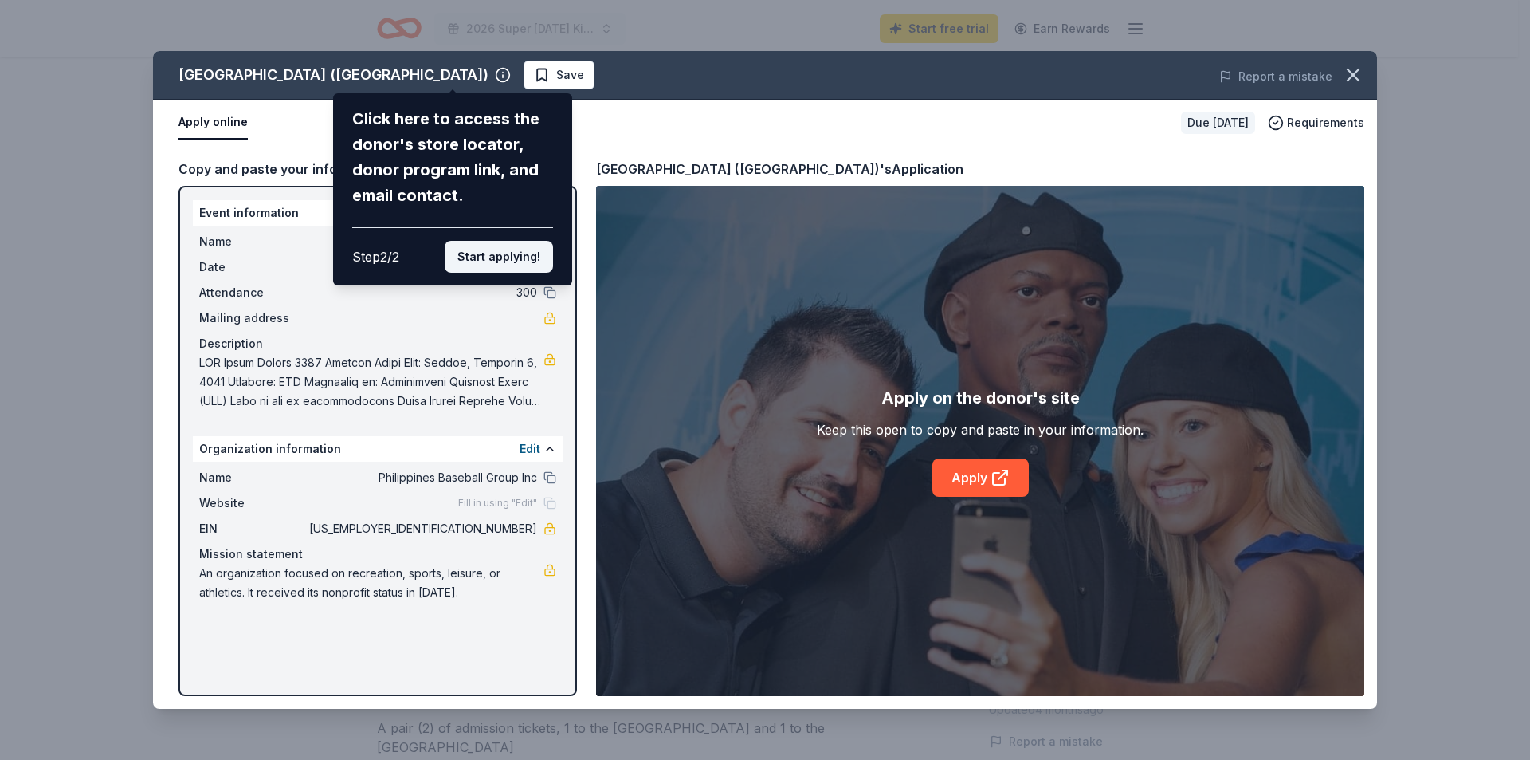
click at [508, 263] on button "Start applying!" at bounding box center [499, 257] width 108 height 32
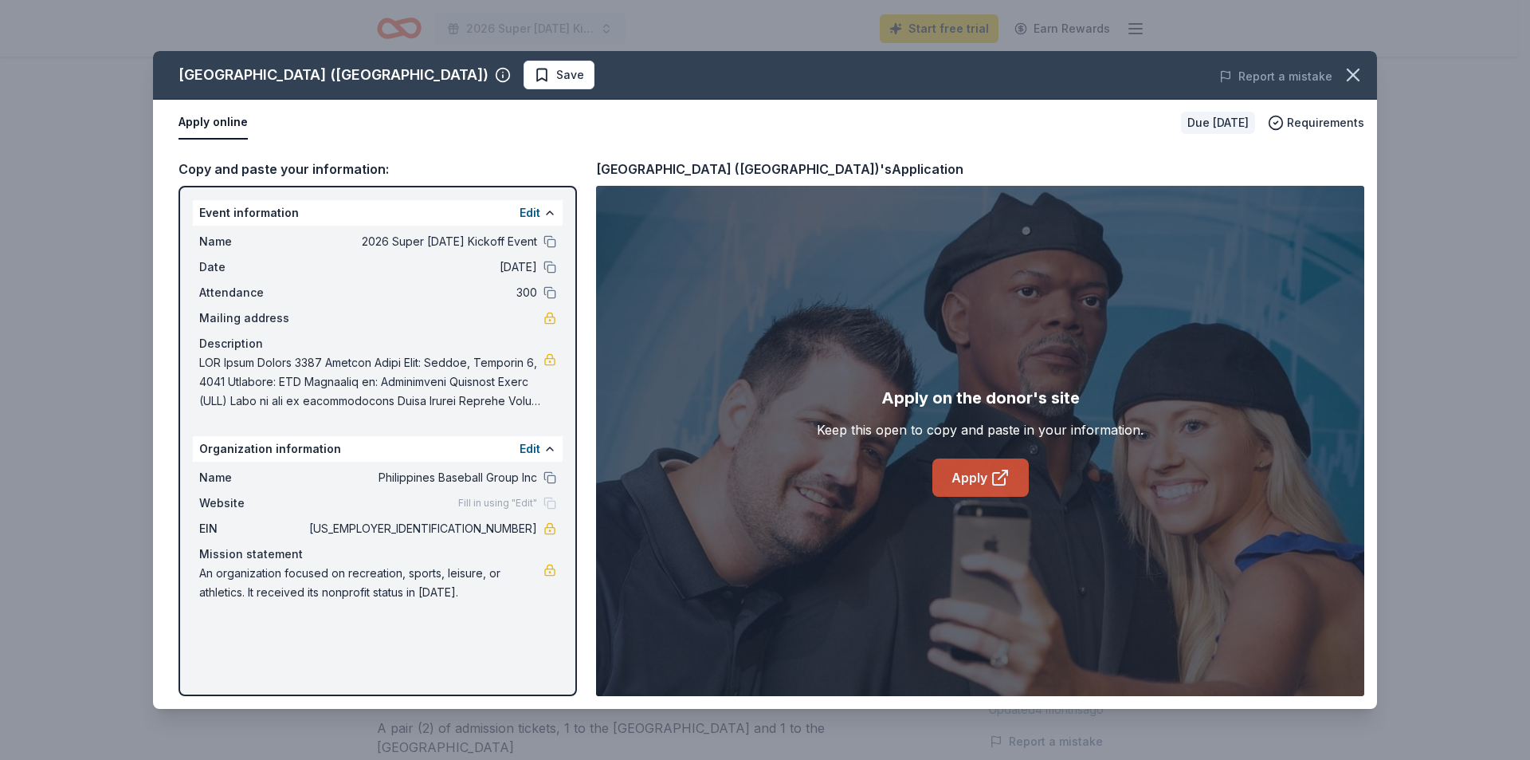
click at [958, 483] on link "Apply" at bounding box center [981, 477] width 96 height 38
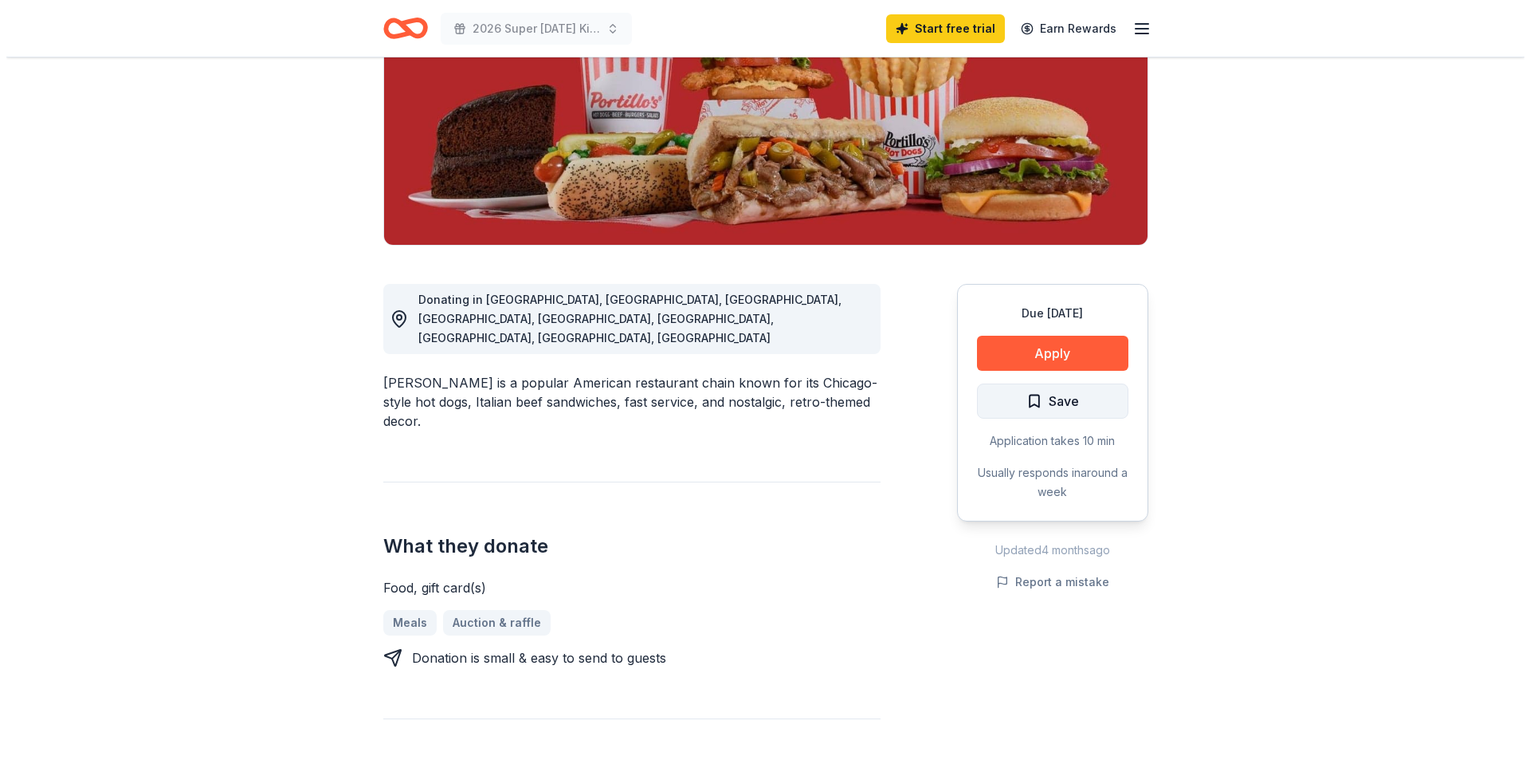
scroll to position [239, 0]
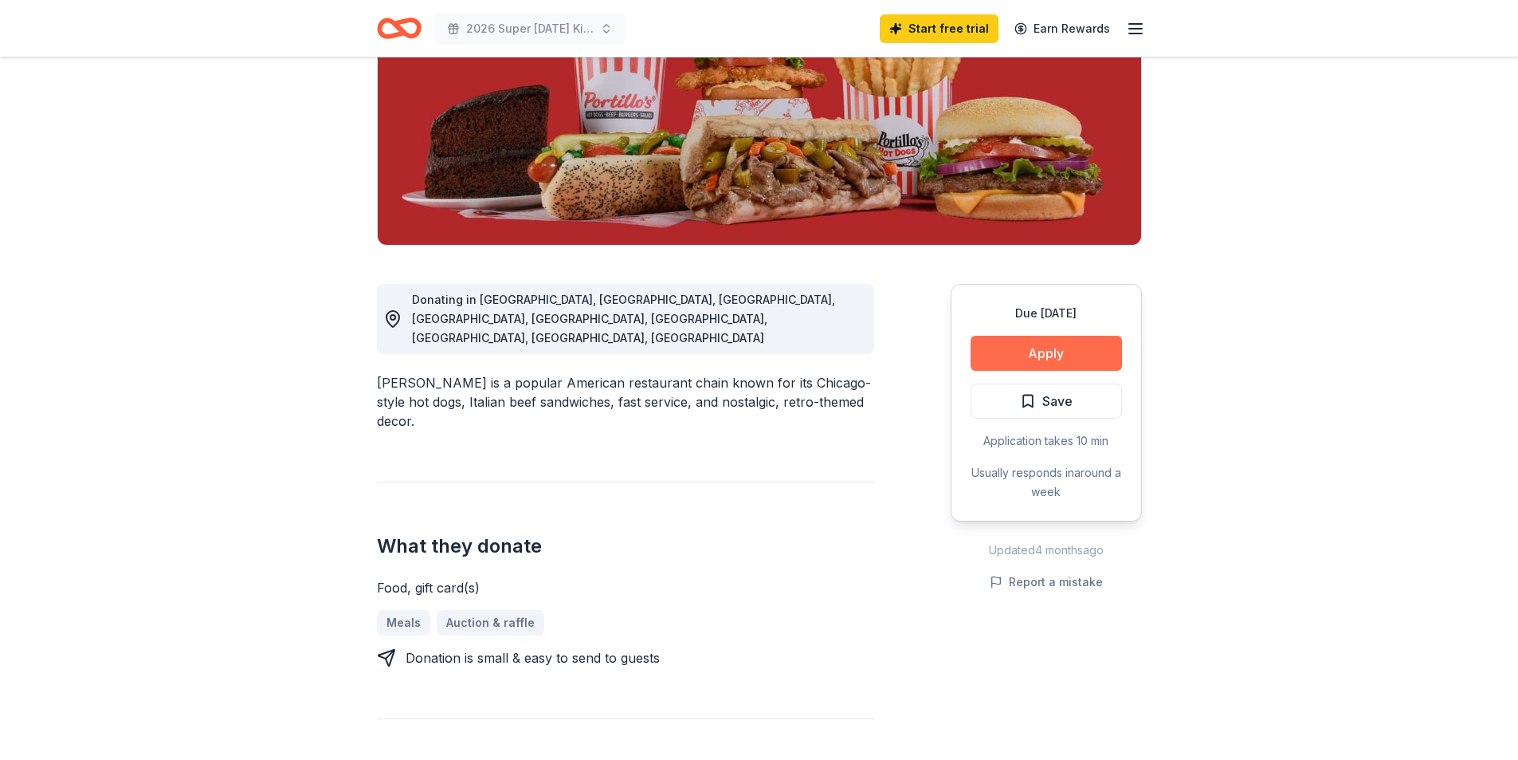
click at [1029, 351] on button "Apply" at bounding box center [1046, 353] width 151 height 35
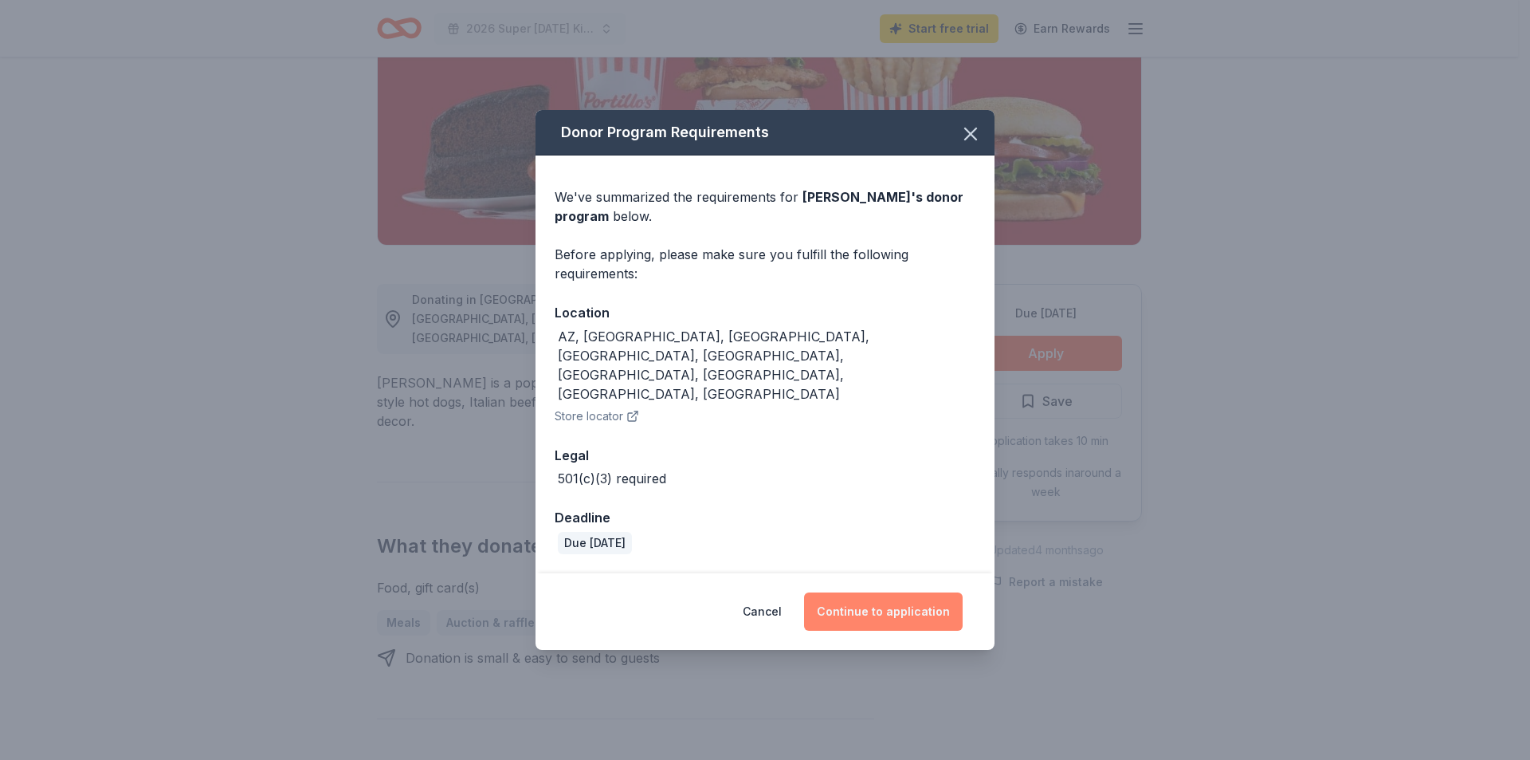
click at [850, 592] on button "Continue to application" at bounding box center [883, 611] width 159 height 38
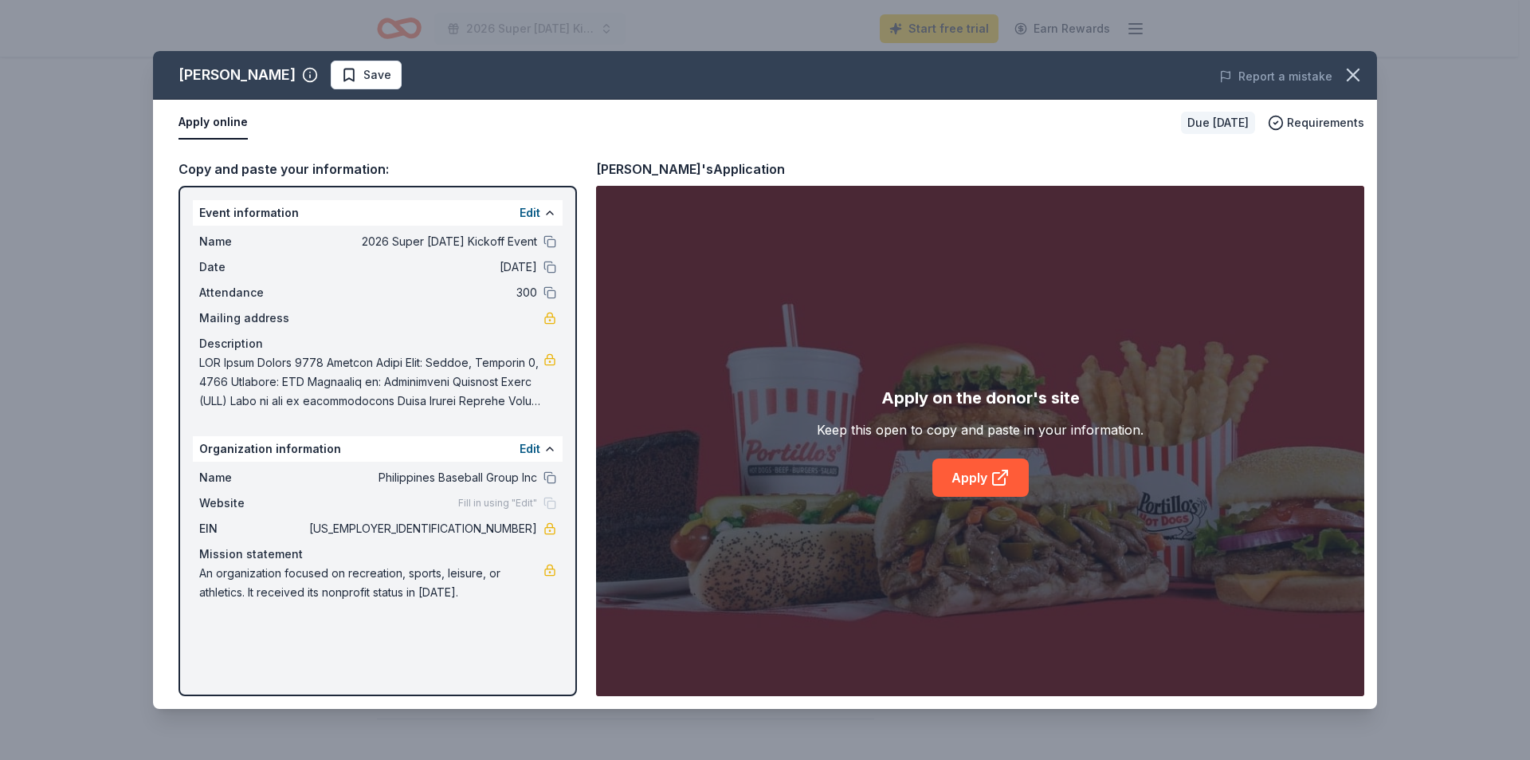
click at [522, 508] on span "Fill in using "Edit"" at bounding box center [497, 503] width 79 height 13
click at [529, 448] on button "Edit" at bounding box center [530, 448] width 21 height 19
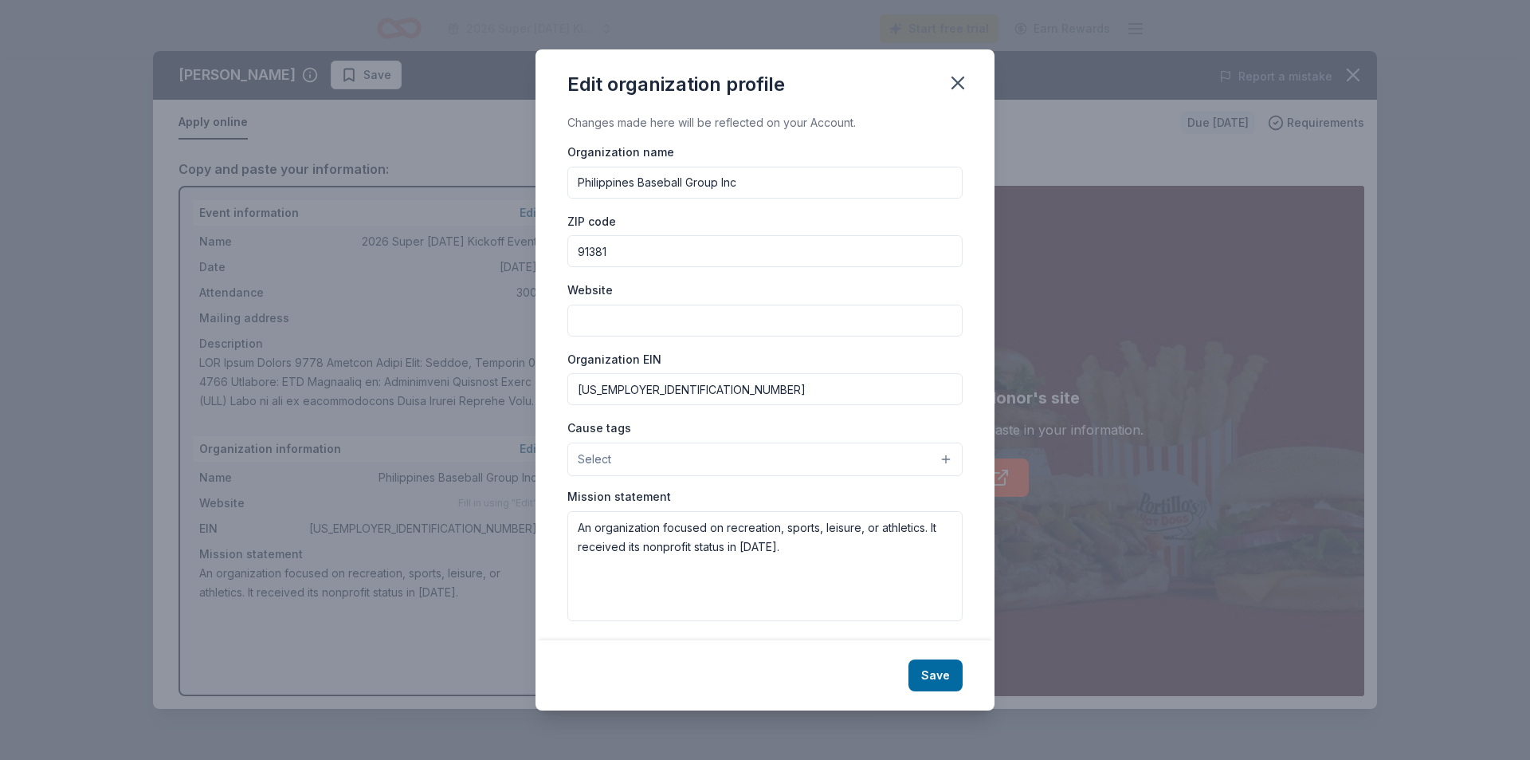
click at [686, 318] on input "Website" at bounding box center [764, 320] width 395 height 32
type input "www.philippines-baseball.org"
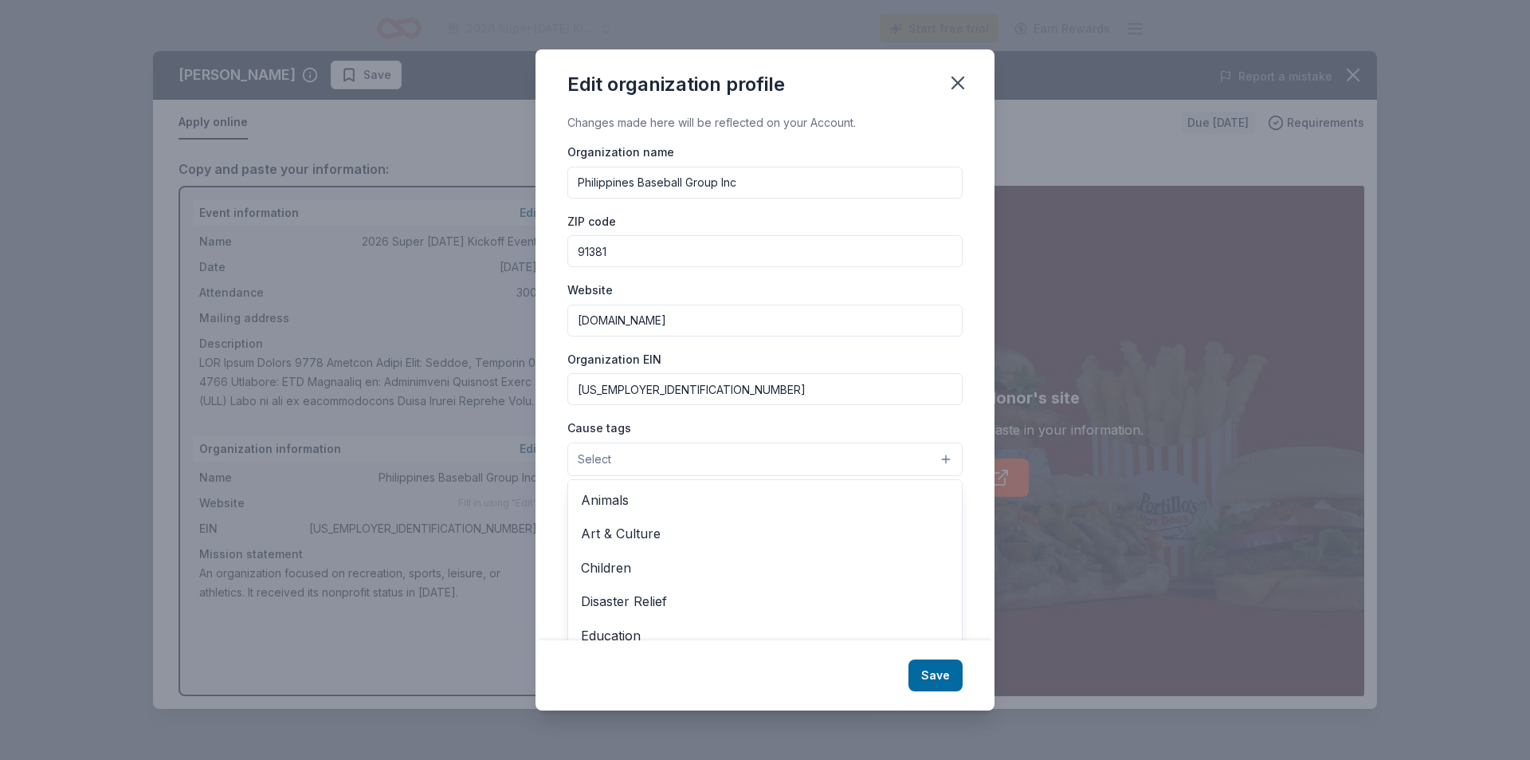
click at [678, 445] on button "Select" at bounding box center [764, 458] width 395 height 33
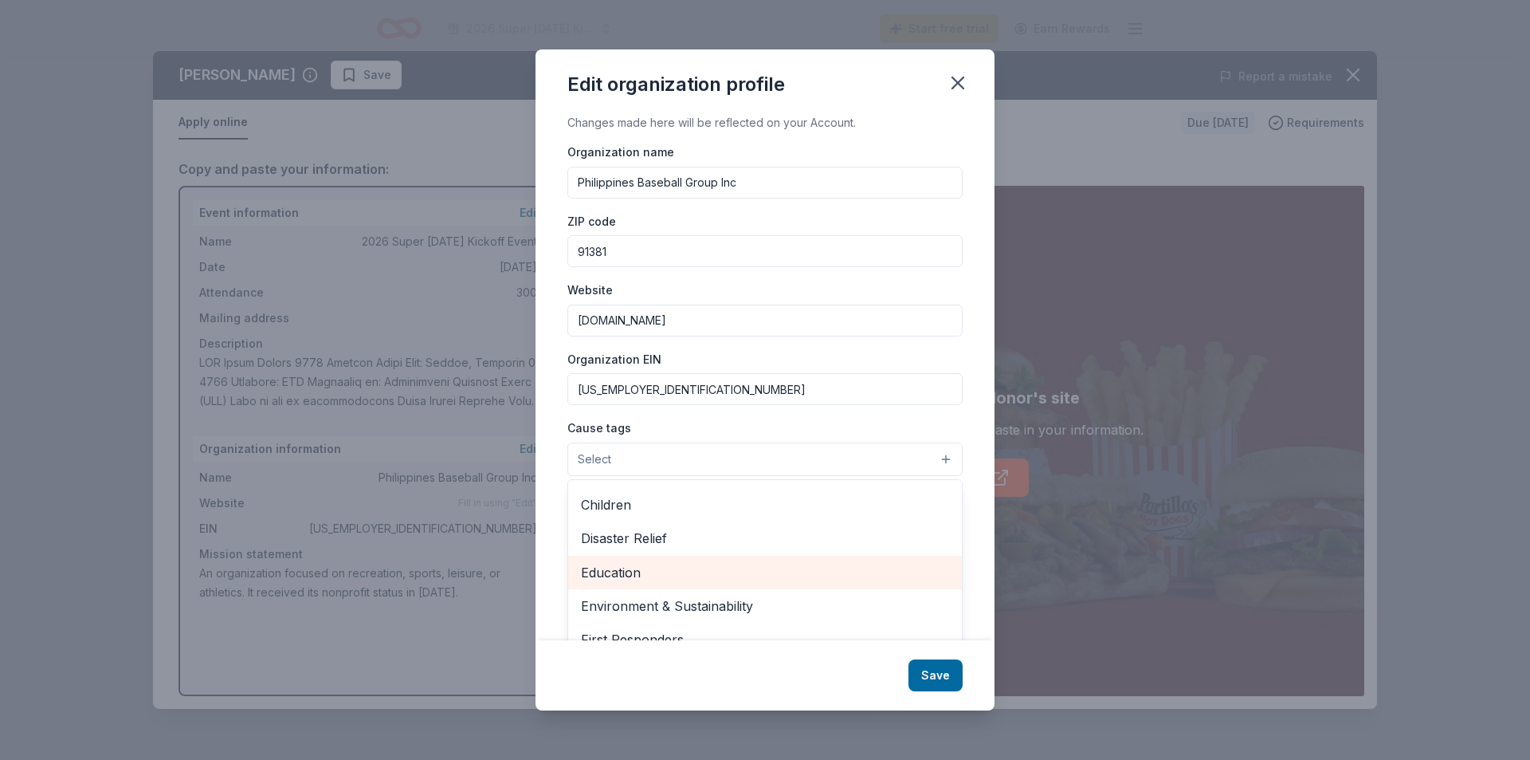
scroll to position [0, 0]
click at [650, 572] on span "Children" at bounding box center [765, 567] width 368 height 21
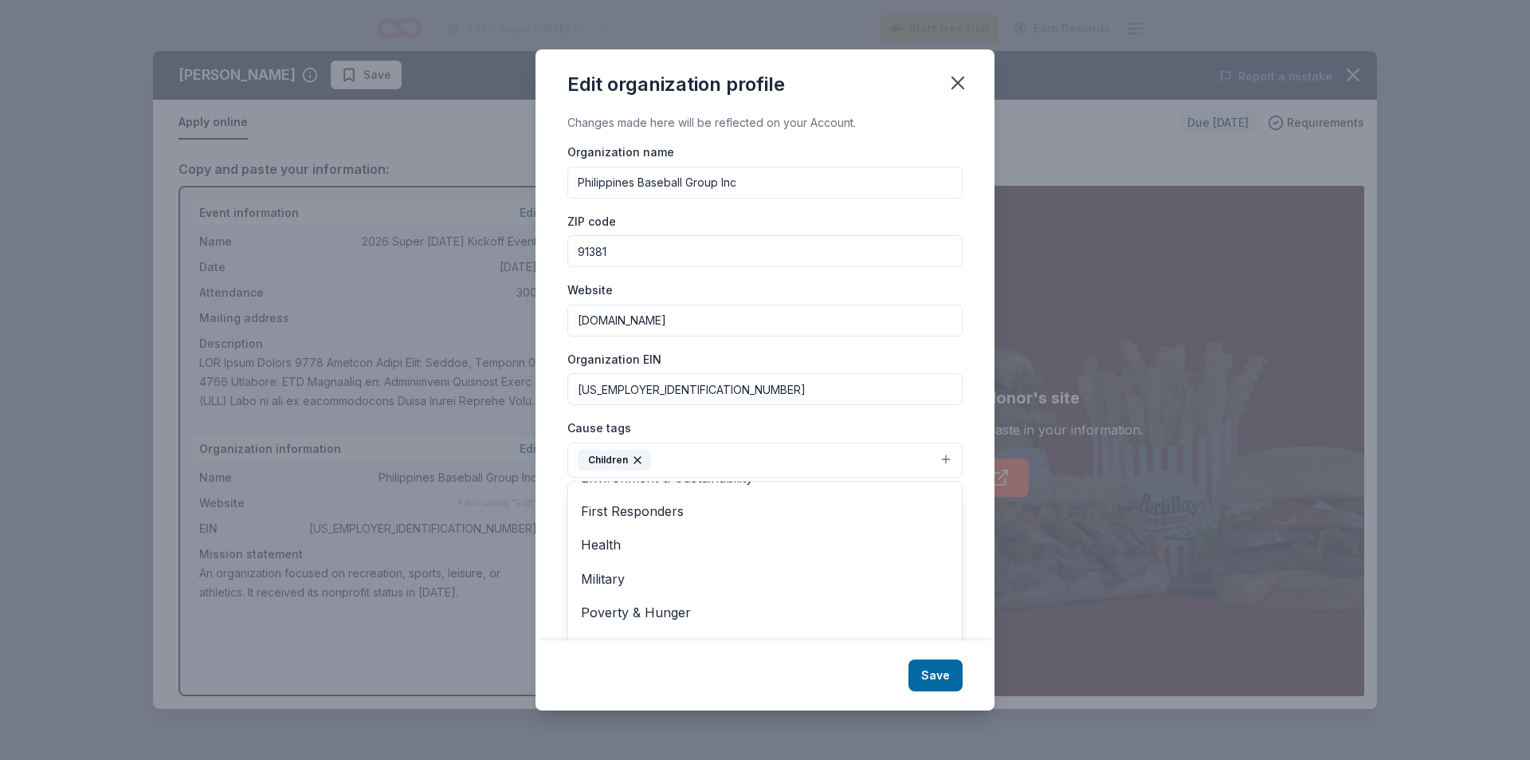
scroll to position [188, 0]
click at [942, 416] on div "Organization name Philippines Baseball Group Inc ZIP code 91381 Website www.phi…" at bounding box center [764, 382] width 395 height 481
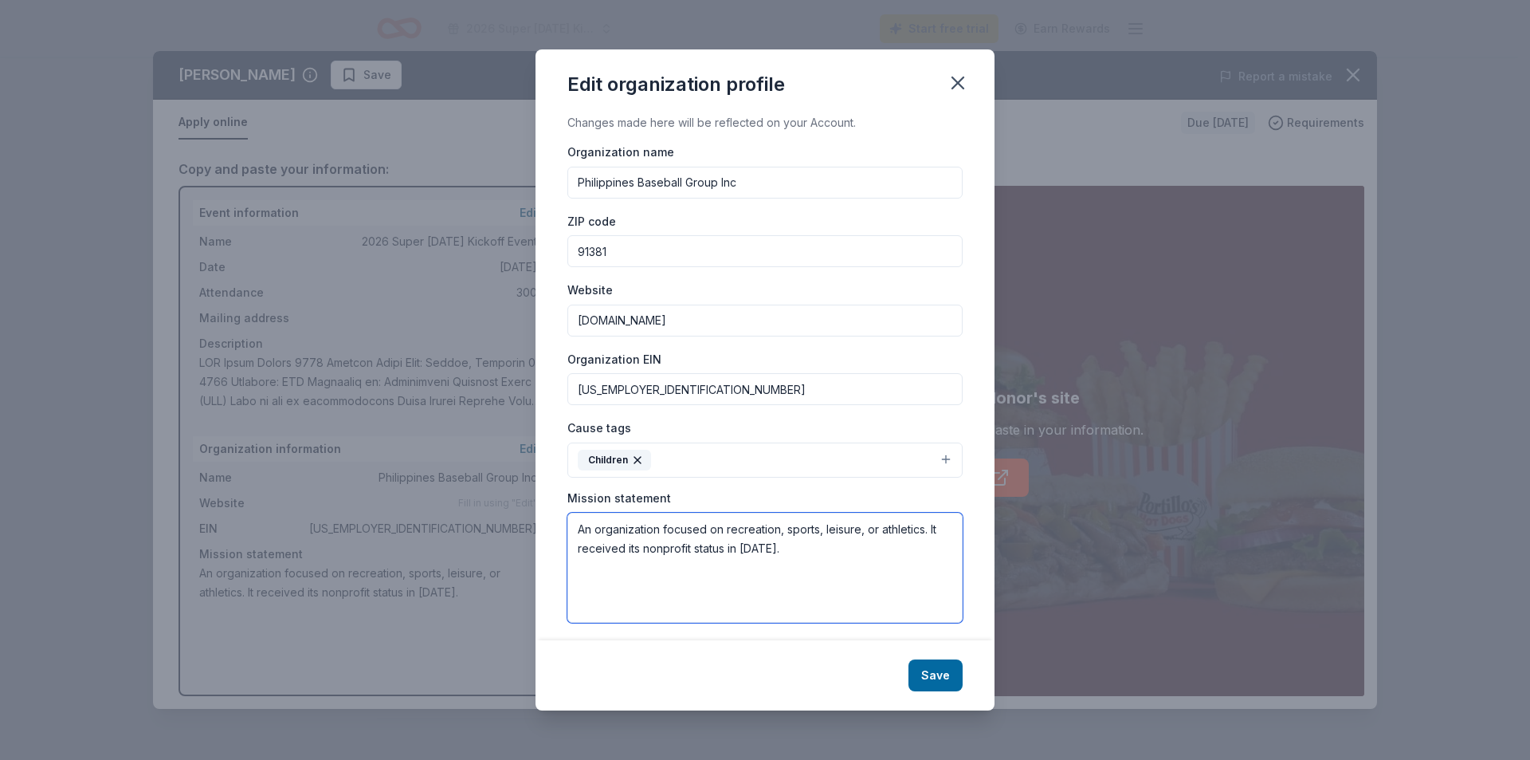
drag, startPoint x: 793, startPoint y: 548, endPoint x: 825, endPoint y: 571, distance: 39.9
click at [825, 571] on textarea "An organization focused on recreation, sports, leisure, or athletics. It receiv…" at bounding box center [764, 567] width 395 height 110
click at [579, 532] on textarea "An organization focused on recreation, sports, leisure, or athletics. It receiv…" at bounding box center [764, 567] width 395 height 110
drag, startPoint x: 682, startPoint y: 523, endPoint x: 538, endPoint y: 469, distance: 154.1
click at [510, 502] on div "Edit organization profile Changes made here will be reflected on your Account. …" at bounding box center [765, 380] width 1530 height 760
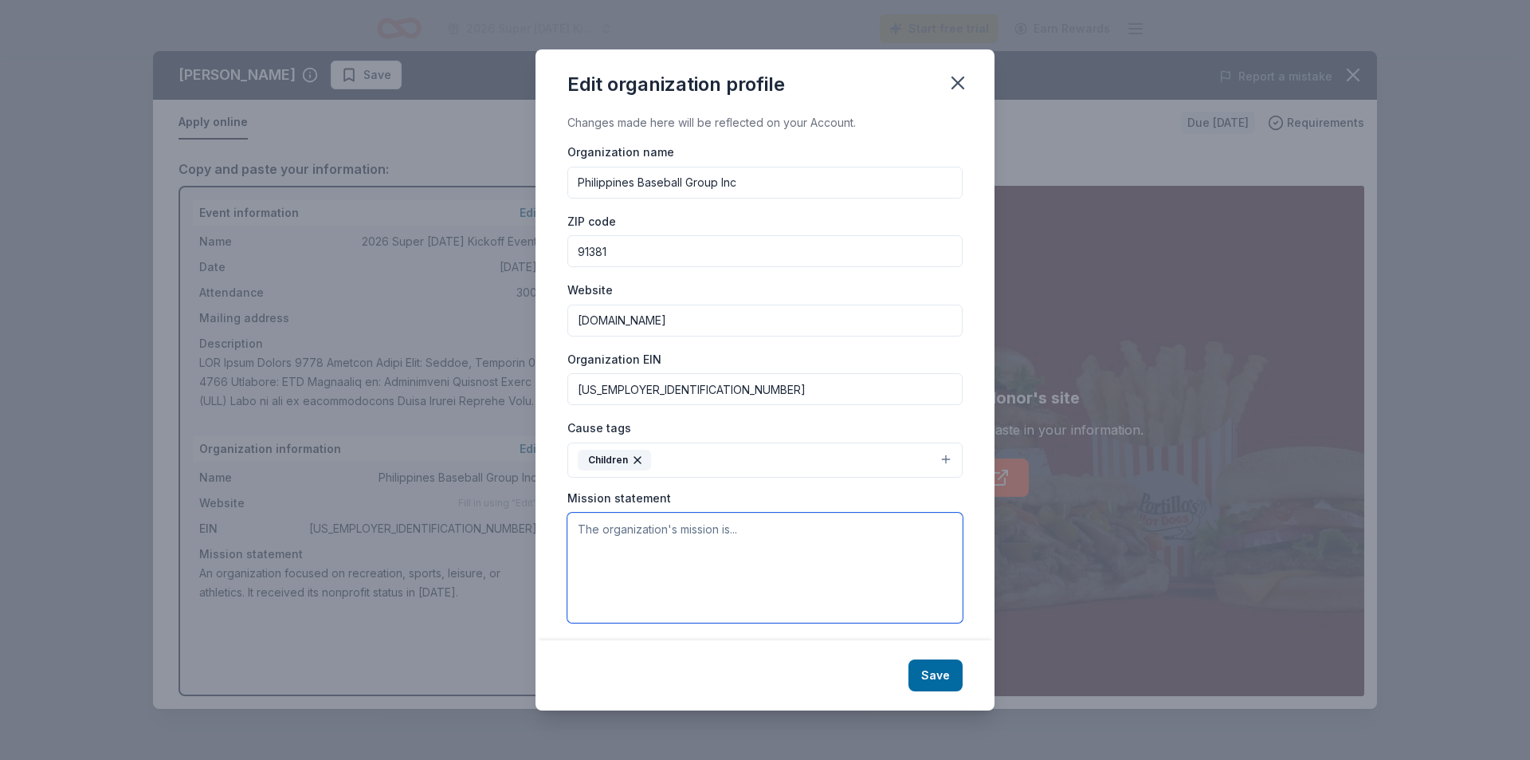
paste textarea "The Philippines Baseball Group (PBG) empowers youth of all backgrounds—especial…"
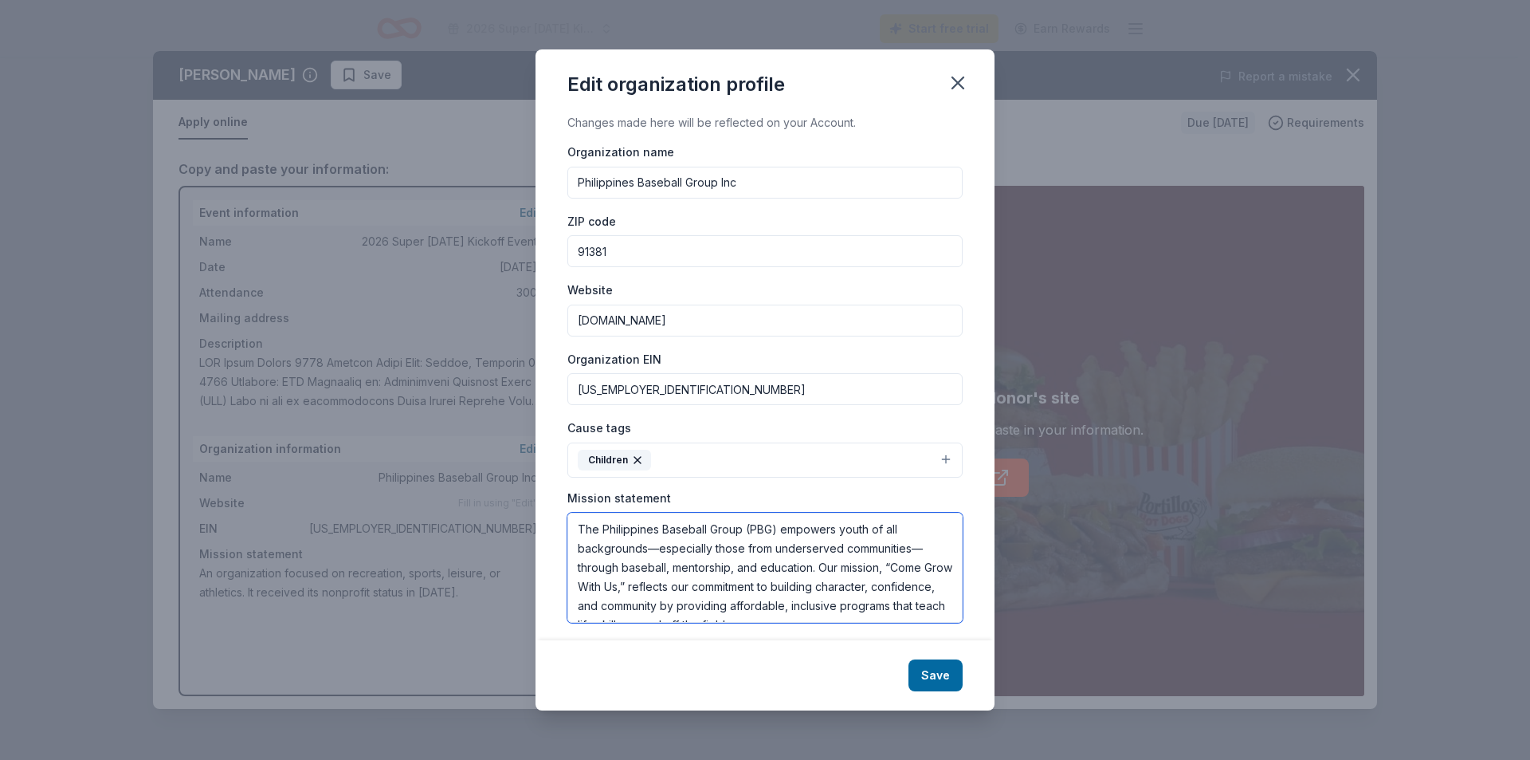
scroll to position [10, 0]
type textarea "The Philippines Baseball Group (PBG) empowers youth of all backgrounds—especial…"
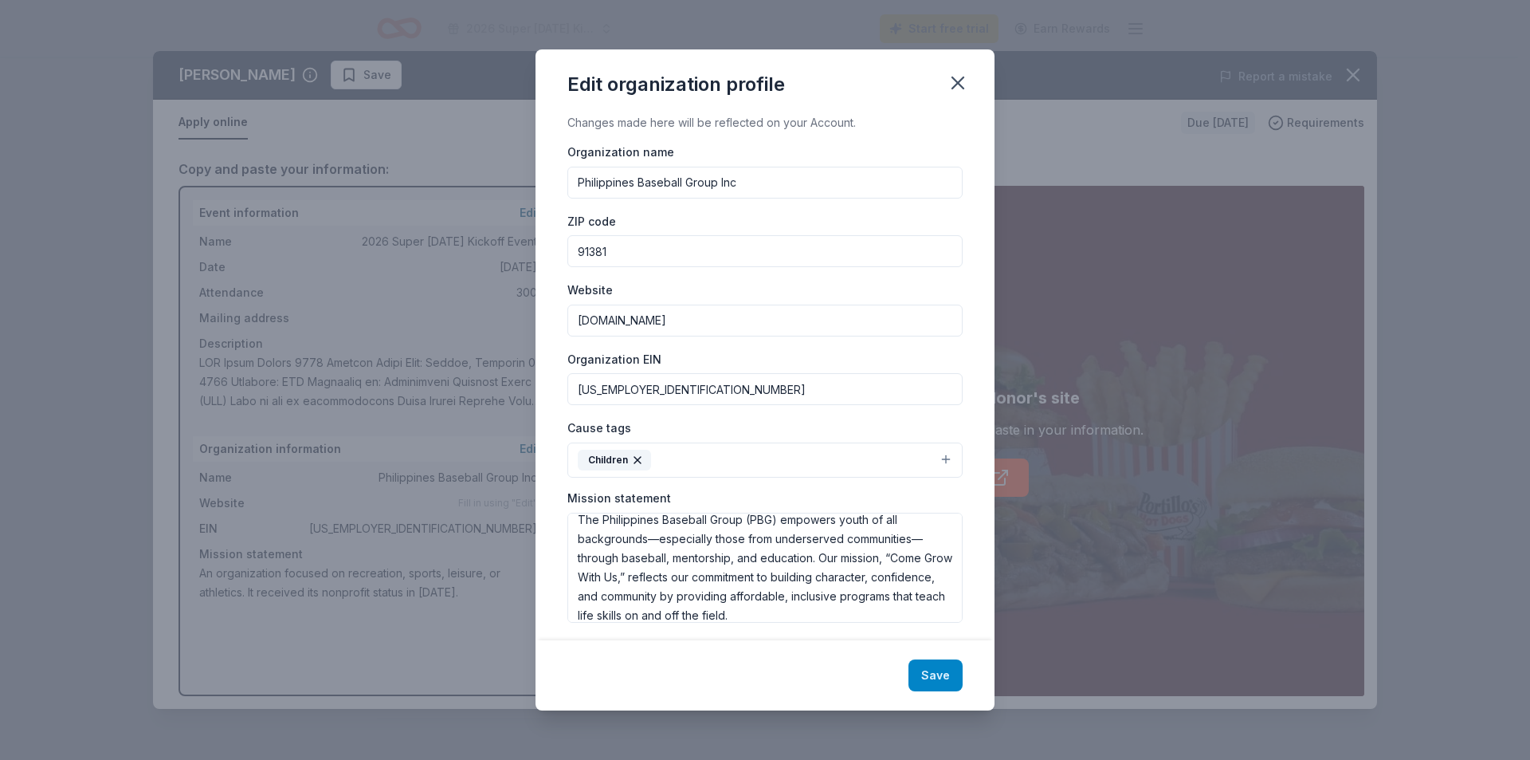
click at [940, 682] on button "Save" at bounding box center [936, 675] width 54 height 32
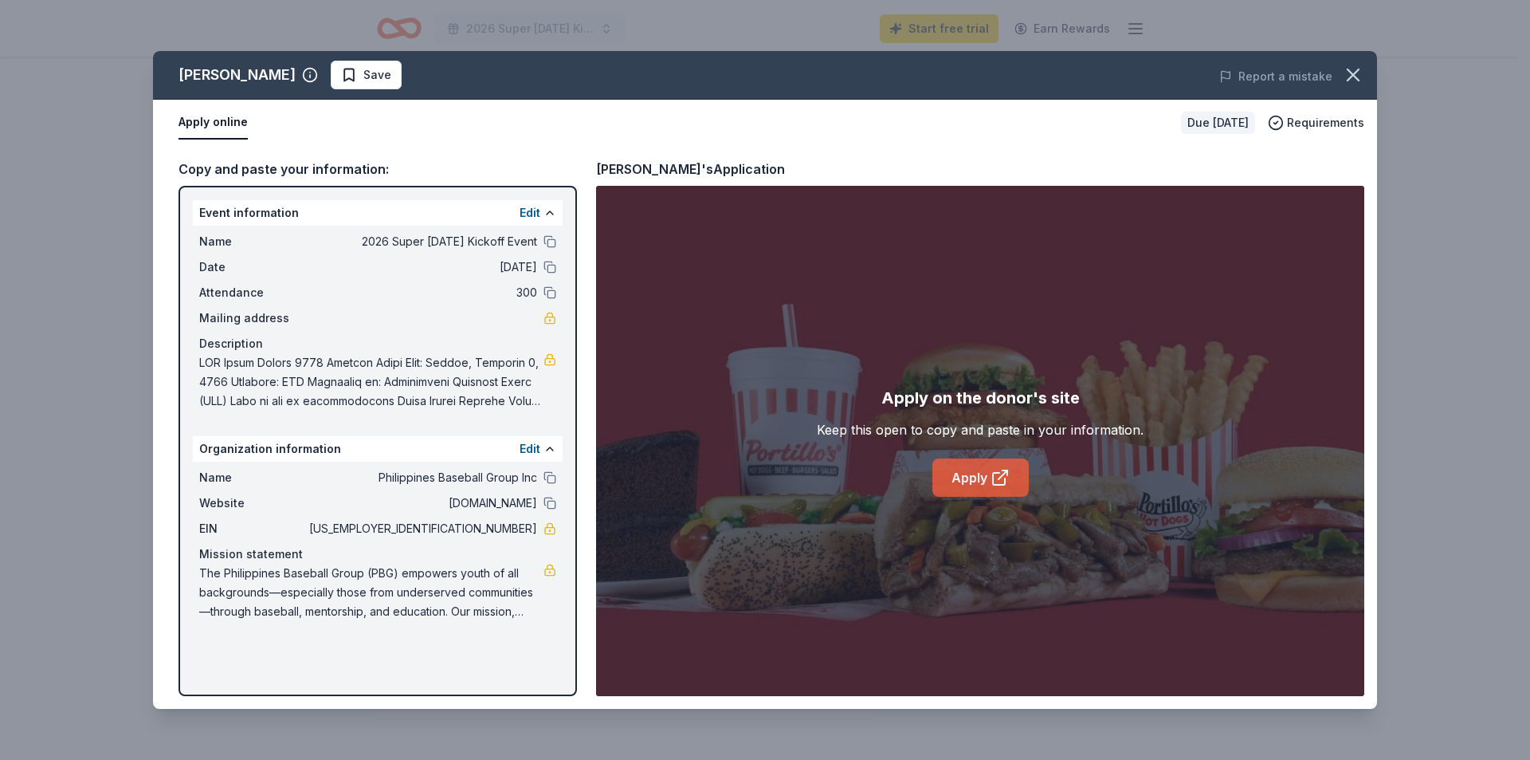
click at [975, 482] on link "Apply" at bounding box center [981, 477] width 96 height 38
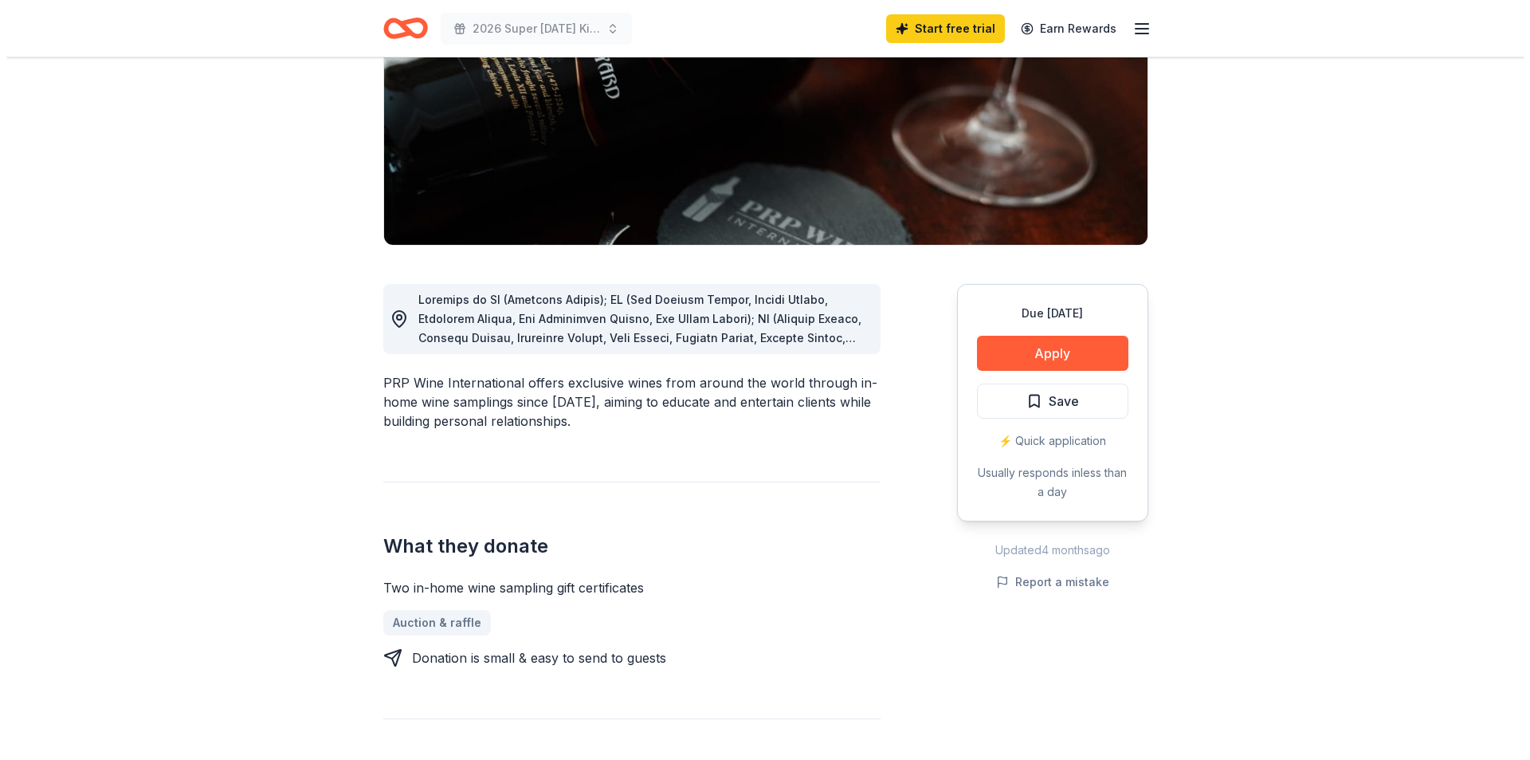
scroll to position [239, 0]
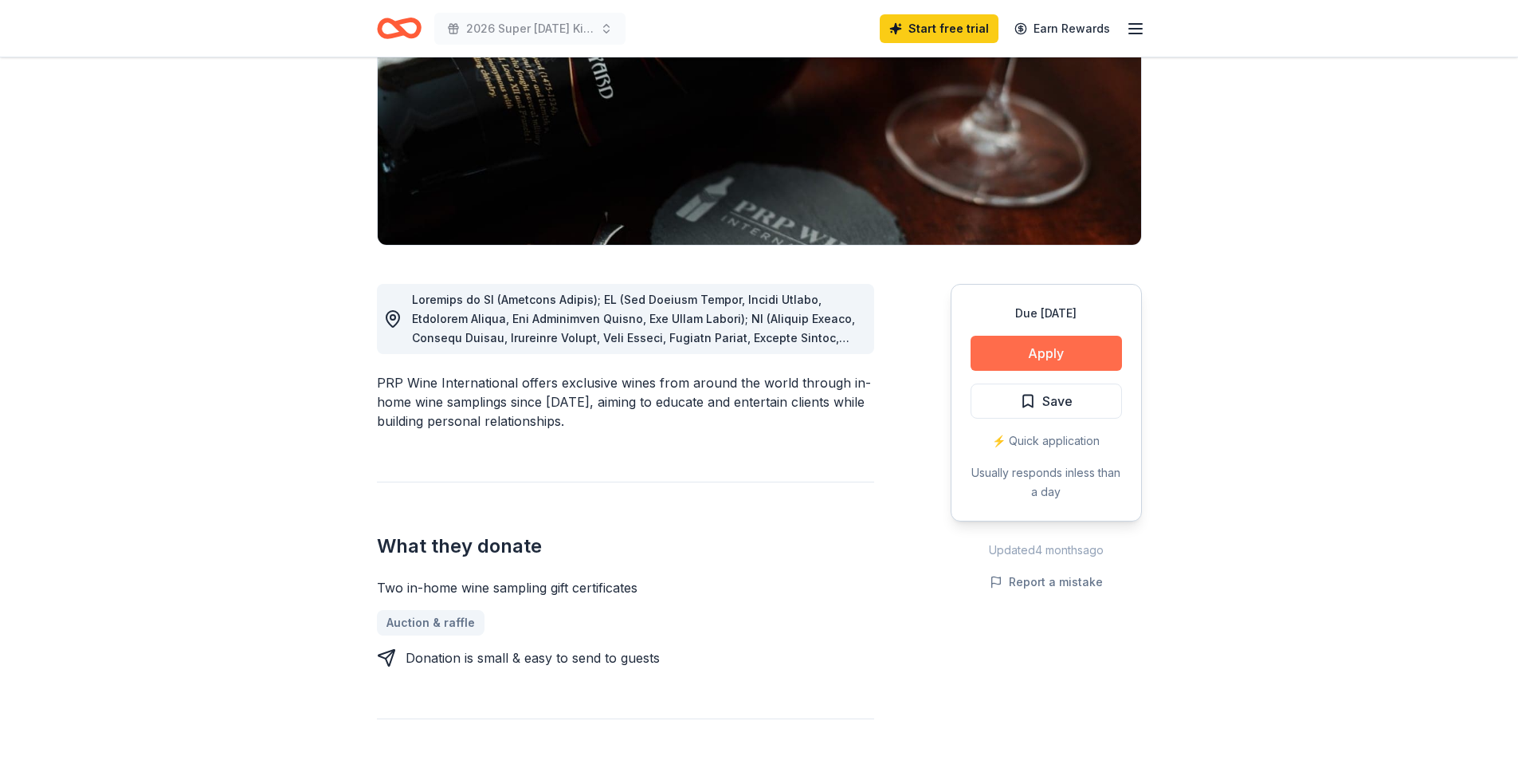
click at [1048, 354] on button "Apply" at bounding box center [1046, 353] width 151 height 35
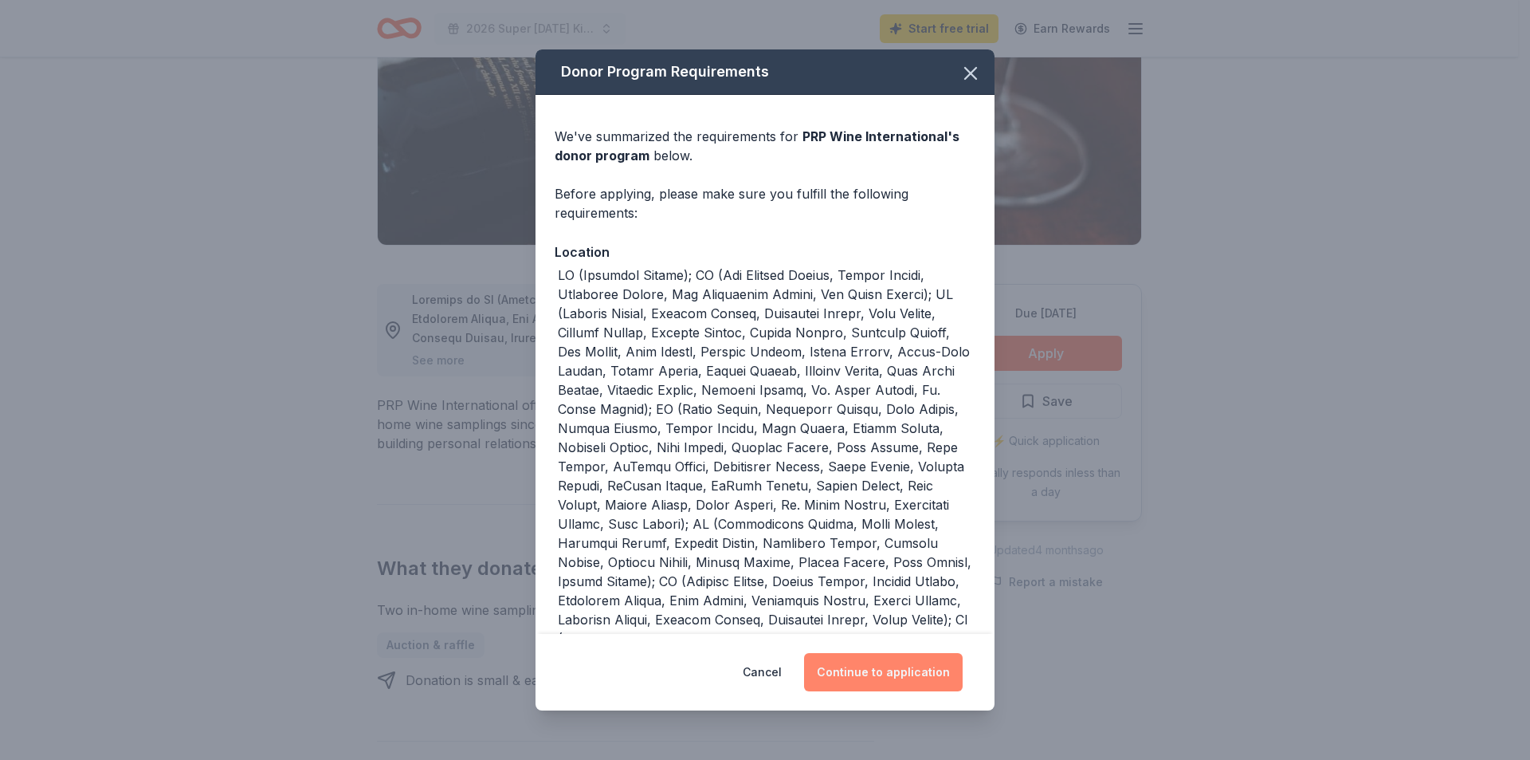
click at [888, 666] on button "Continue to application" at bounding box center [883, 672] width 159 height 38
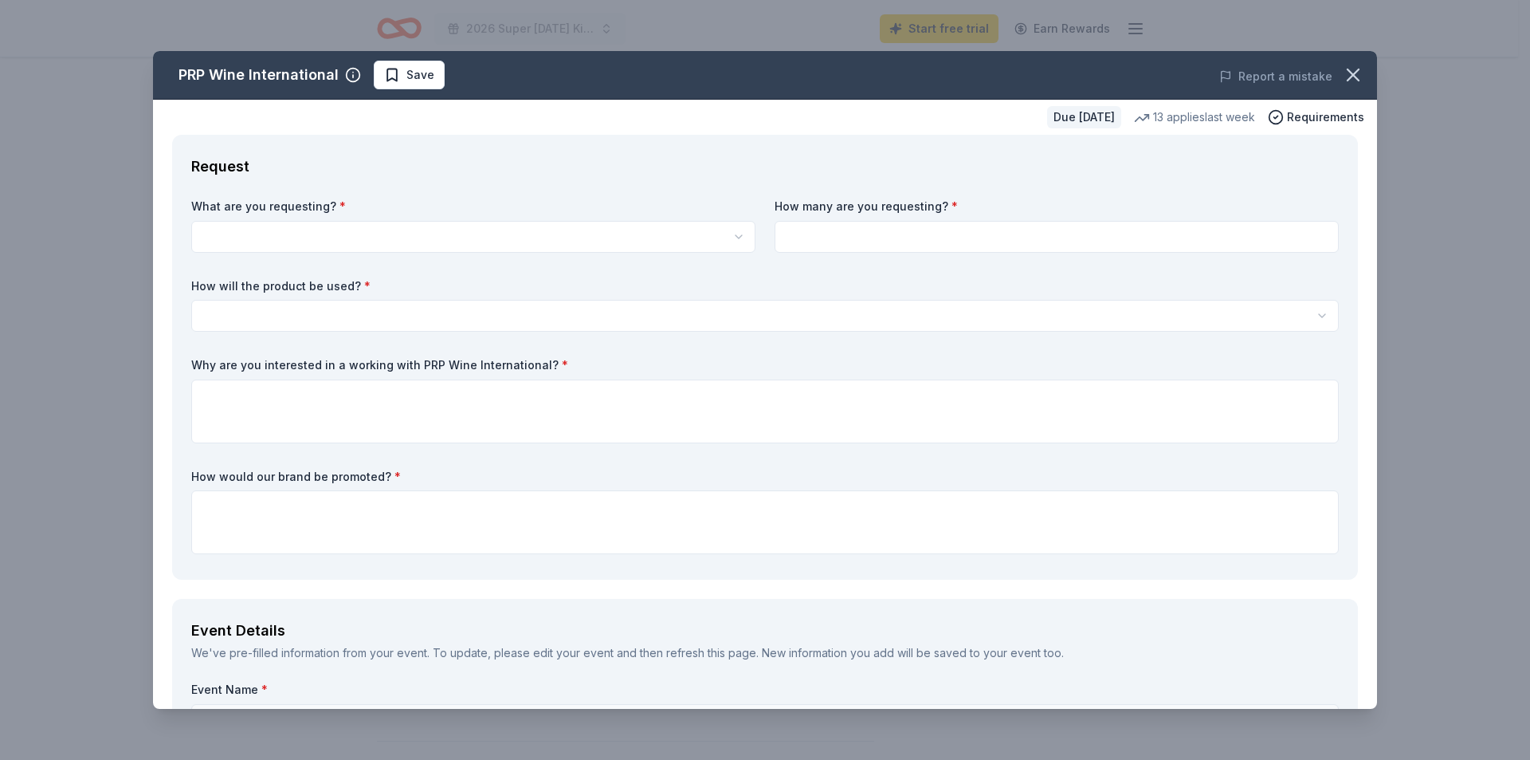
scroll to position [0, 0]
click at [427, 238] on html "2026 Super [DATE] Kickoff Event Start free trial Earn Rewards Due [DATE] Share …" at bounding box center [765, 380] width 1530 height 760
select select "Two in-home wine sampling gift certificates"
click at [865, 240] on input at bounding box center [1057, 237] width 564 height 32
type input "2"
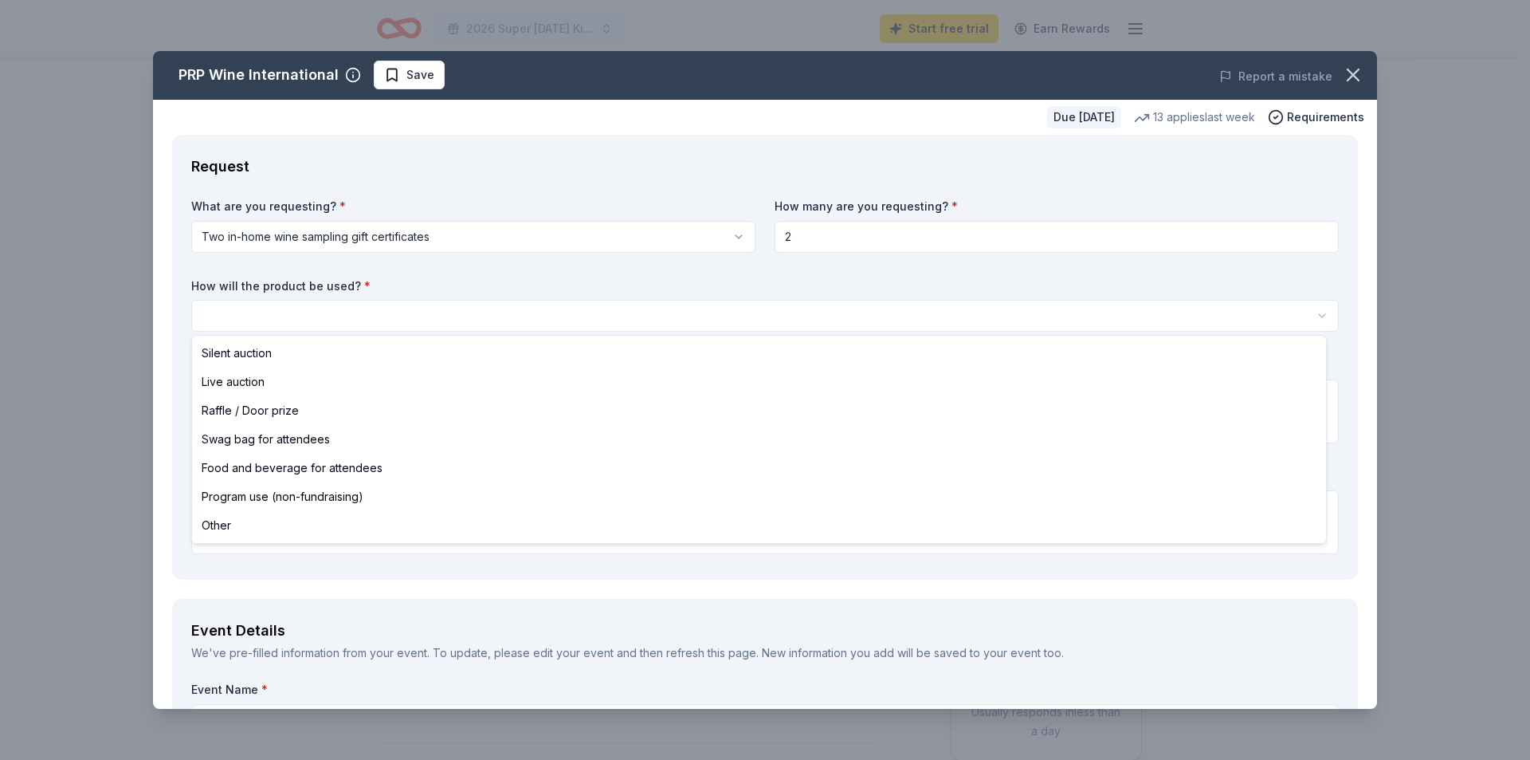
click at [465, 314] on html "2026 Super [DATE] Kickoff Event Start free trial Earn Rewards Due [DATE] Share …" at bounding box center [765, 380] width 1530 height 760
select select "raffleDoorPrize"
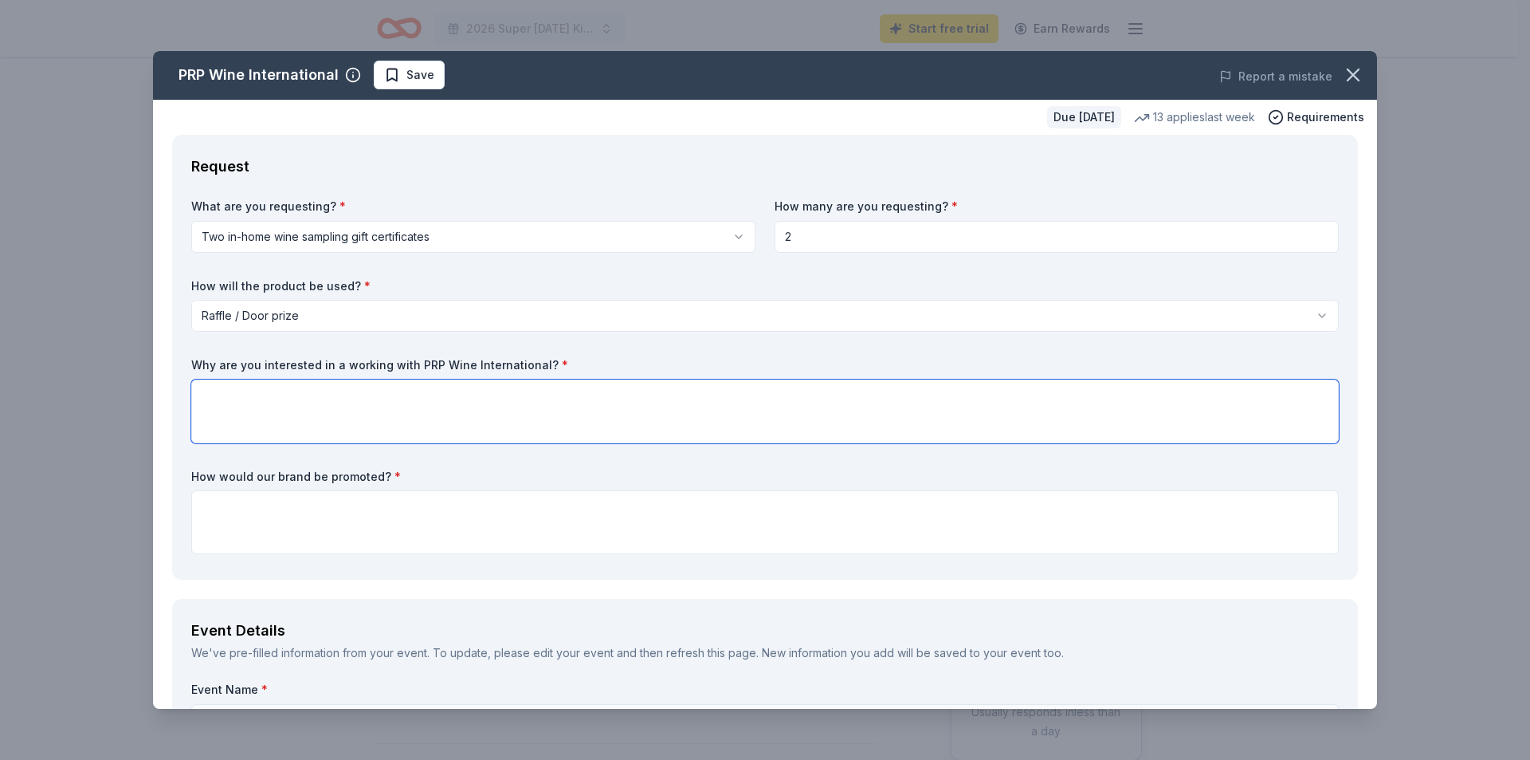
click at [217, 383] on textarea at bounding box center [765, 411] width 1148 height 64
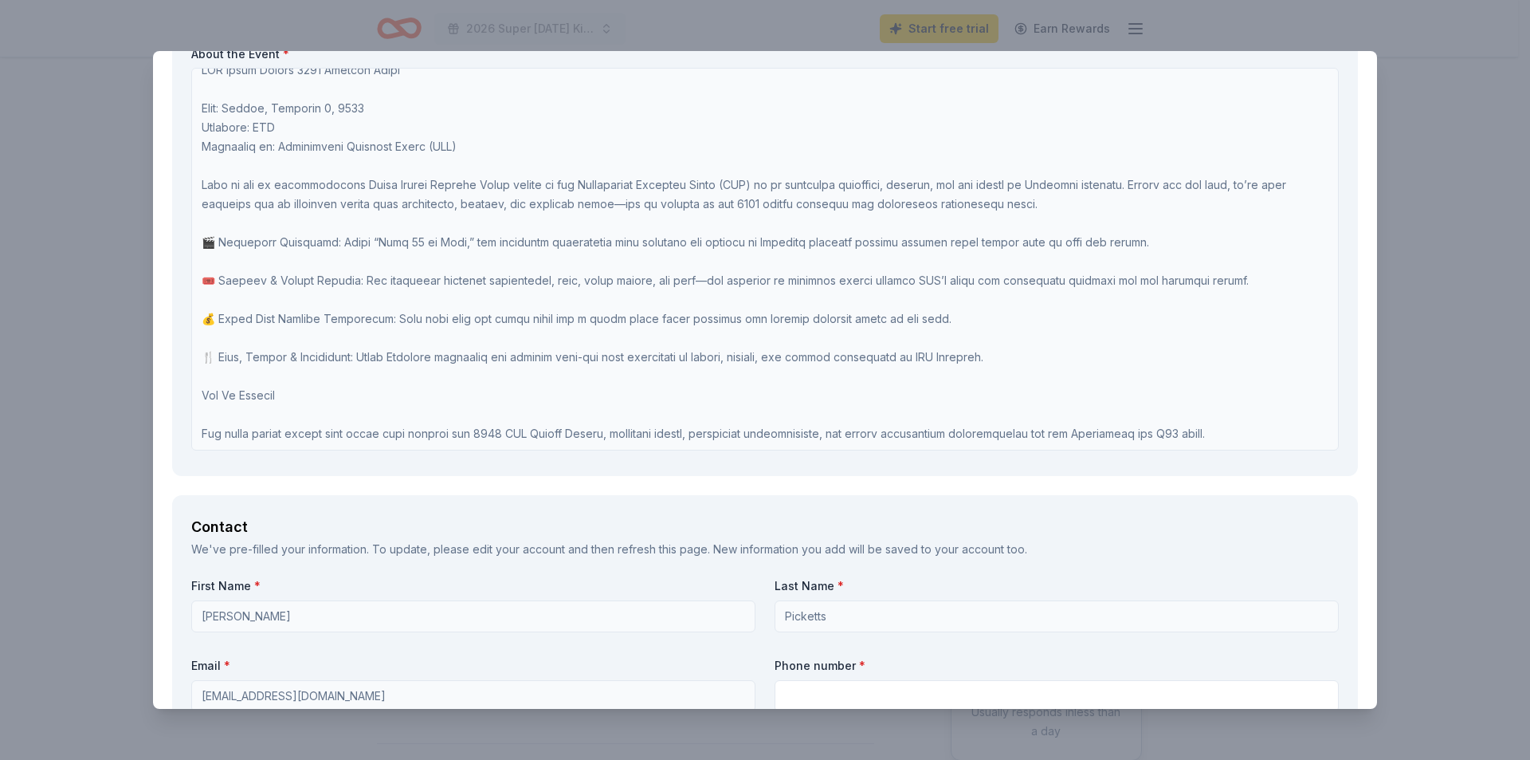
scroll to position [1036, 0]
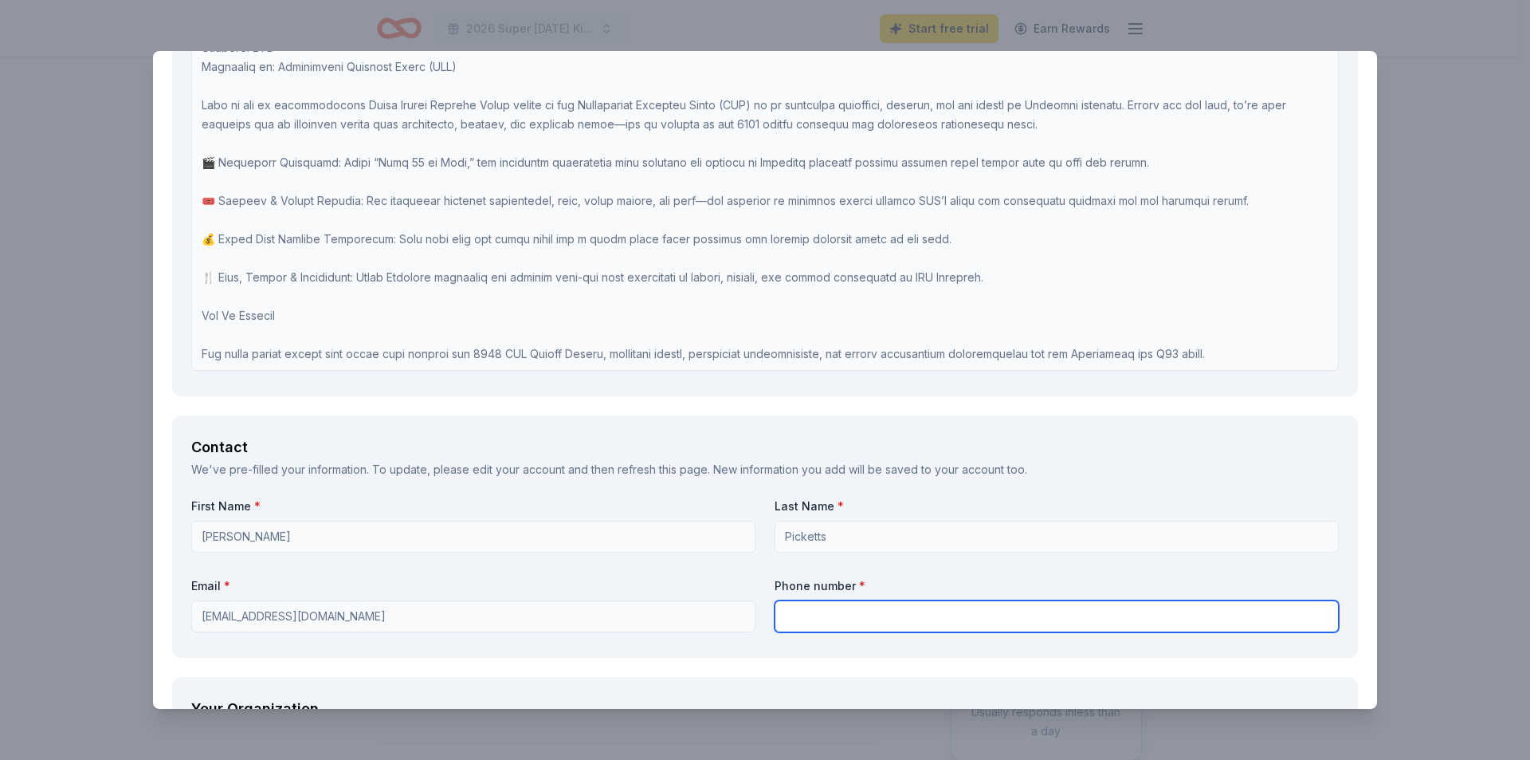
click at [818, 618] on input "text" at bounding box center [1057, 616] width 564 height 32
type input "6617137832"
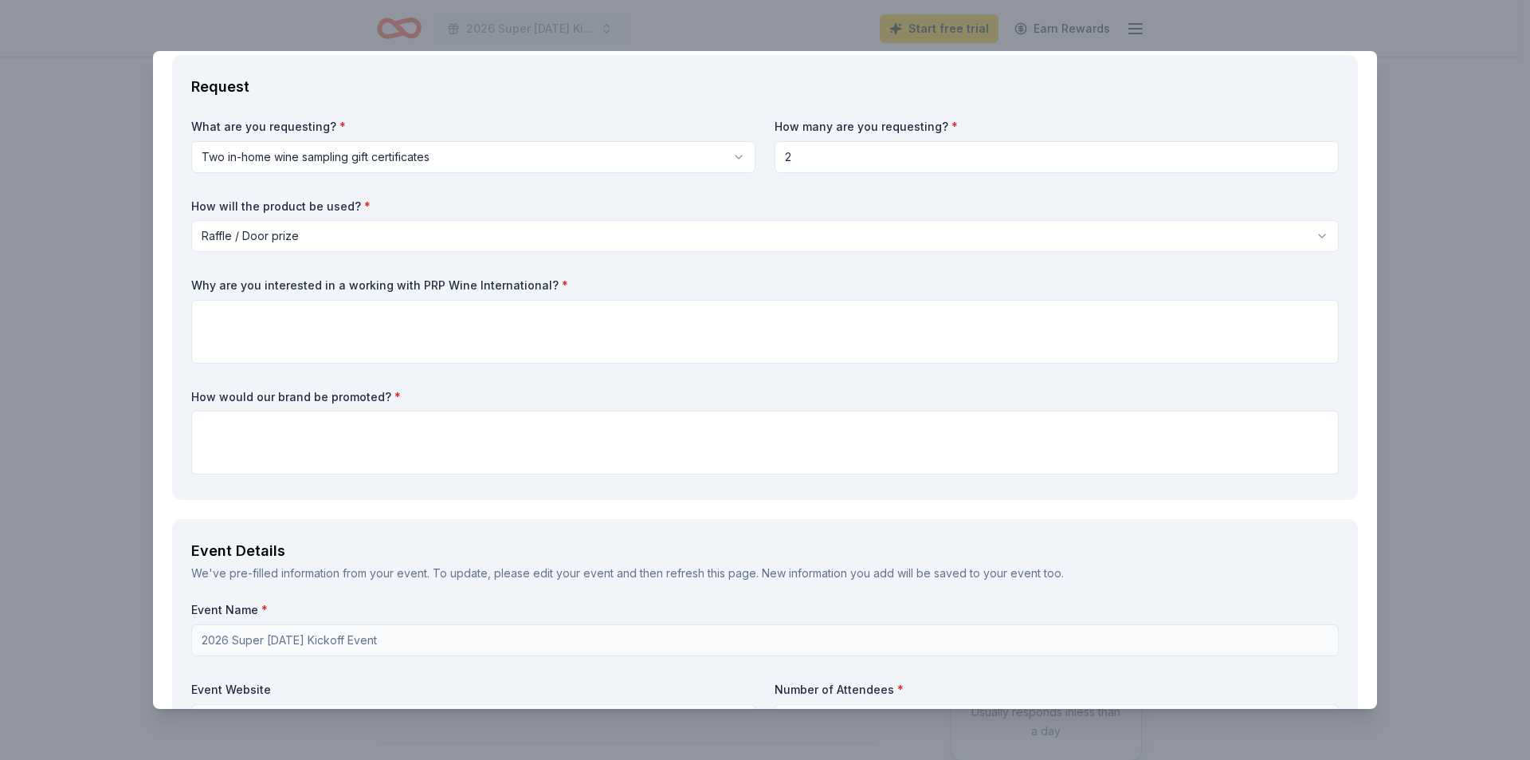
scroll to position [0, 0]
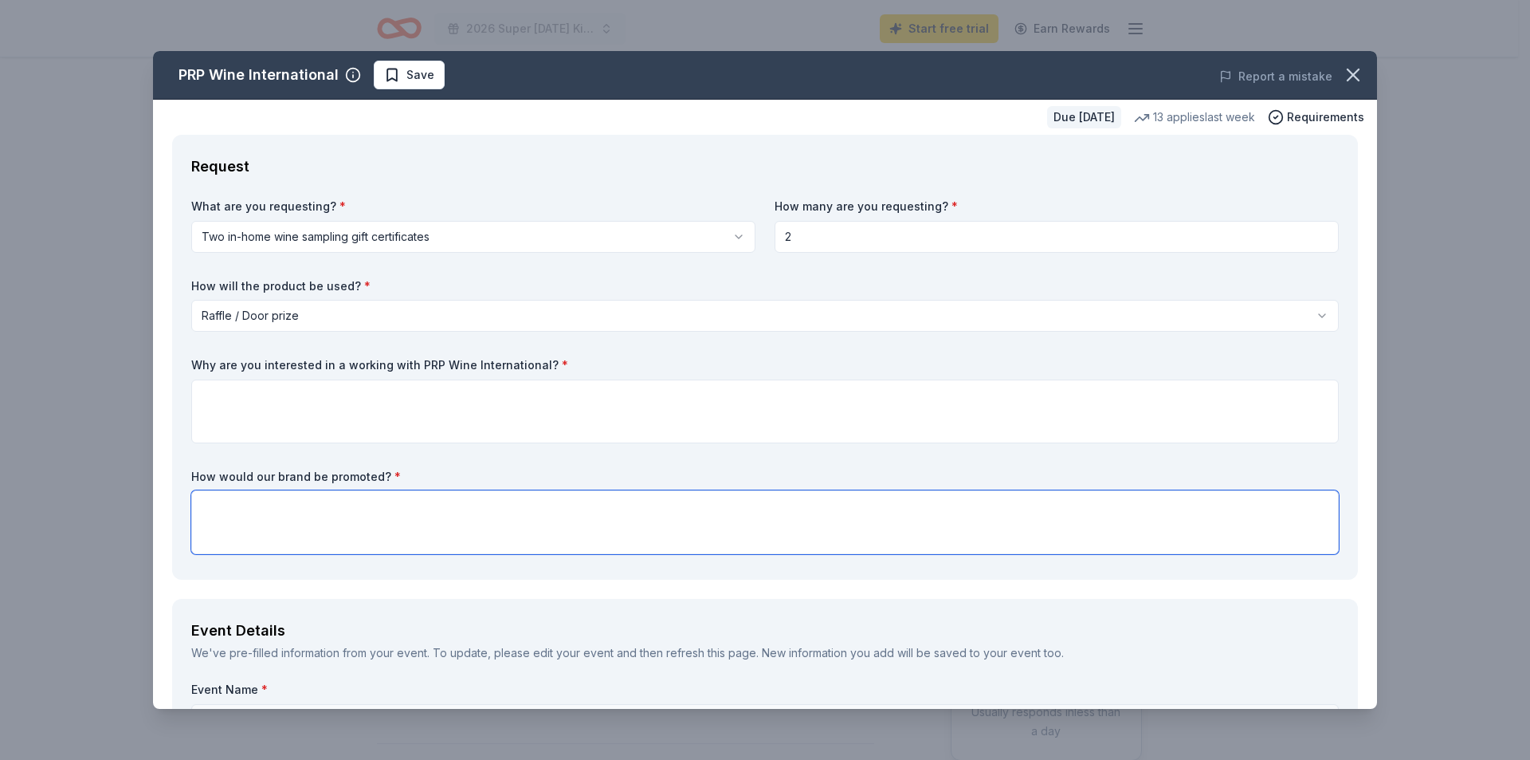
click at [252, 509] on textarea at bounding box center [765, 522] width 1148 height 64
paste textarea "PRP Wine International’s generous in-kind donation will be featured prominently…"
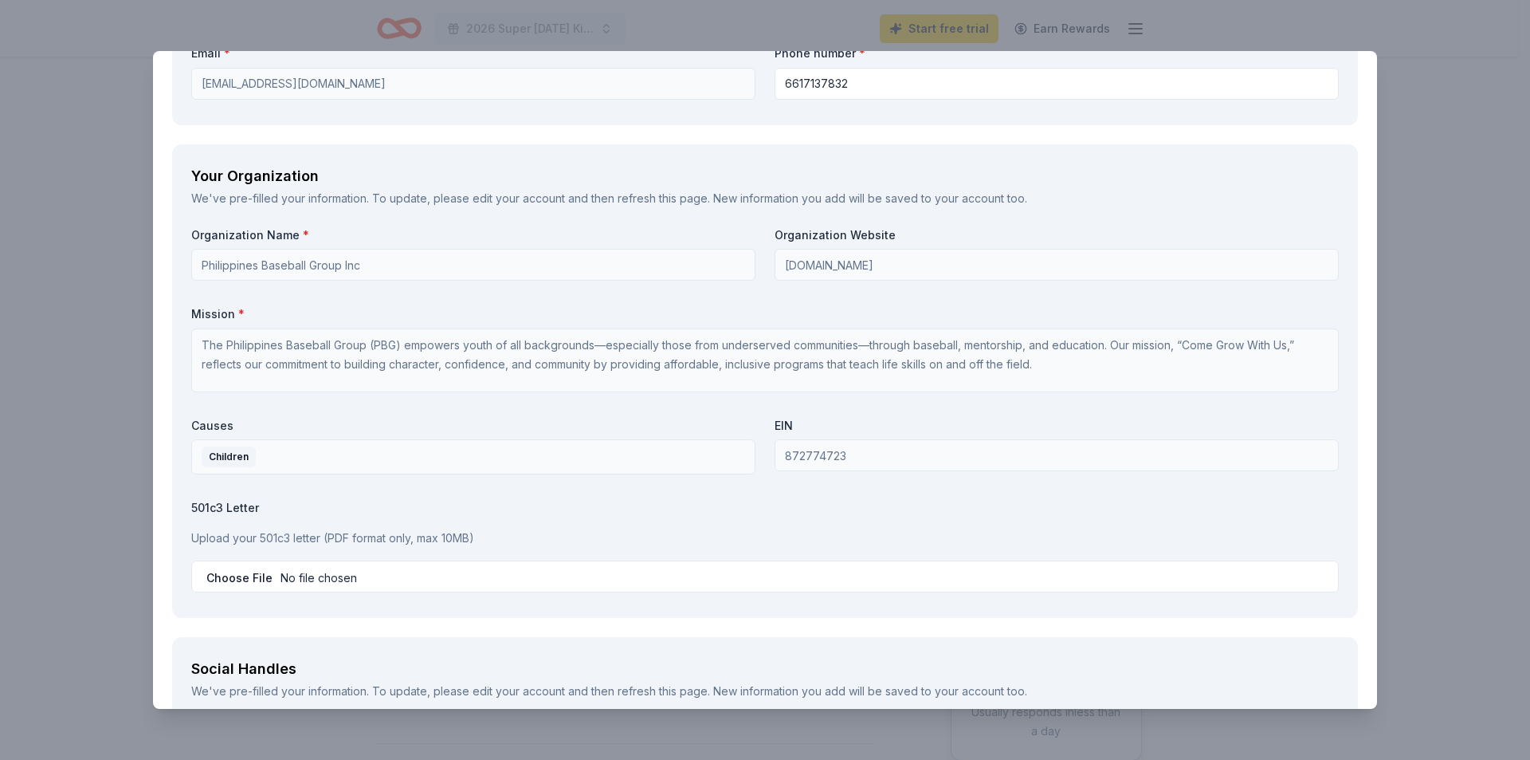
scroll to position [1833, 0]
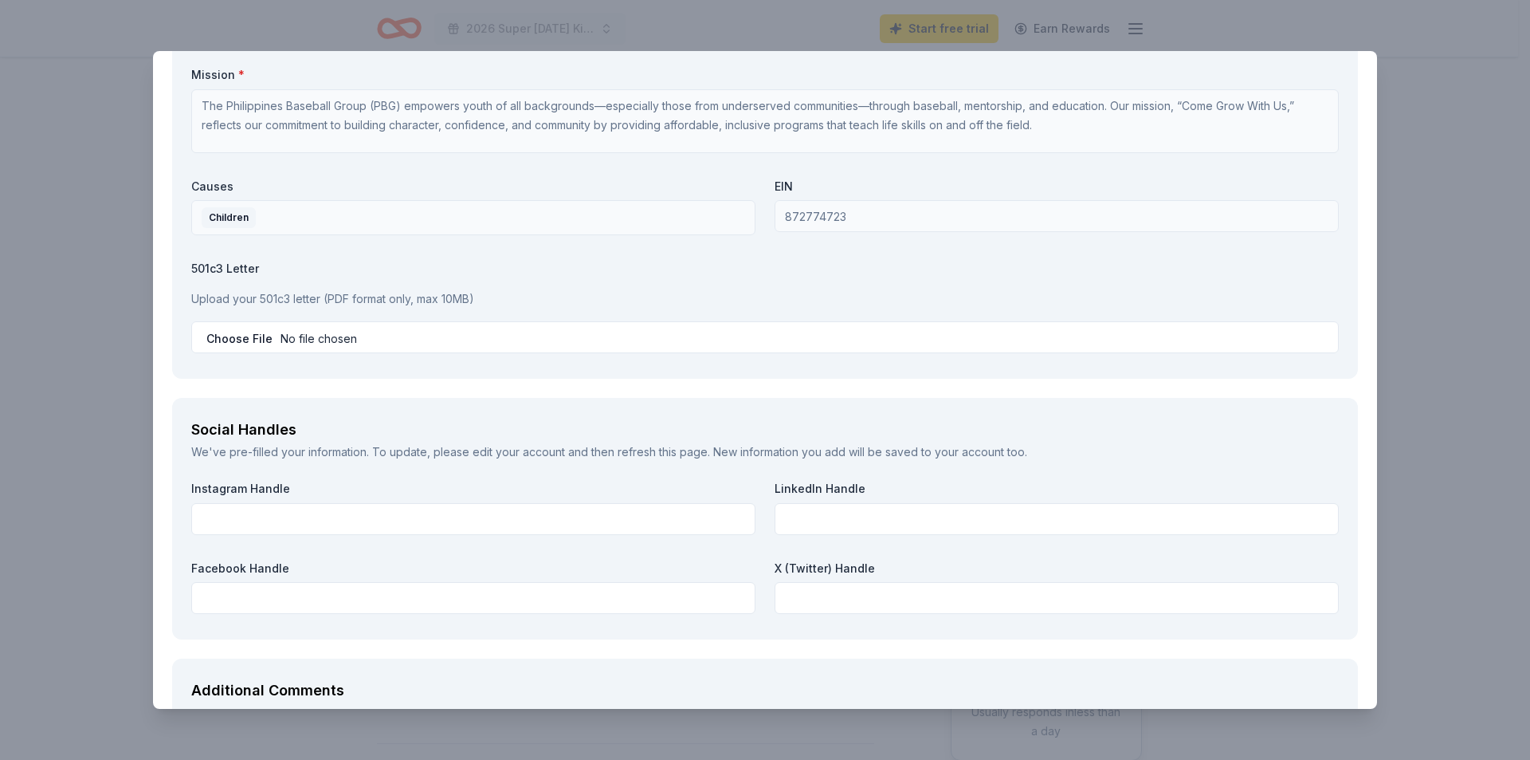
type textarea "PRP Wine International’s generous in-kind donation will be featured prominently…"
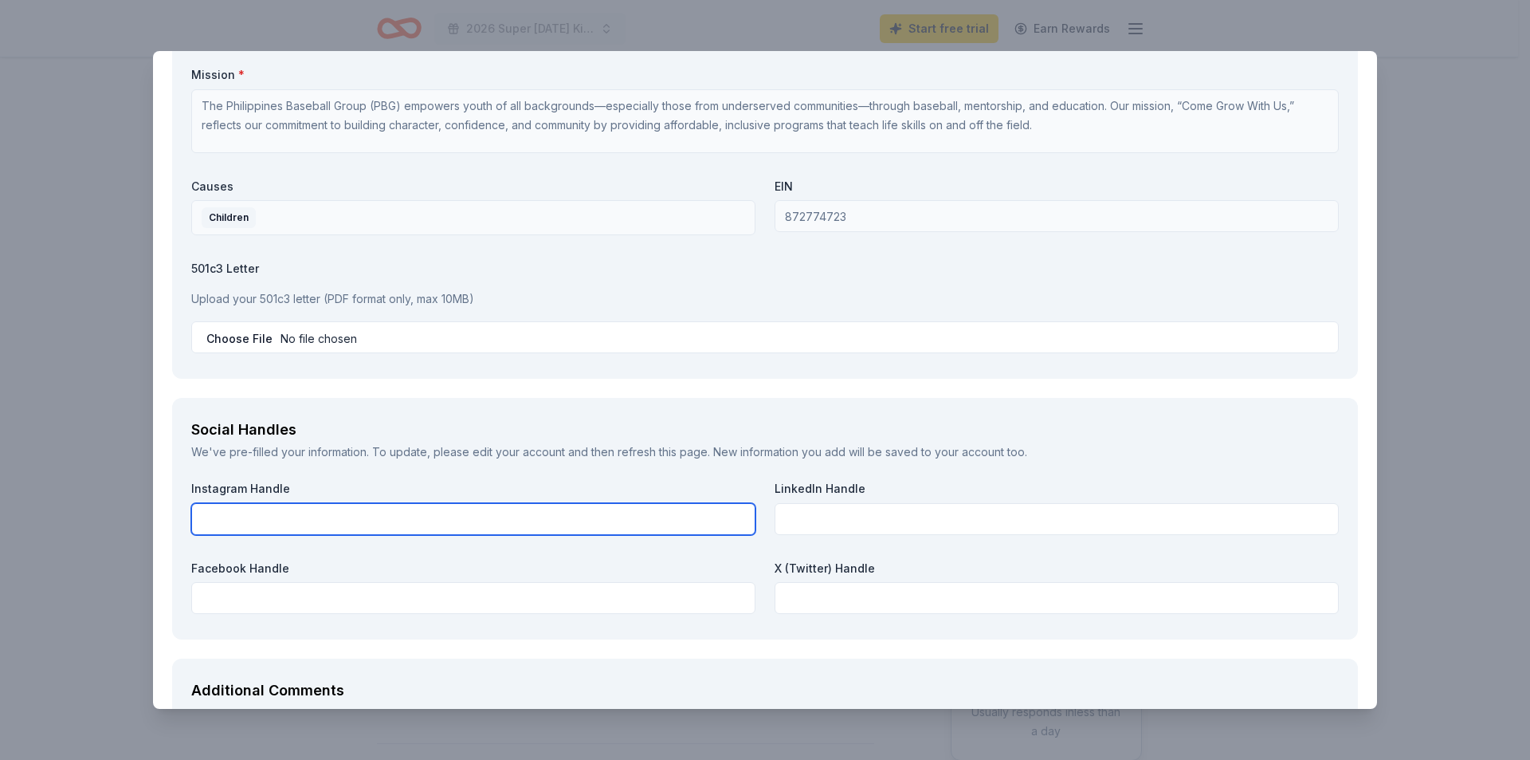
click at [454, 516] on input "text" at bounding box center [473, 519] width 564 height 32
type input "@philippinesbaseball"
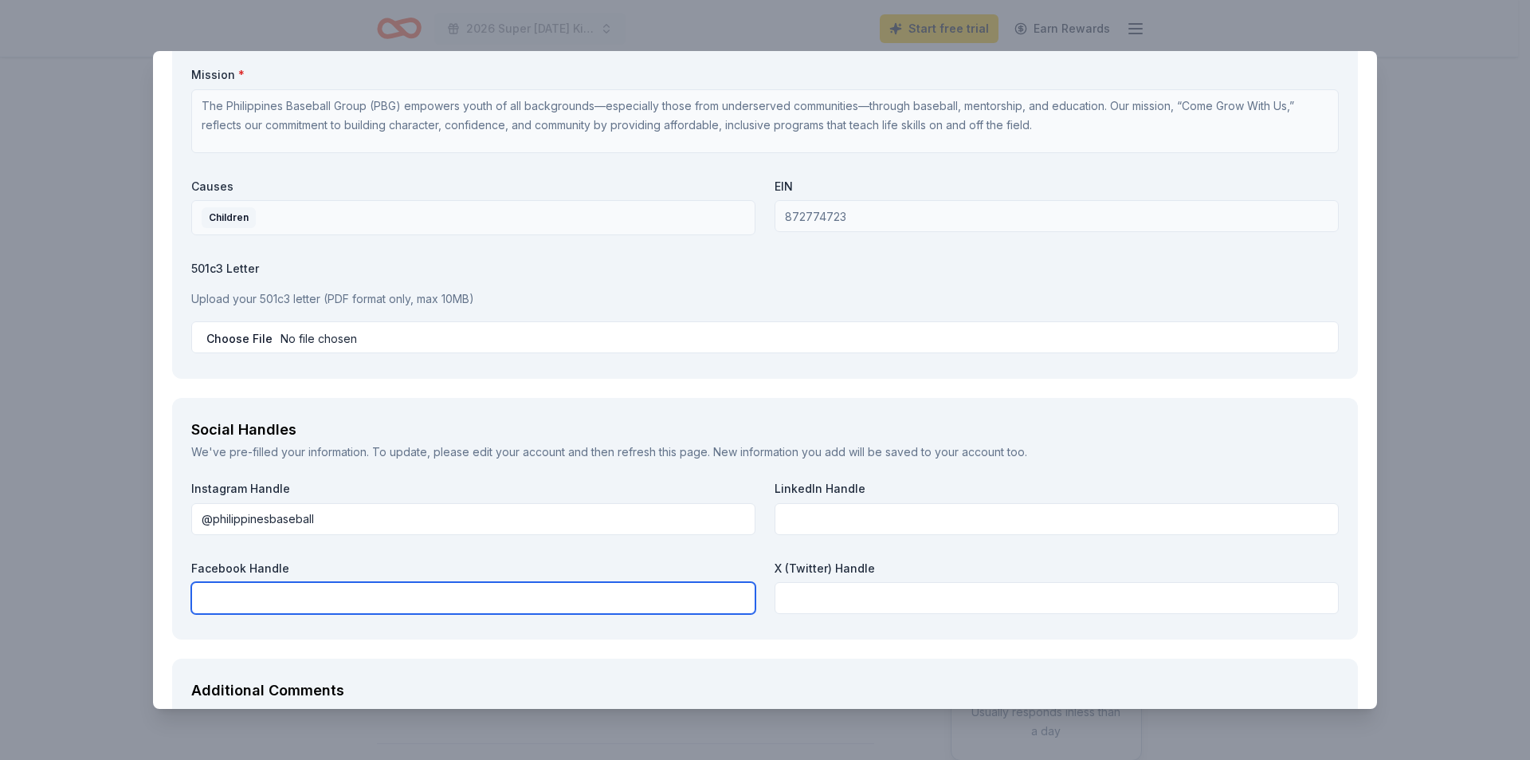
click at [437, 603] on input "text" at bounding box center [473, 598] width 564 height 32
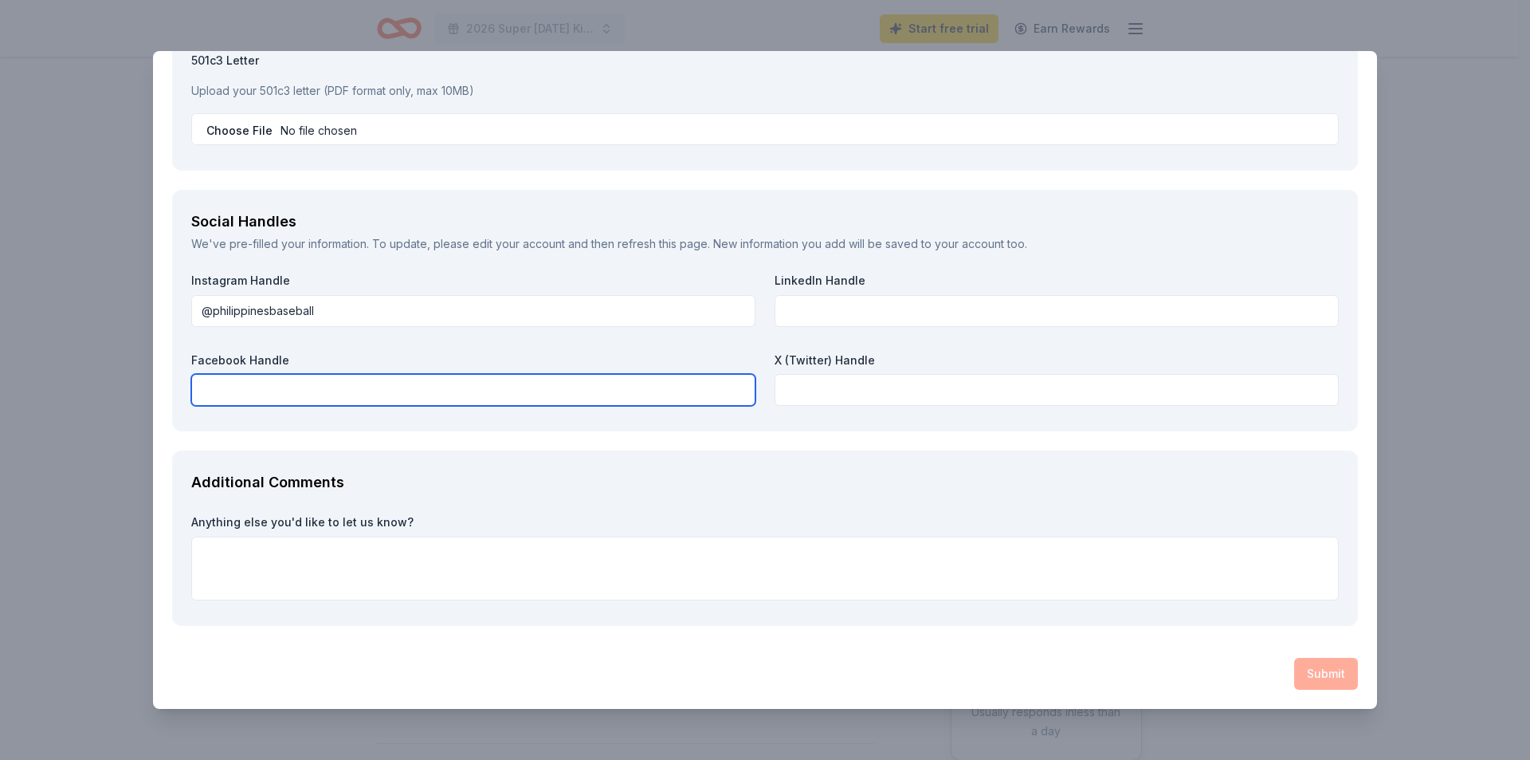
scroll to position [1722, 0]
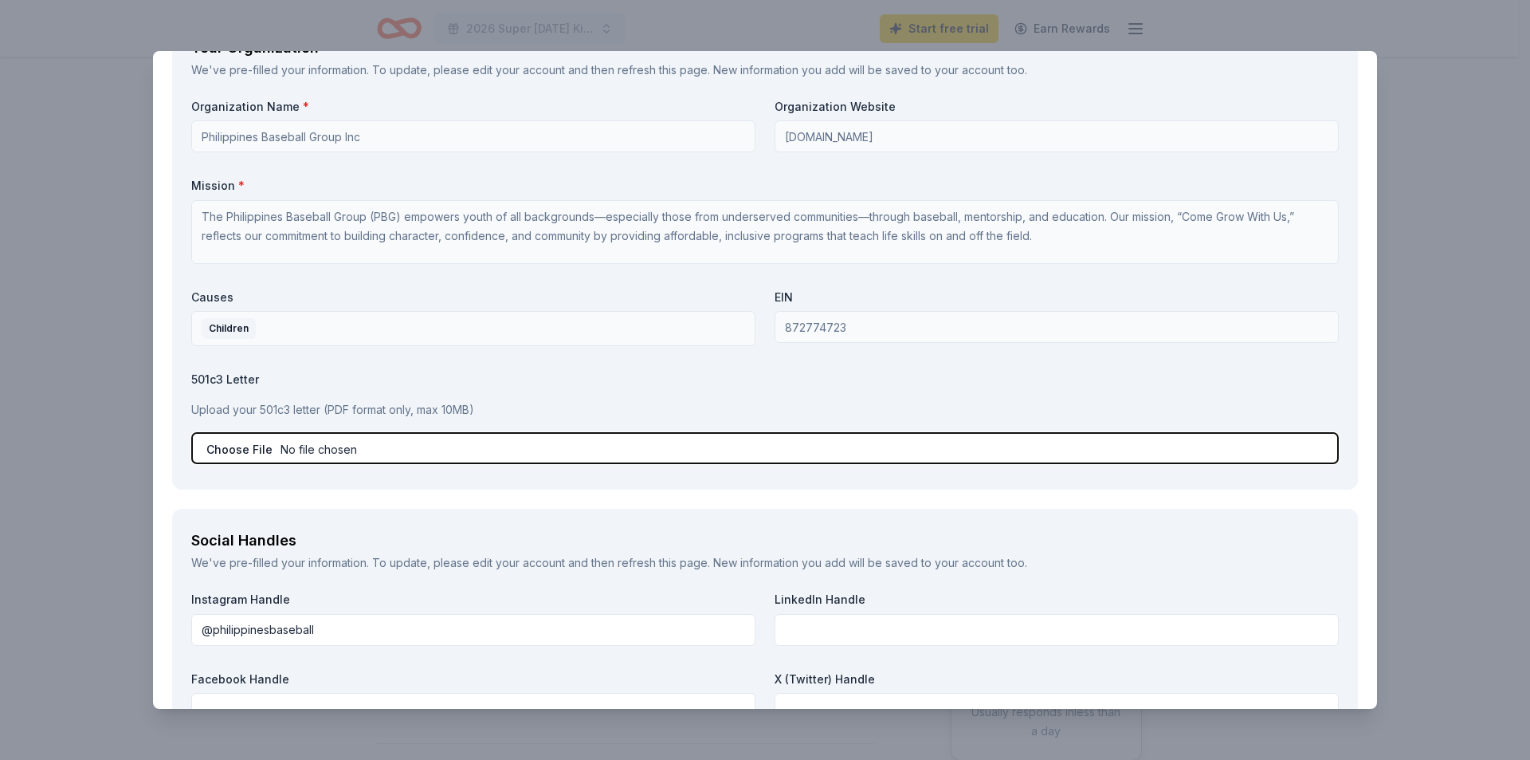
click at [232, 454] on input "file" at bounding box center [765, 448] width 1148 height 32
type input "C:\fakepath\Non Profit Letter from the IRS.pdf"
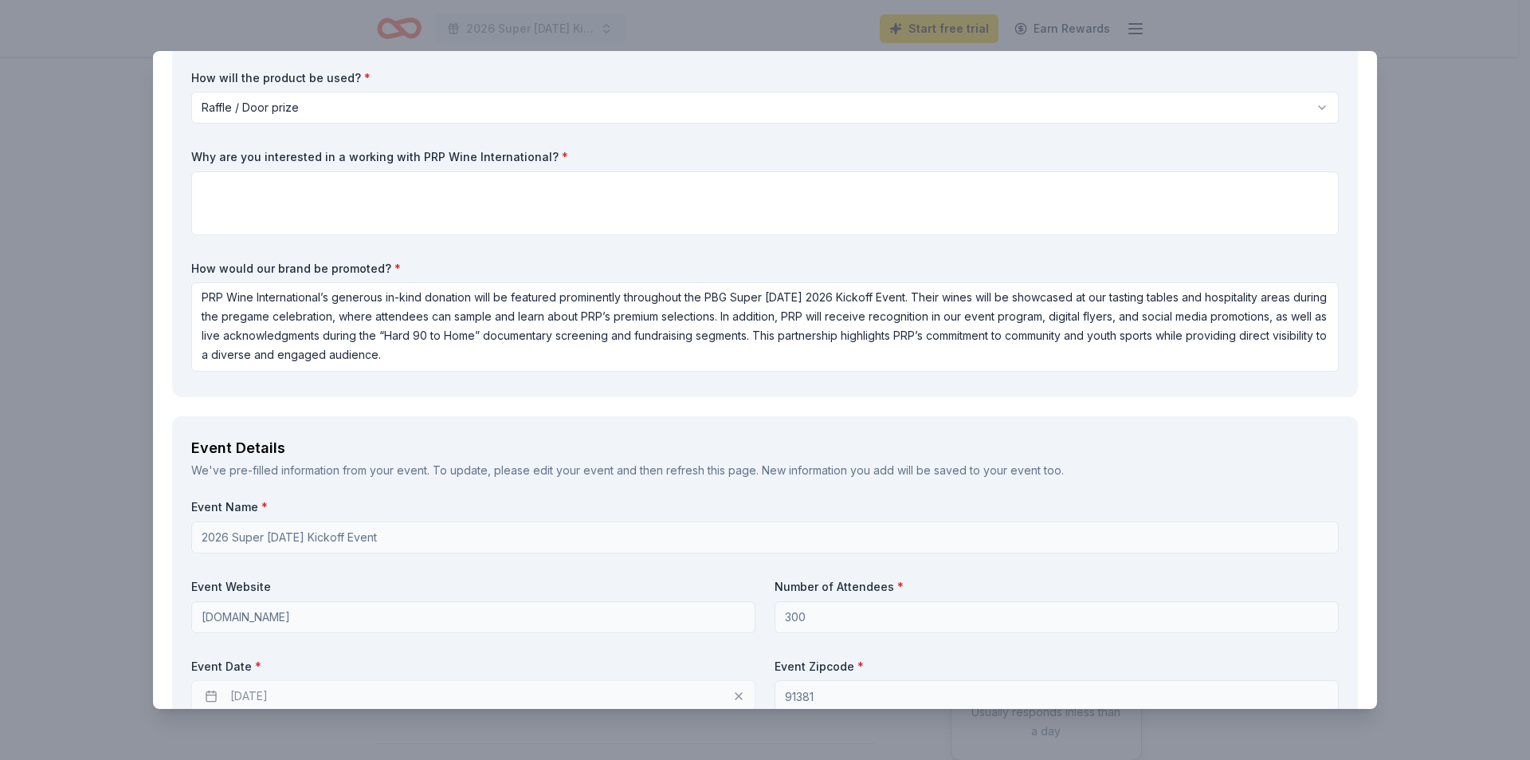
scroll to position [128, 0]
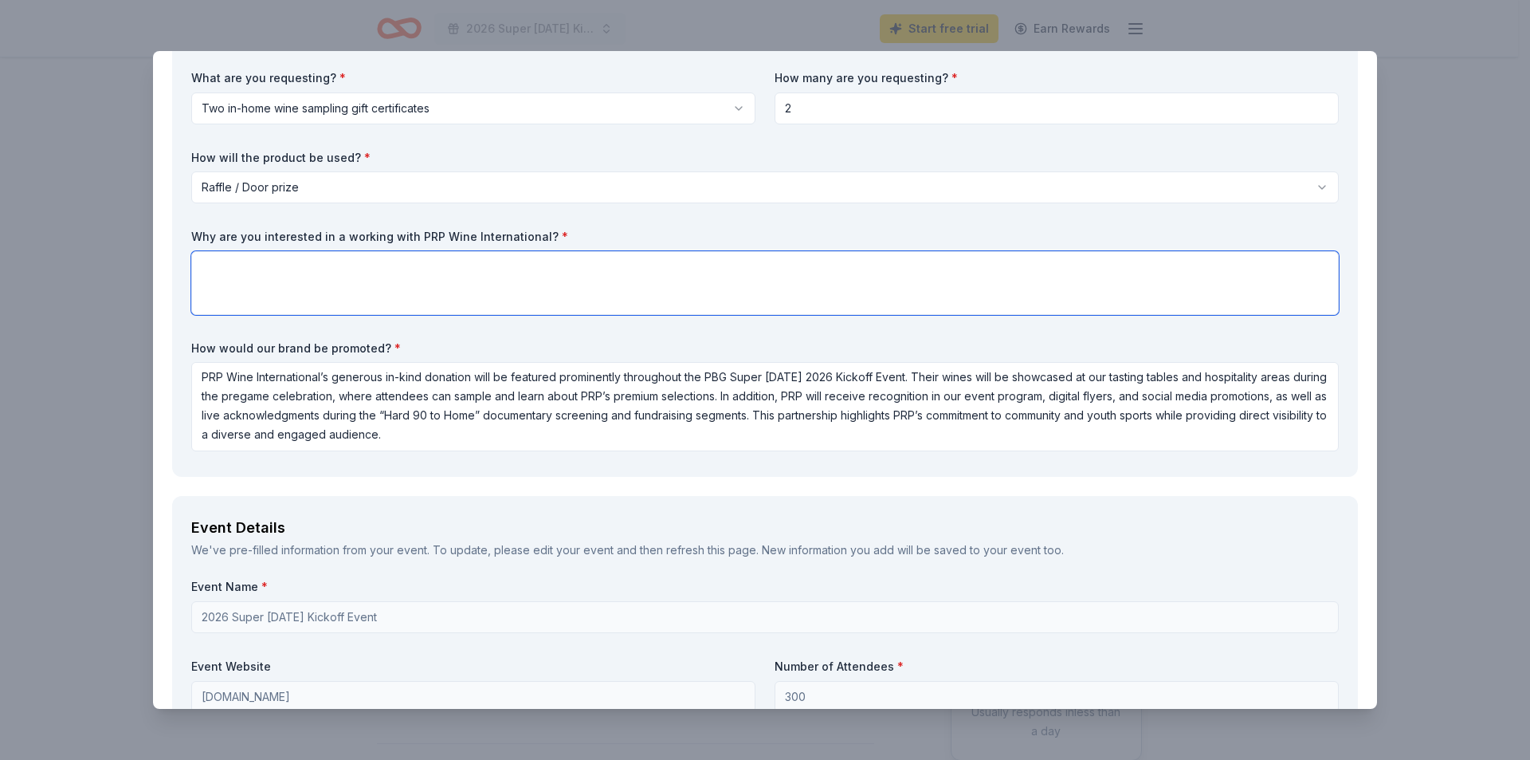
click at [274, 273] on textarea at bounding box center [765, 283] width 1148 height 64
paste textarea "We’re interested in partnering with PRP Wine International because your brand s…"
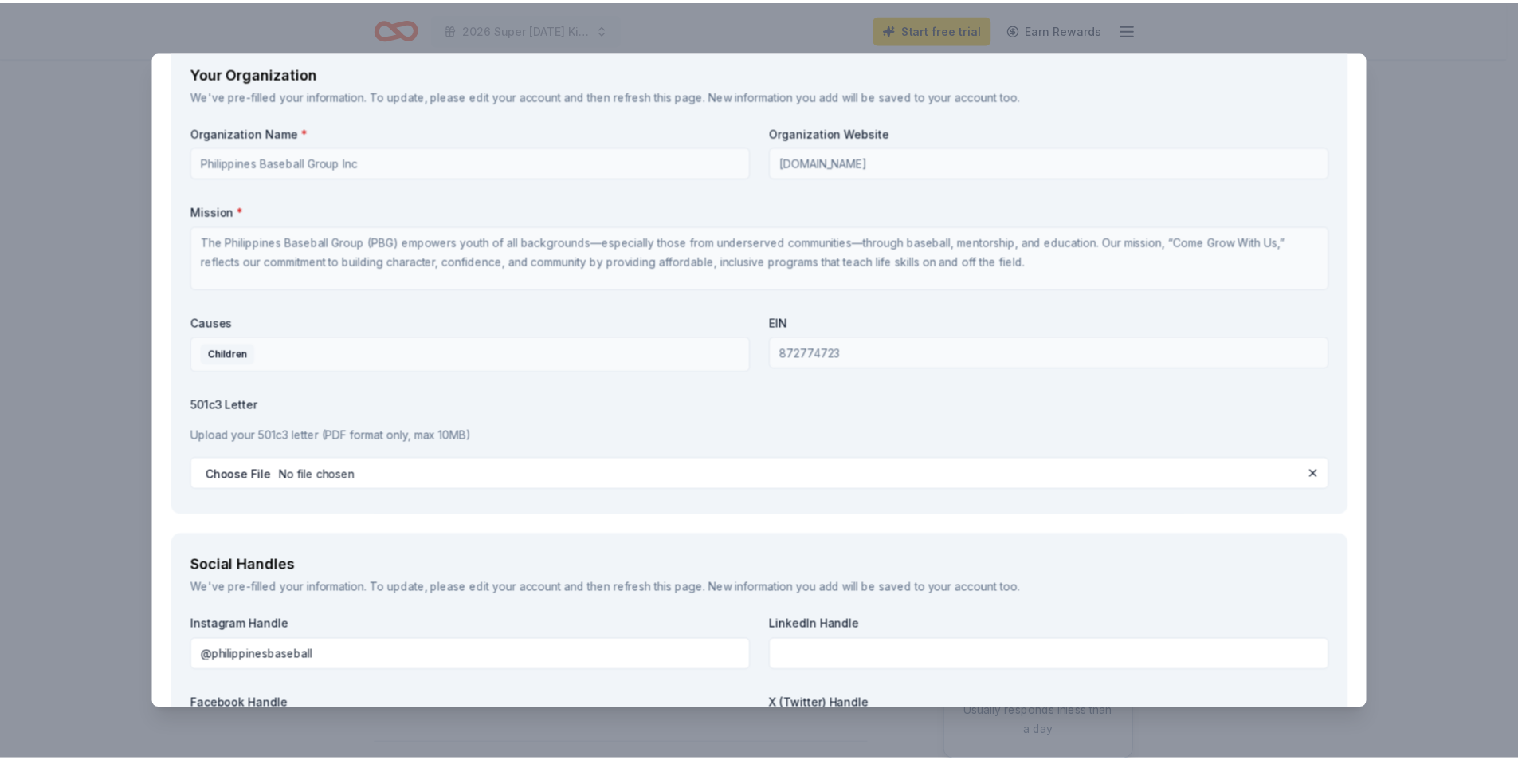
scroll to position [2067, 0]
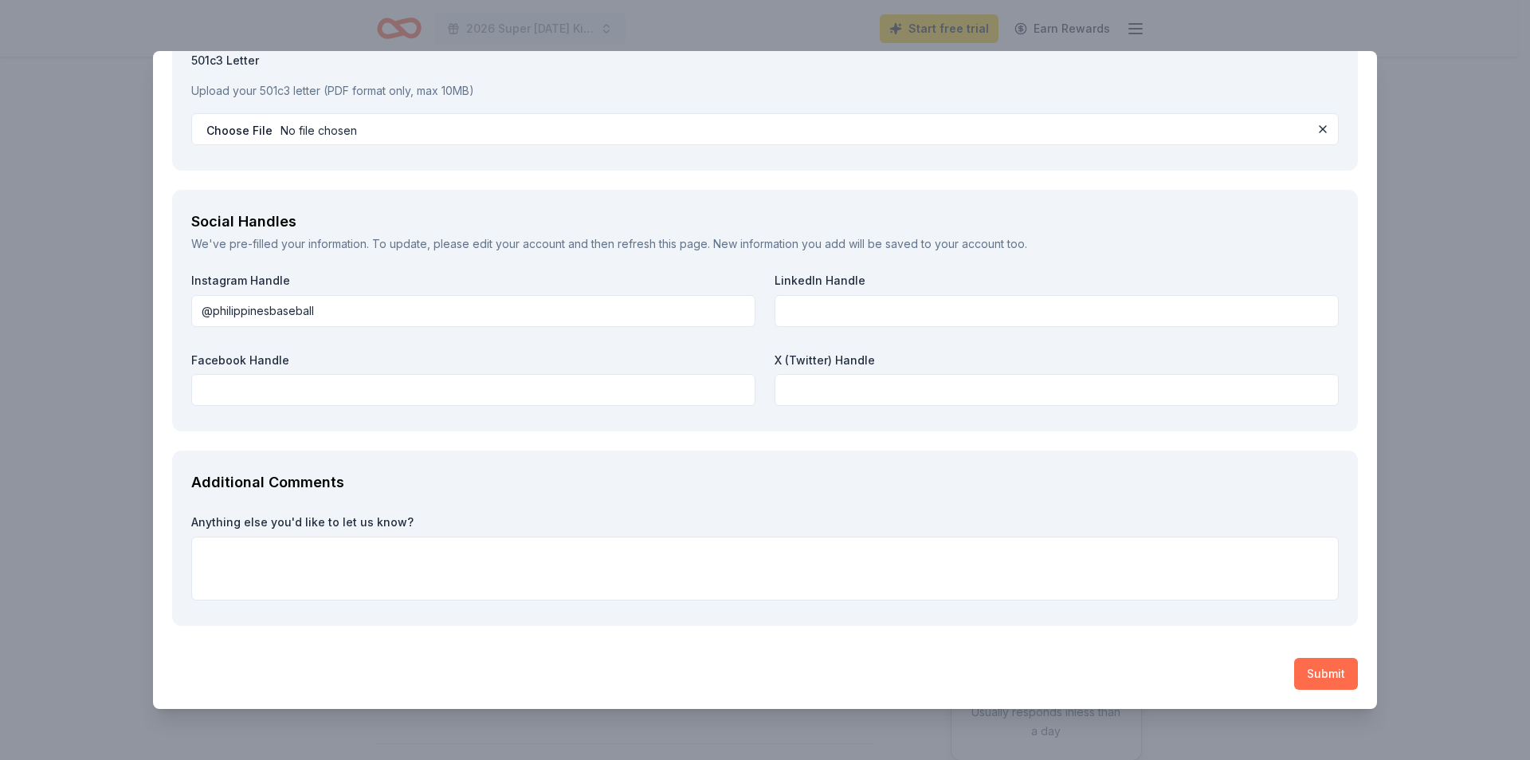
type textarea "We’re interested in partnering with PRP Wine International because your brand s…"
click at [1311, 673] on button "Submit" at bounding box center [1326, 674] width 64 height 32
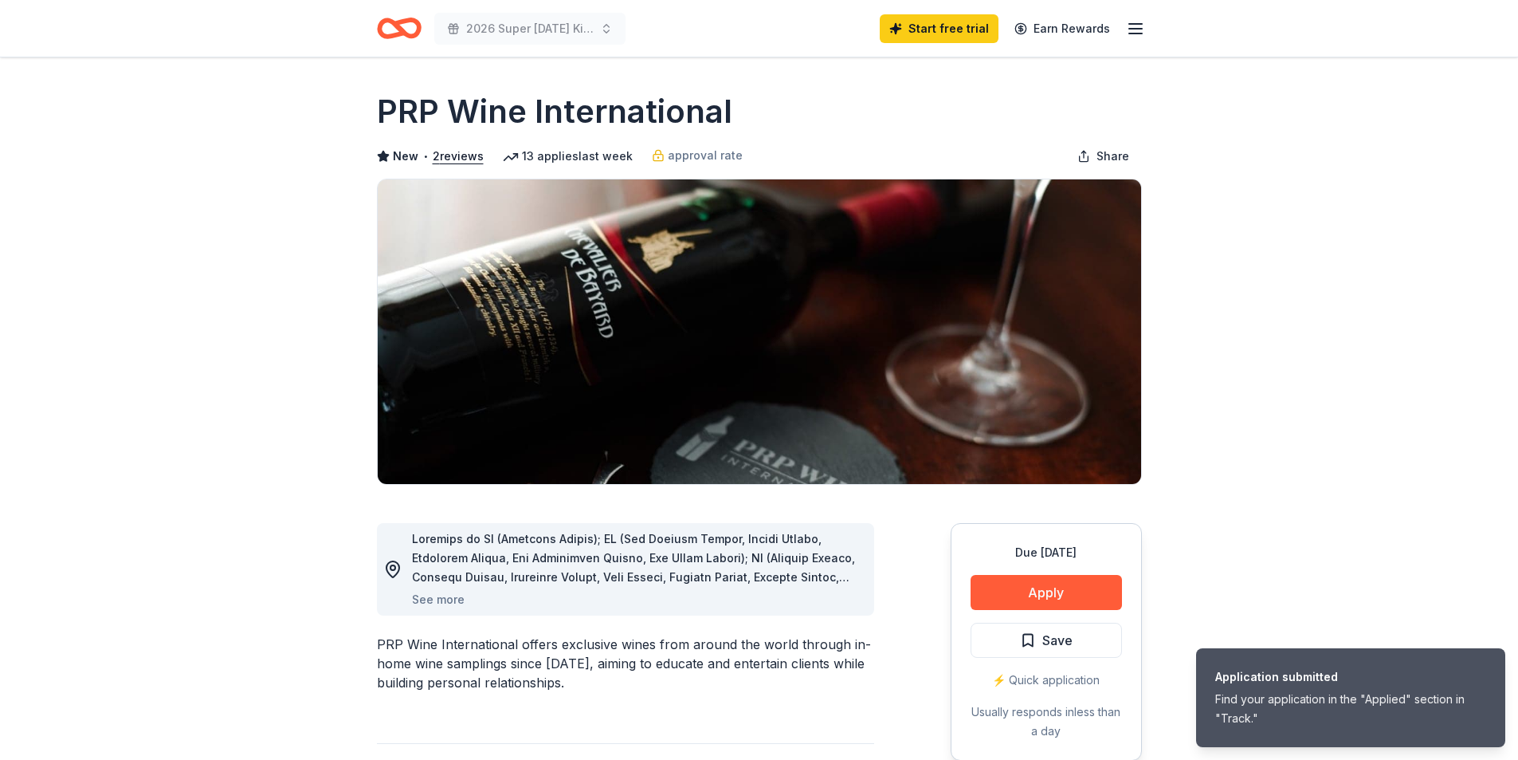
scroll to position [0, 0]
